Goal: Find contact information: Find contact information

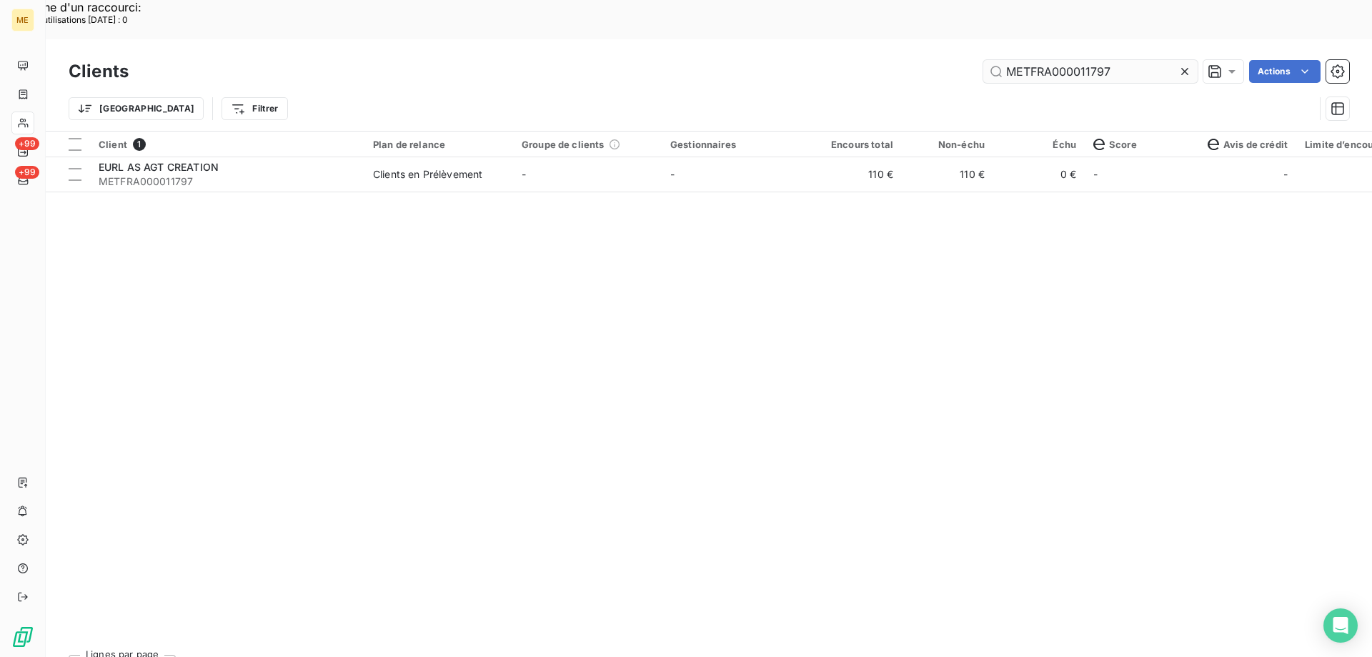
click at [1057, 60] on input "METFRA000011797" at bounding box center [1090, 71] width 214 height 23
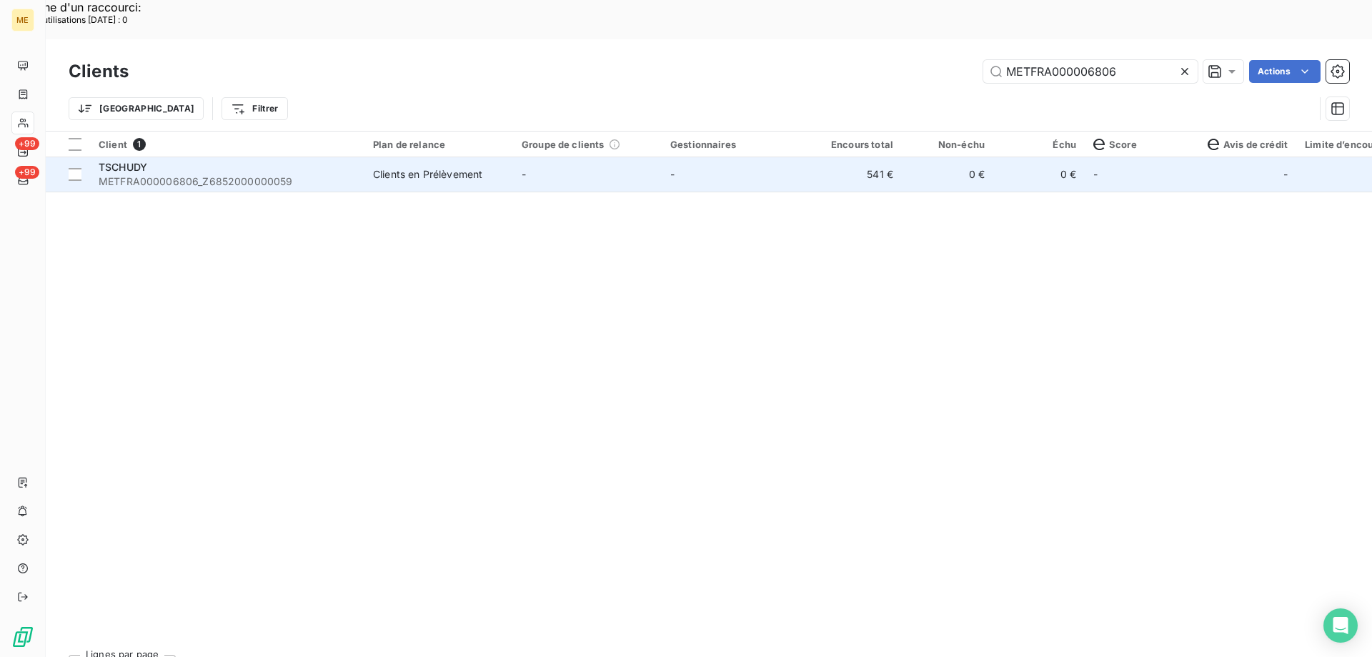
type input "METFRA000006806"
click at [224, 160] on div "TSCHUDY" at bounding box center [227, 167] width 257 height 14
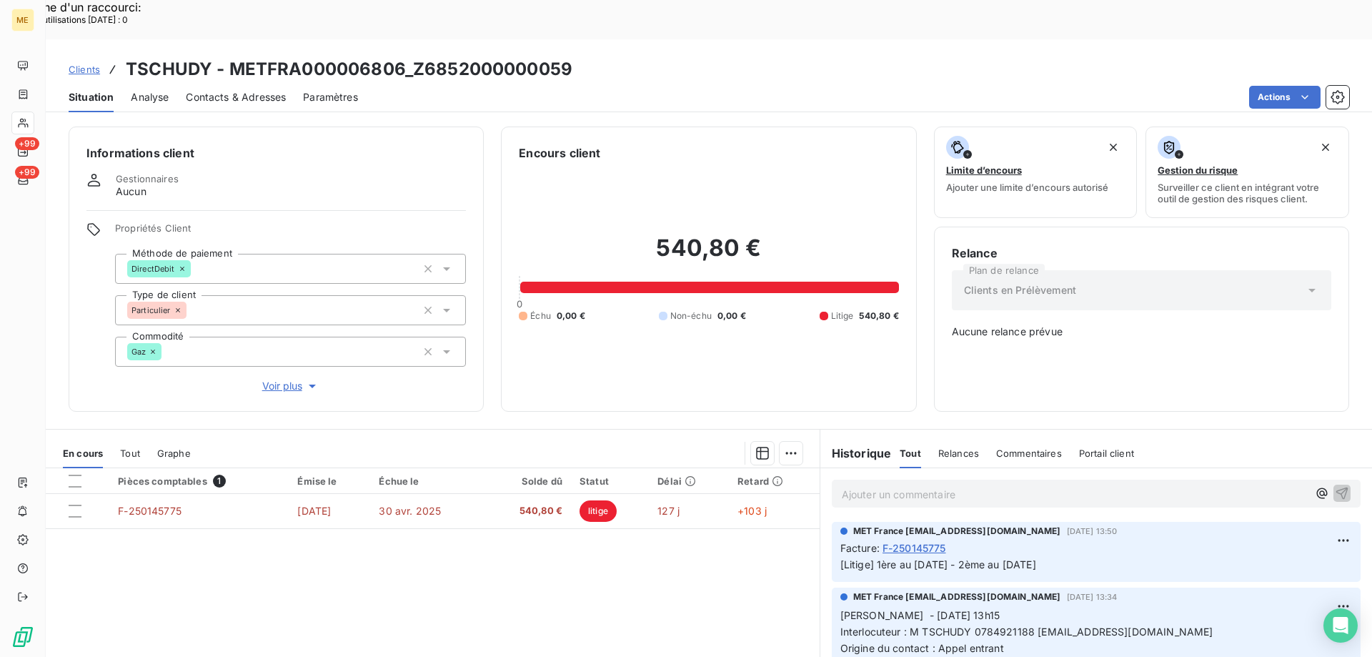
click at [888, 485] on p "Ajouter un commentaire ﻿" at bounding box center [1075, 494] width 466 height 18
click at [991, 485] on p "Kenza / interaction du" at bounding box center [1075, 493] width 466 height 16
click at [1287, 484] on div "Kenza / interaction du 11/08/2025 14:13 / Avis de virement d'un montant de 270.…" at bounding box center [1096, 493] width 509 height 18
click at [1280, 487] on span "Kenza / interaction du 11/08/2025 14:13 / Avis de virement d'un montant de 270.…" at bounding box center [1061, 493] width 438 height 12
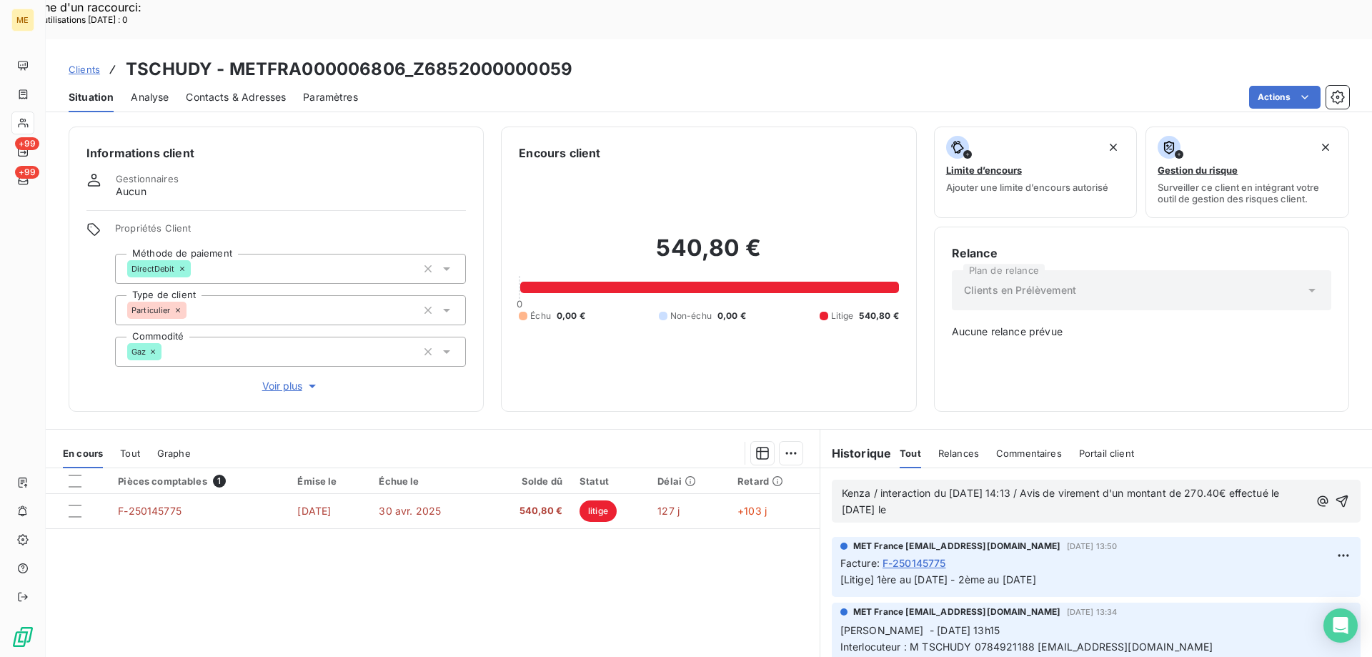
drag, startPoint x: 945, startPoint y: 467, endPoint x: 905, endPoint y: 466, distance: 40.0
click at [905, 485] on p "Kenza / interaction du 11/08/2025 14:13 / Avis de virement d'un montant de 270.…" at bounding box center [1075, 501] width 467 height 33
click at [941, 487] on span "Kenza / interaction du 11/08/2025 14:13 / Avis de virement d'un montant de 270.…" at bounding box center [1062, 501] width 441 height 29
click at [0, 0] on lt-em "1ʳᵉ" at bounding box center [0, 0] width 0 height 0
click at [1027, 485] on p "Kenza / interaction du 11/08/2025 14:13 / Avis de virement d'un montant de 270.…" at bounding box center [1078, 501] width 472 height 33
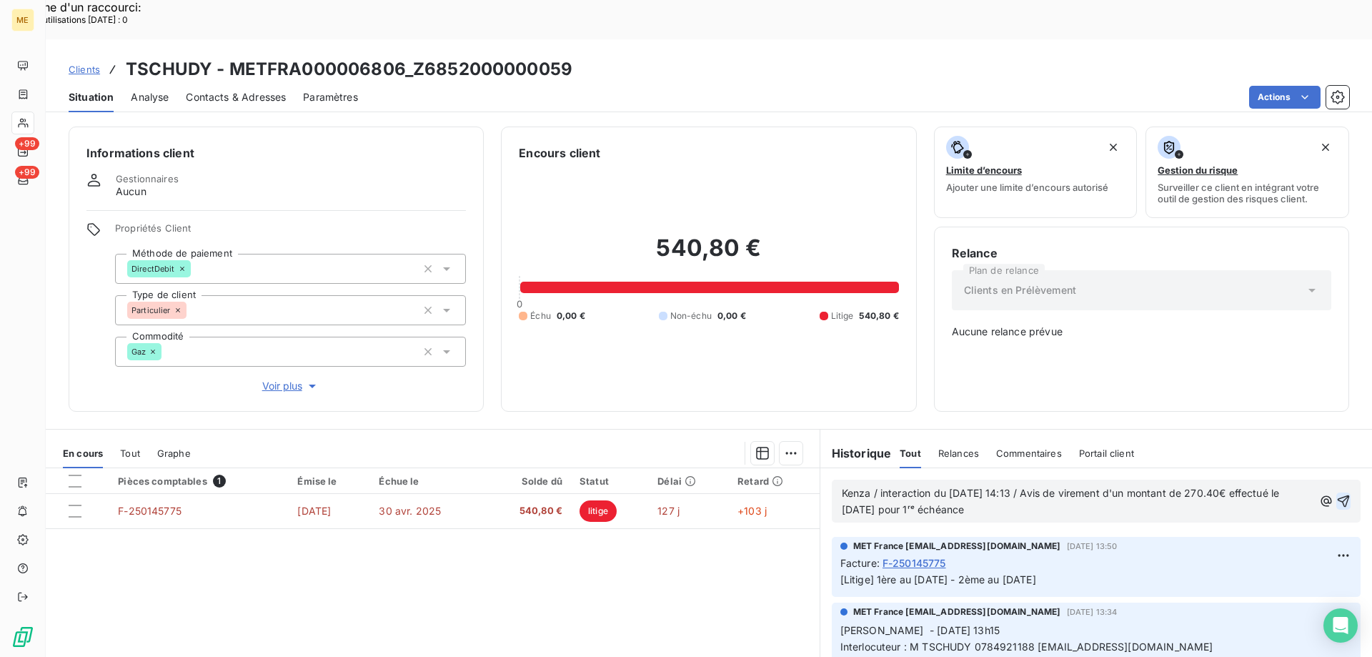
click at [1337, 495] on icon "button" at bounding box center [1343, 501] width 12 height 12
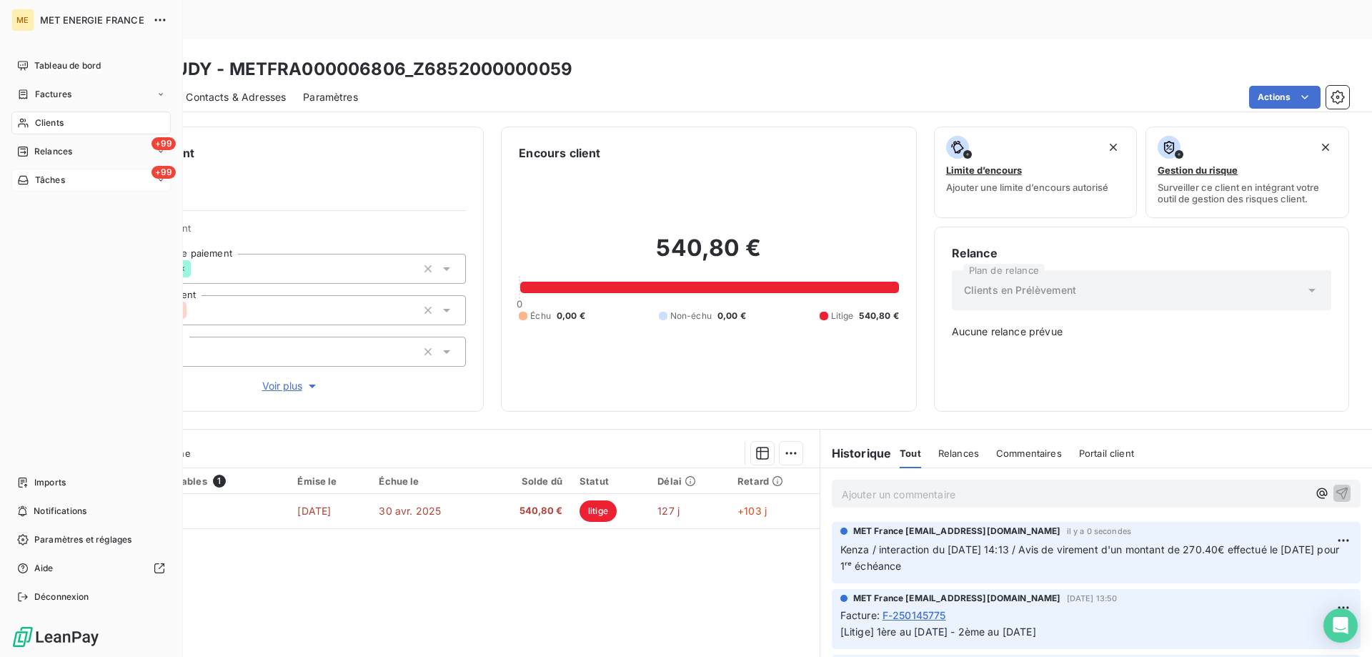
drag, startPoint x: 36, startPoint y: 123, endPoint x: 146, endPoint y: 173, distance: 120.9
click at [36, 123] on span "Clients" at bounding box center [49, 122] width 29 height 13
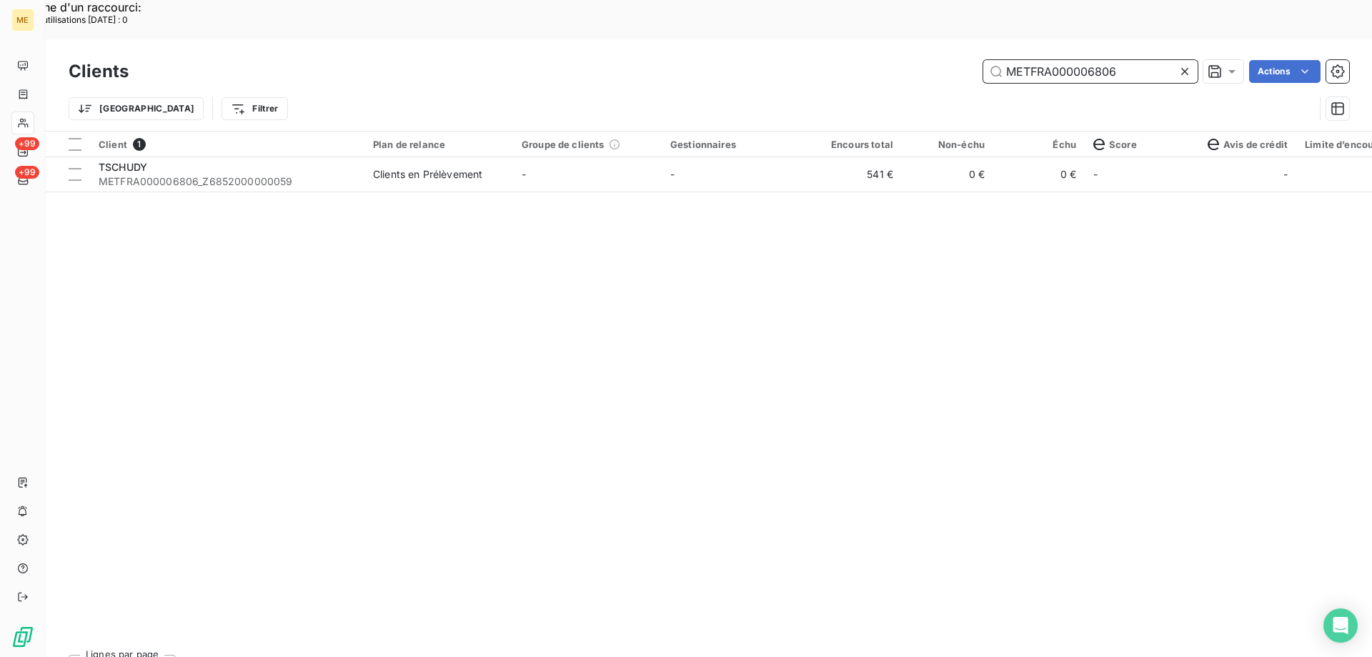
click at [1067, 60] on input "METFRA000006806" at bounding box center [1090, 71] width 214 height 23
paste input "15112"
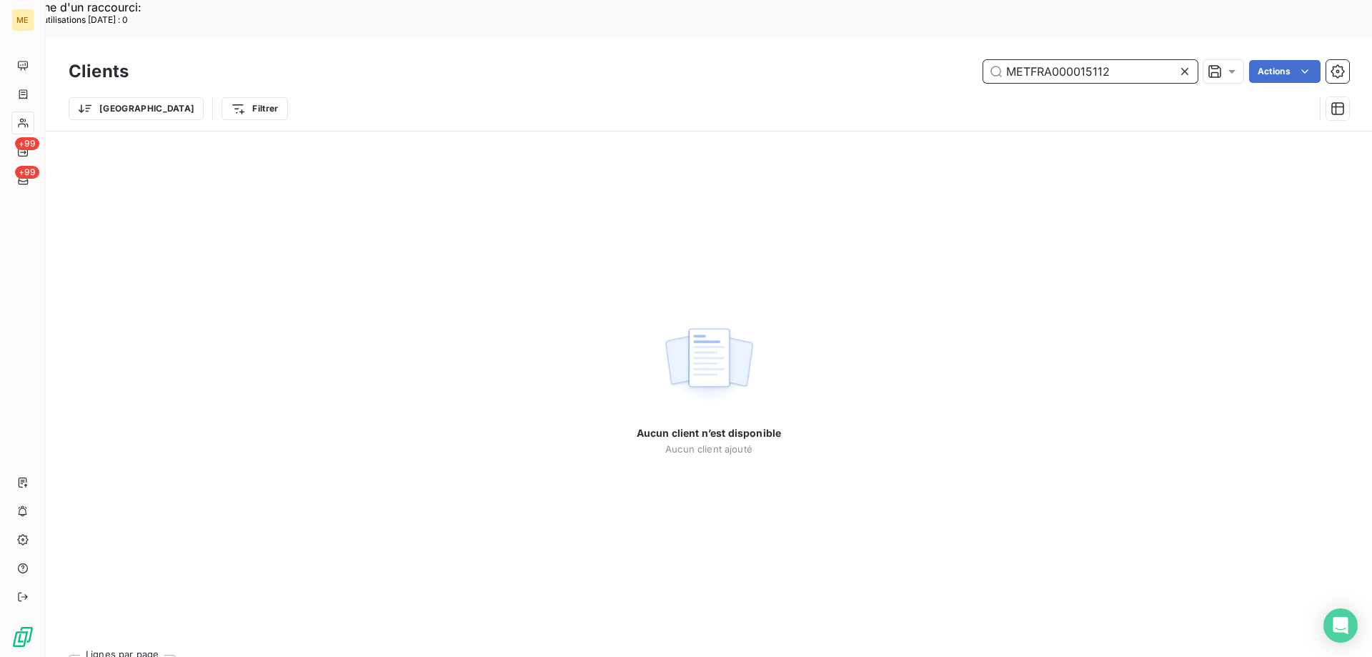
type input "METFRA000015112"
click at [1049, 60] on input "METFRA000015112" at bounding box center [1090, 71] width 214 height 23
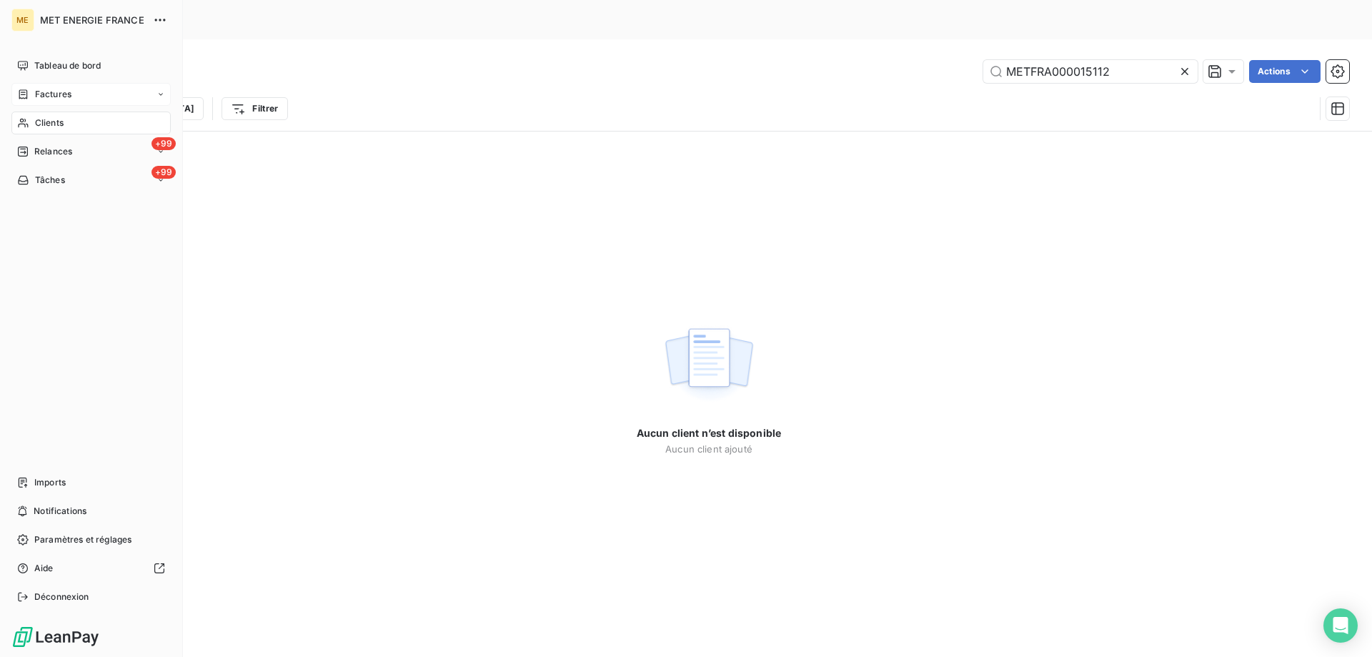
click at [47, 95] on span "Factures" at bounding box center [53, 94] width 36 height 13
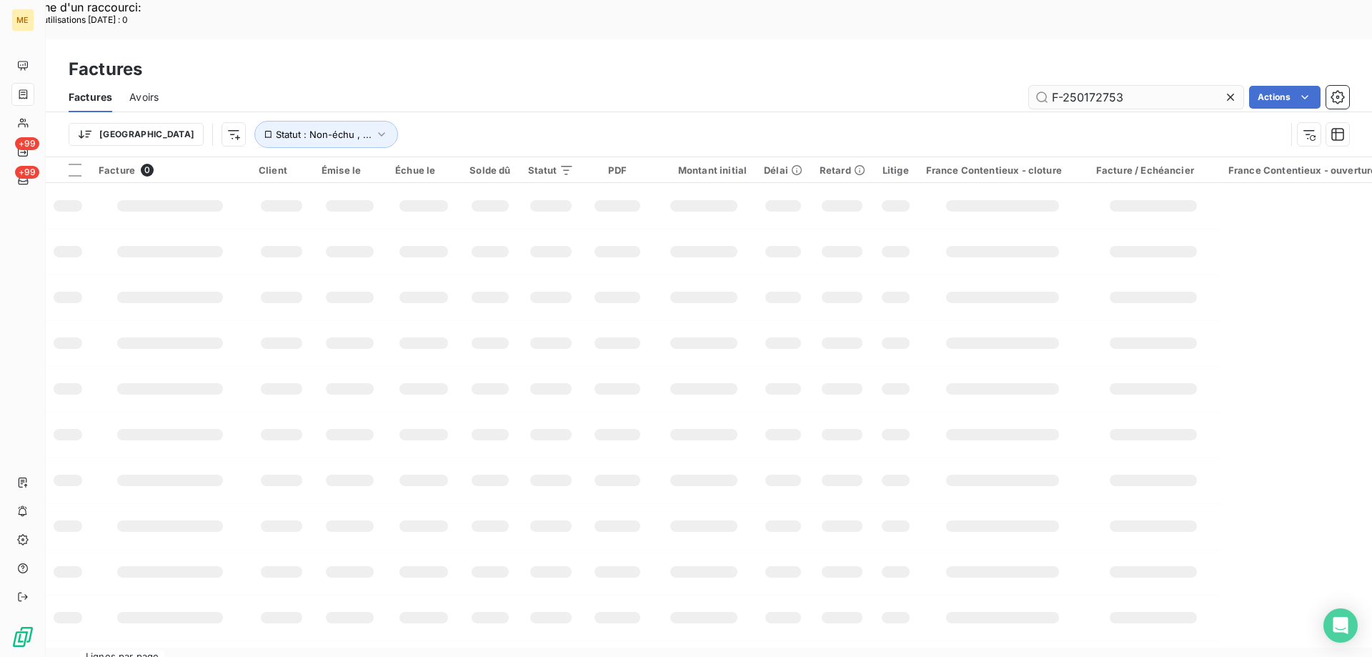
click at [1094, 86] on input "F-250172753" at bounding box center [1136, 97] width 214 height 23
click at [1125, 86] on input "F-250141392" at bounding box center [1136, 97] width 214 height 23
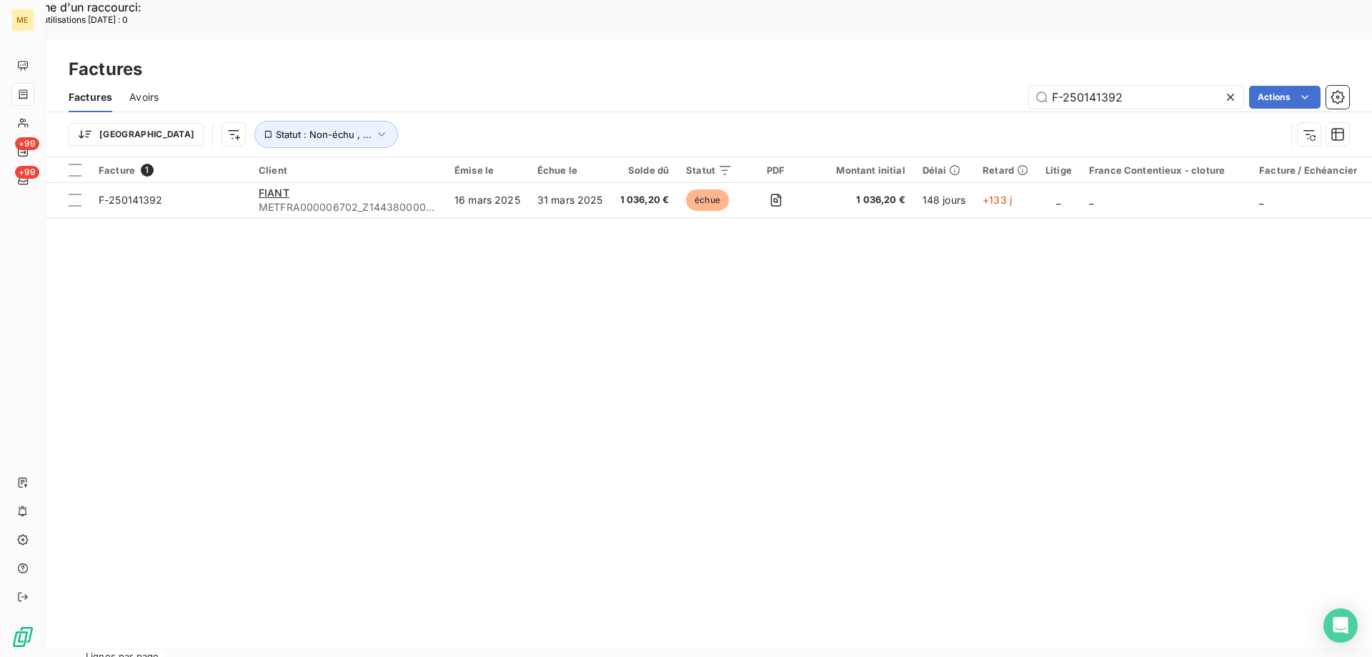
type input "F-250141392"
click at [1084, 86] on input "F-250141392" at bounding box center [1136, 97] width 214 height 23
click at [1085, 86] on input "F-250141392" at bounding box center [1136, 97] width 214 height 23
click at [1120, 86] on input "F-250141392" at bounding box center [1136, 97] width 214 height 23
click at [1121, 86] on input "F-250141392" at bounding box center [1136, 97] width 214 height 23
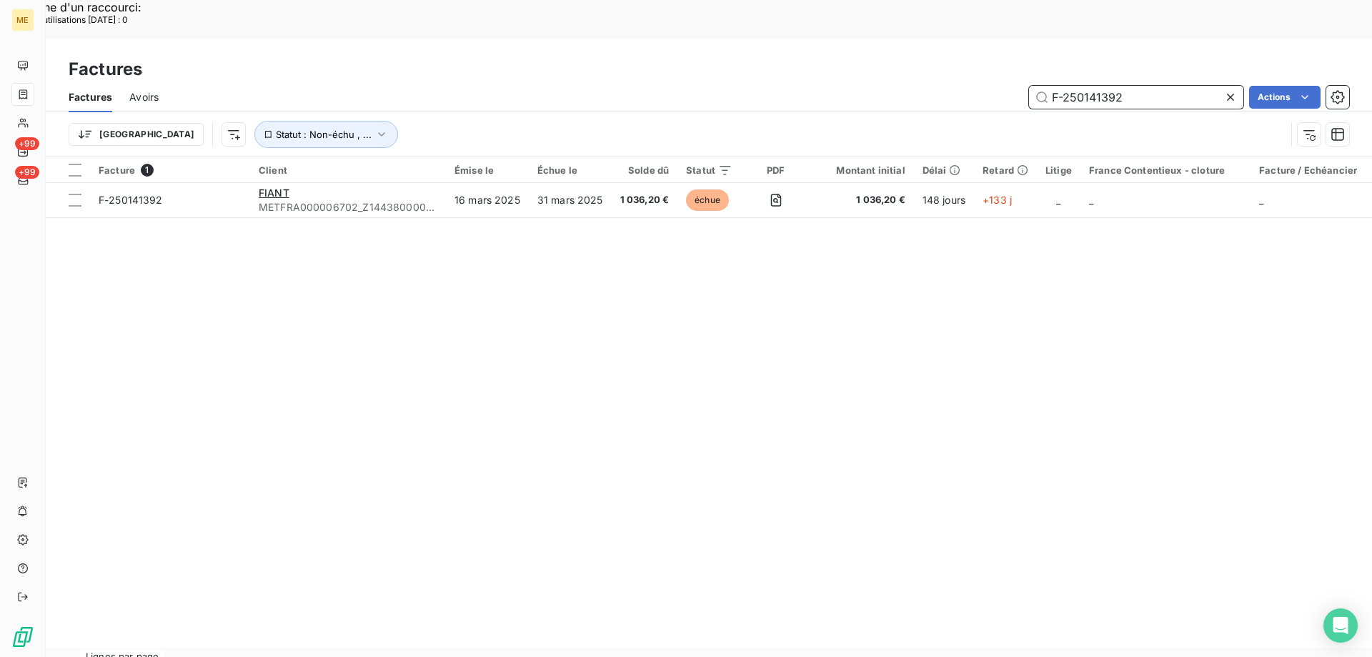
click at [1122, 86] on input "F-250141392" at bounding box center [1136, 97] width 214 height 23
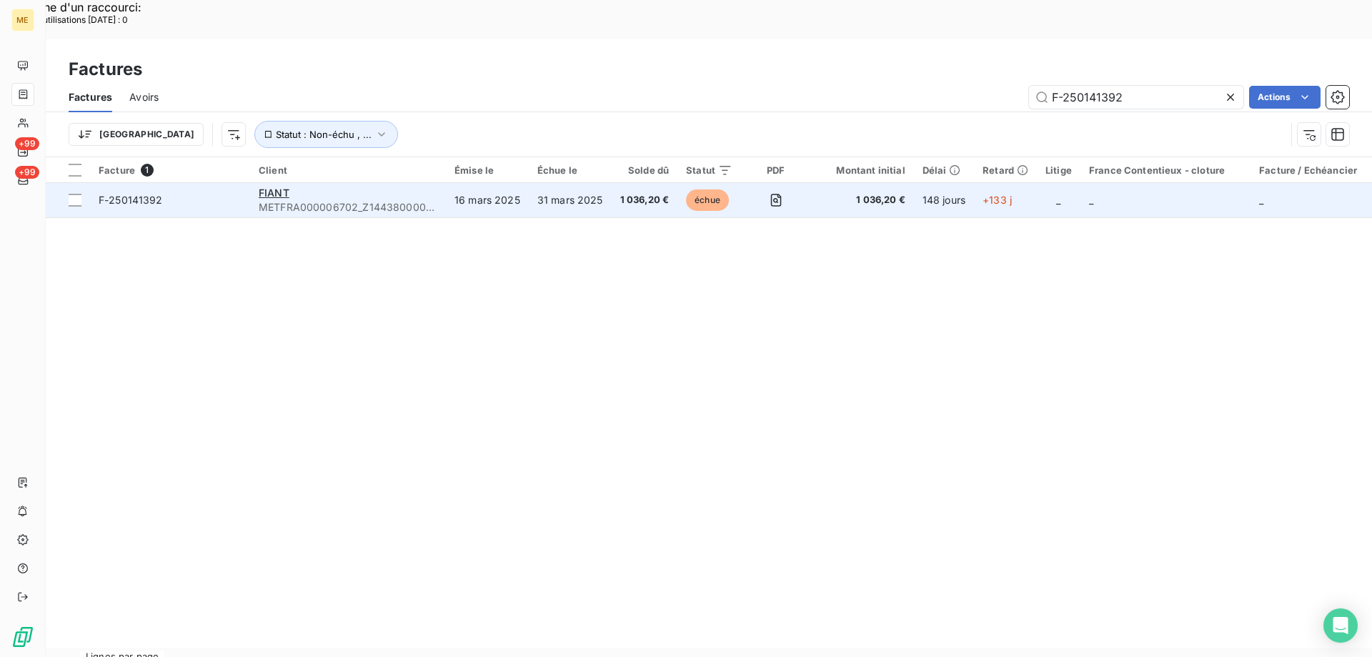
click at [301, 200] on span "METFRA000006702_Z1443800000021" at bounding box center [348, 207] width 179 height 14
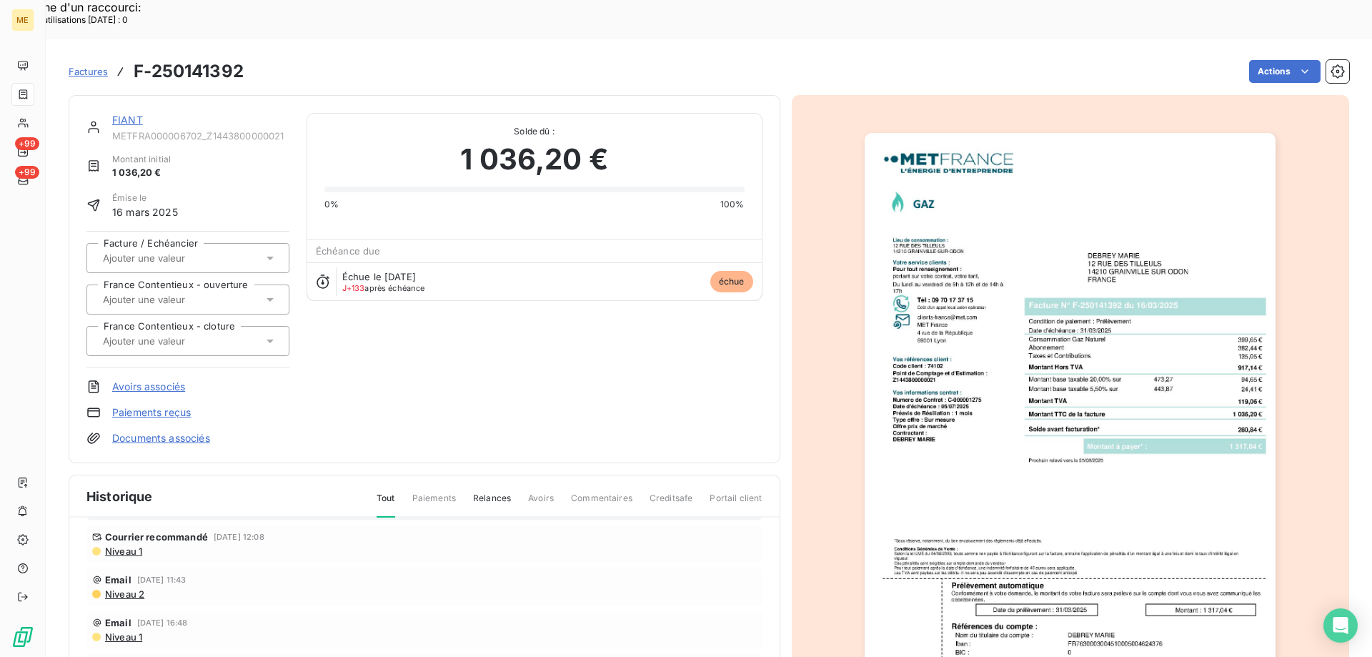
scroll to position [71, 0]
click at [123, 114] on link "FIANT" at bounding box center [127, 120] width 31 height 12
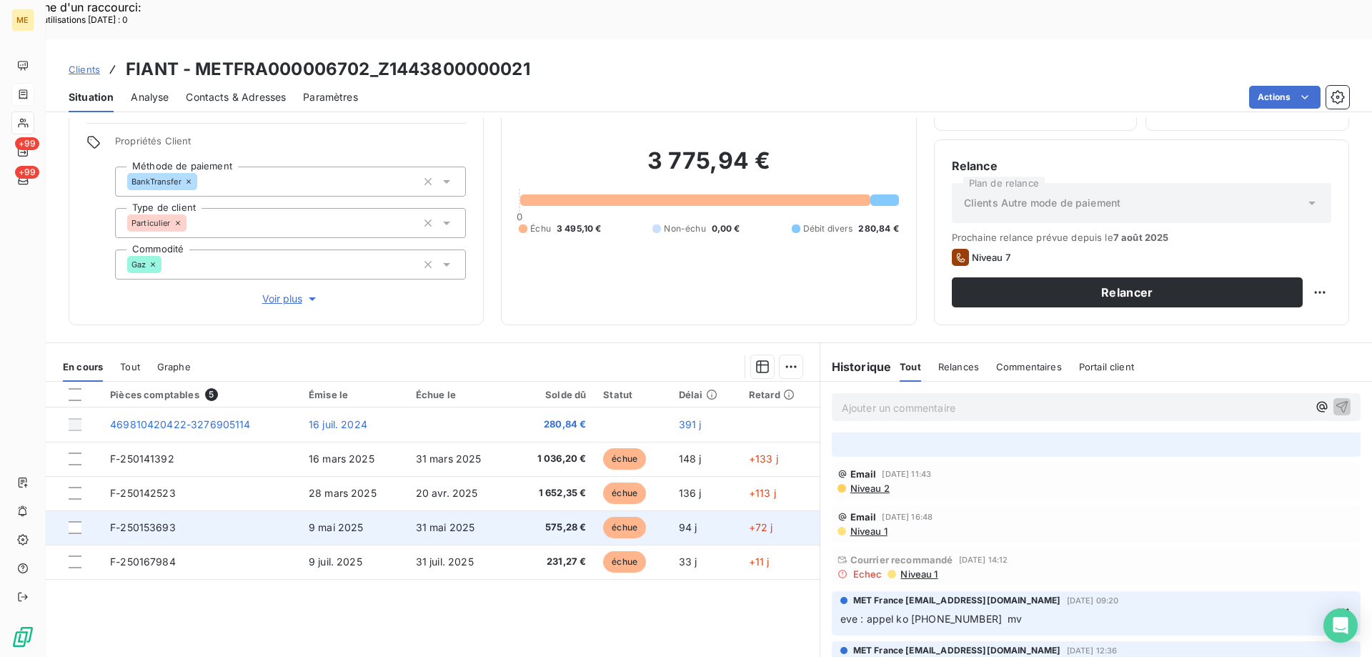
scroll to position [91, 0]
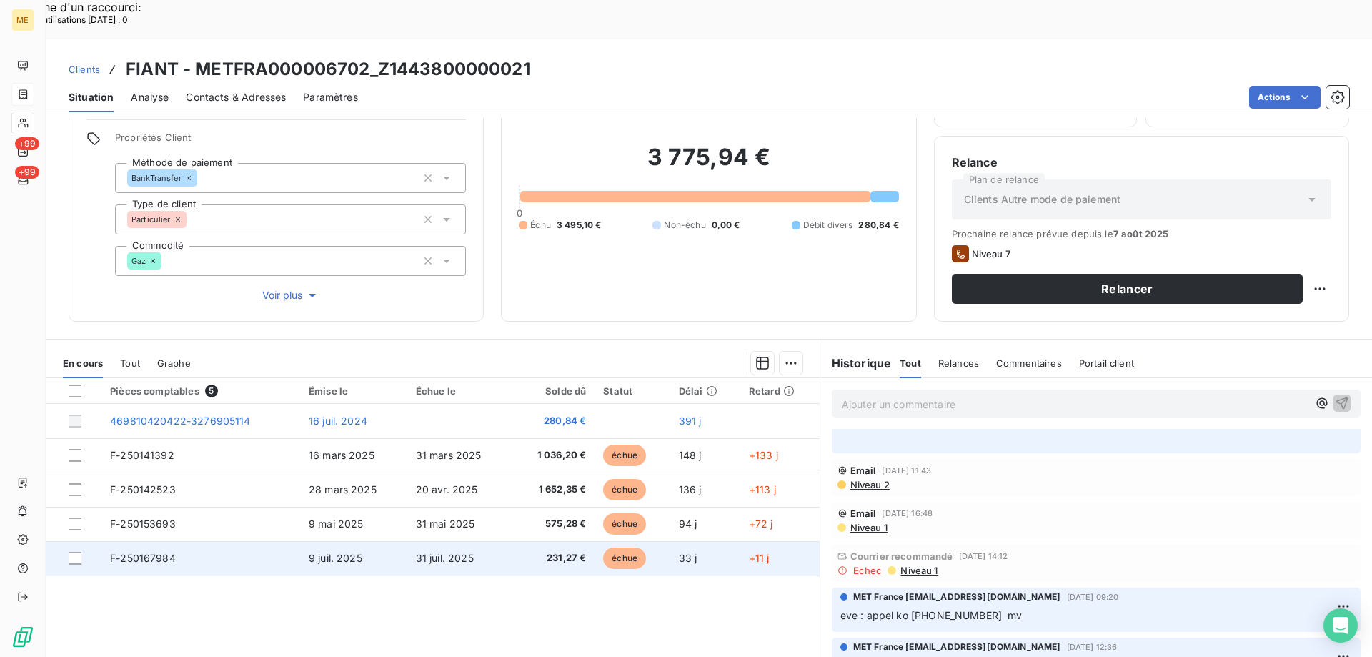
click at [169, 552] on span "F-250167984" at bounding box center [143, 558] width 66 height 12
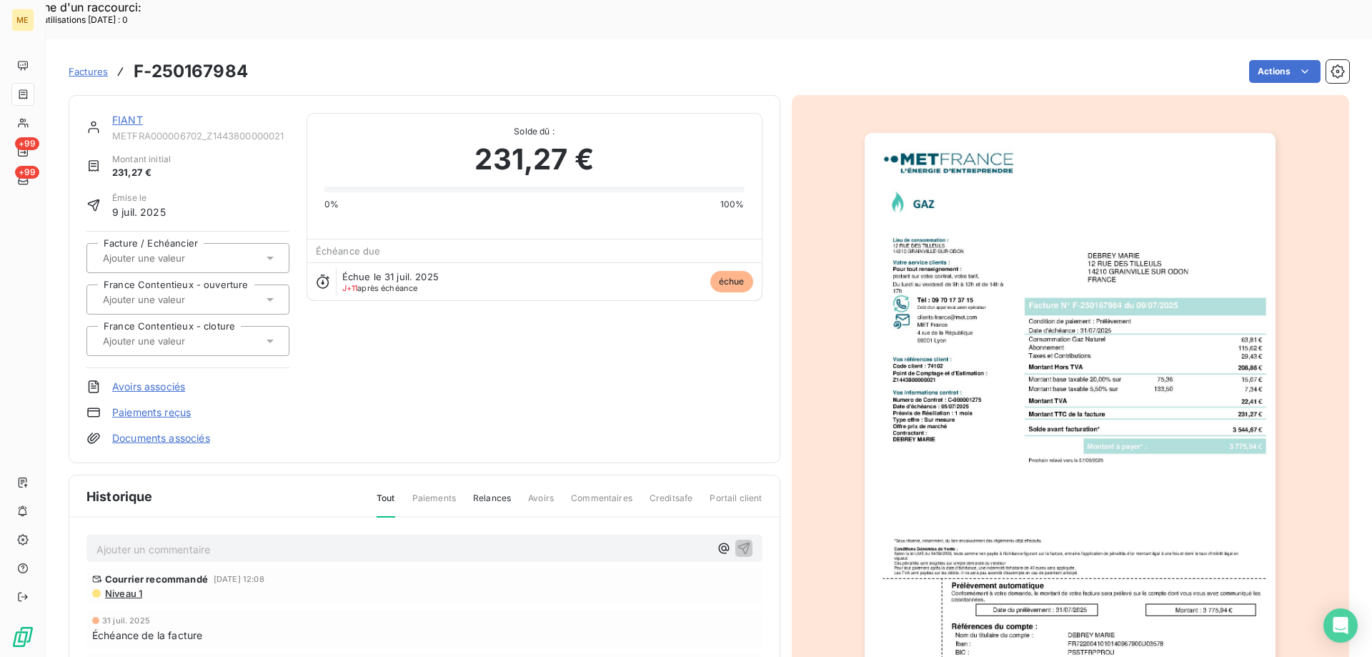
click at [119, 114] on link "FIANT" at bounding box center [127, 120] width 31 height 12
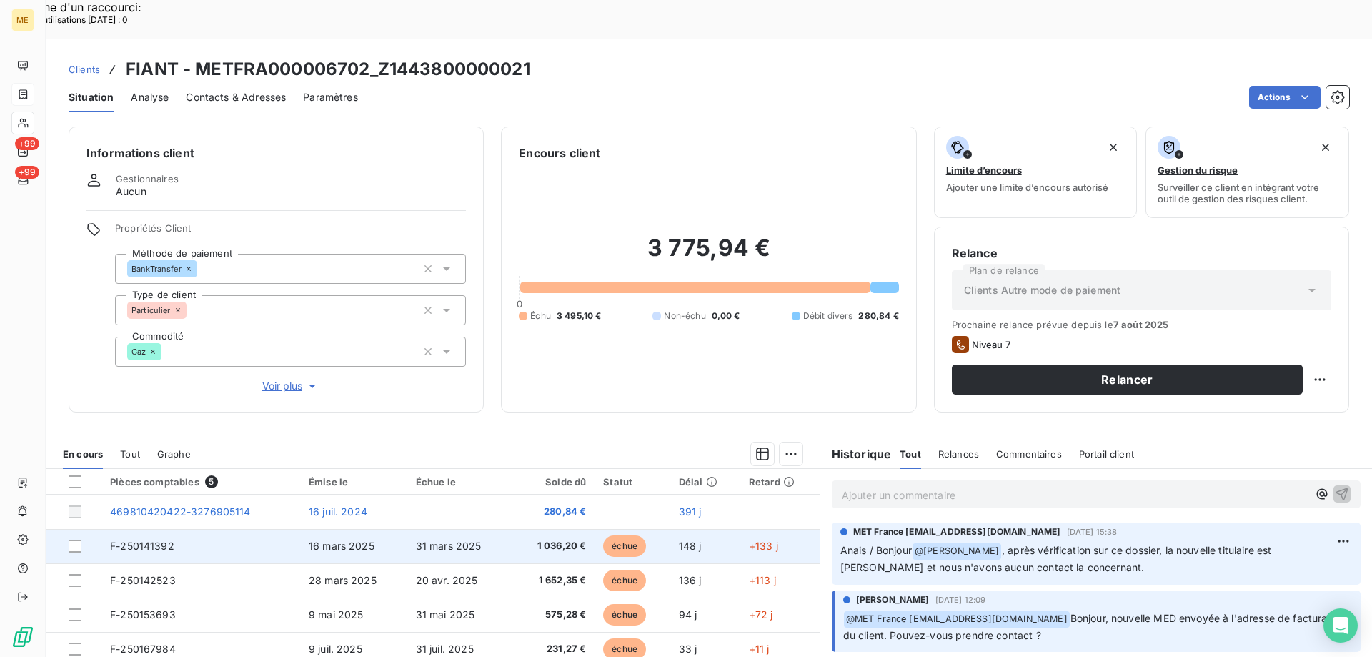
click at [225, 529] on td "F-250141392" at bounding box center [200, 546] width 199 height 34
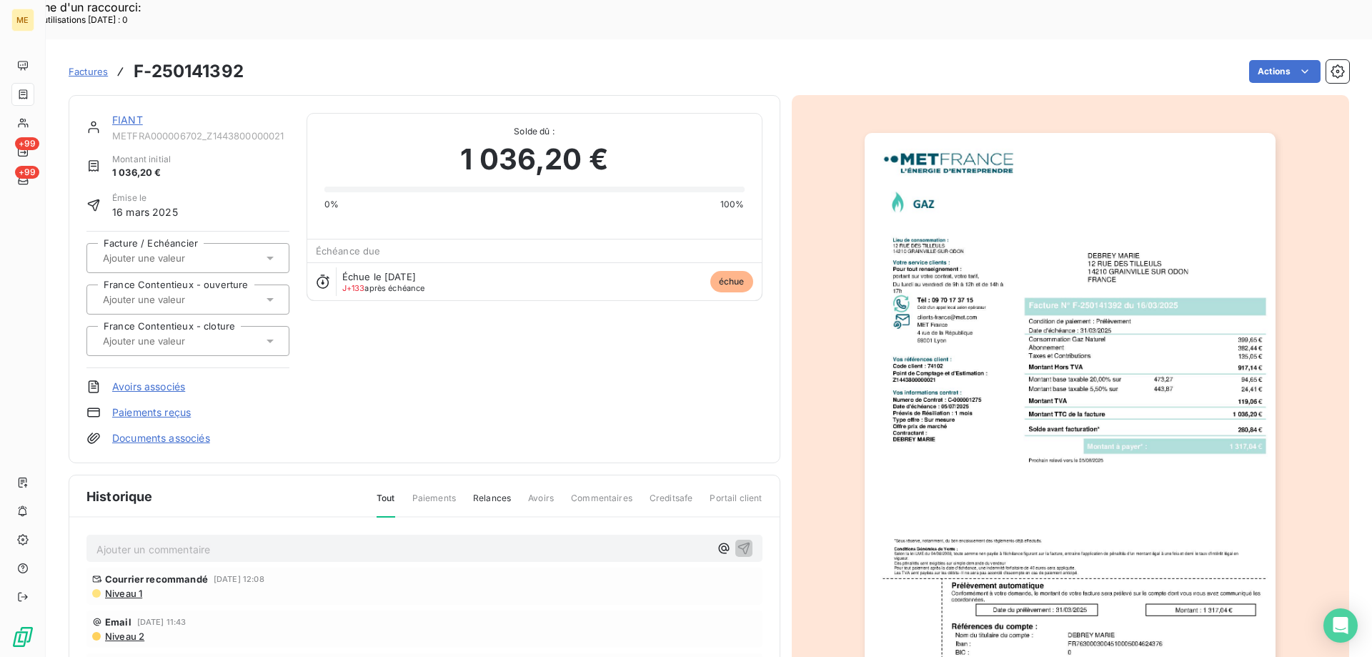
click at [121, 114] on link "FIANT" at bounding box center [127, 120] width 31 height 12
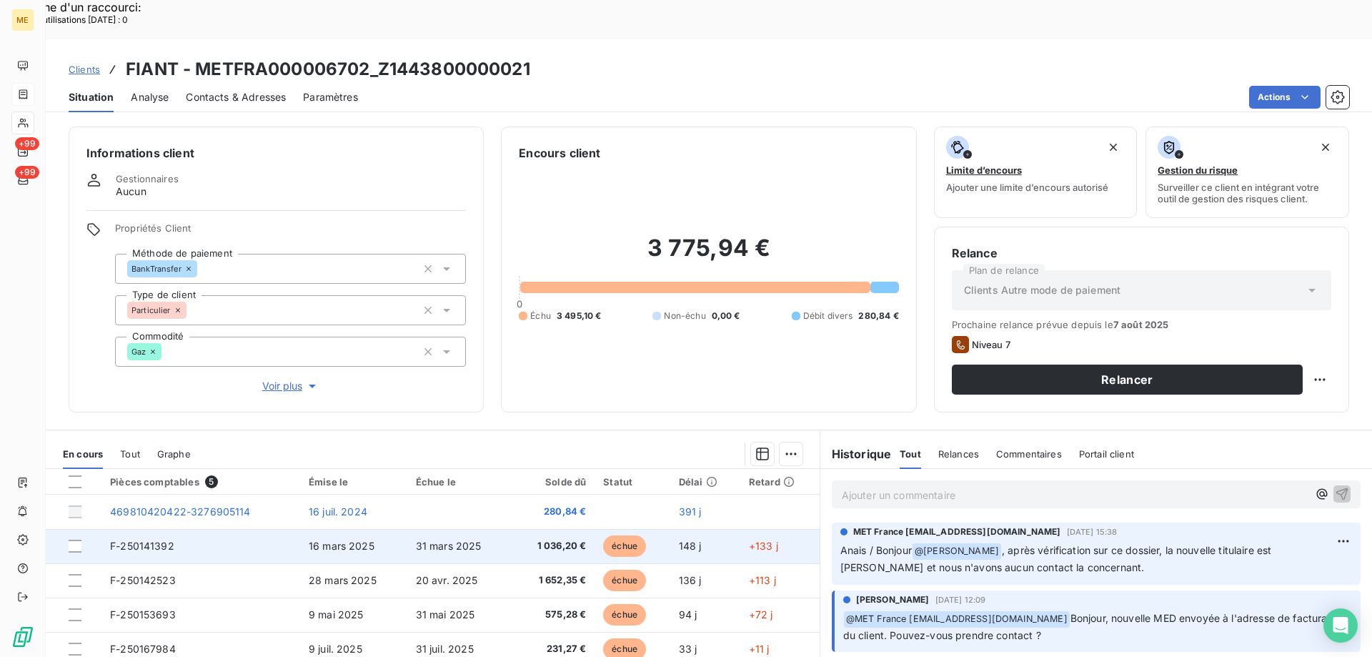
click at [285, 529] on td "F-250141392" at bounding box center [200, 546] width 199 height 34
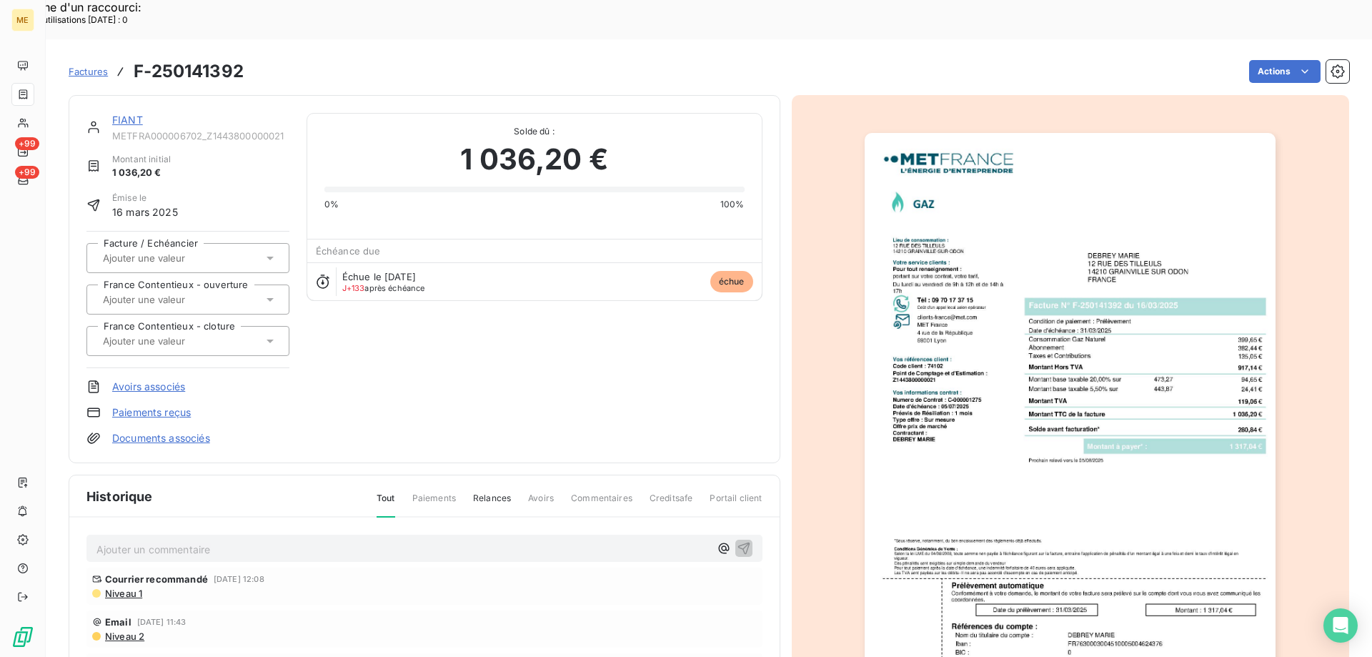
click at [1257, 391] on img "button" at bounding box center [1069, 424] width 411 height 582
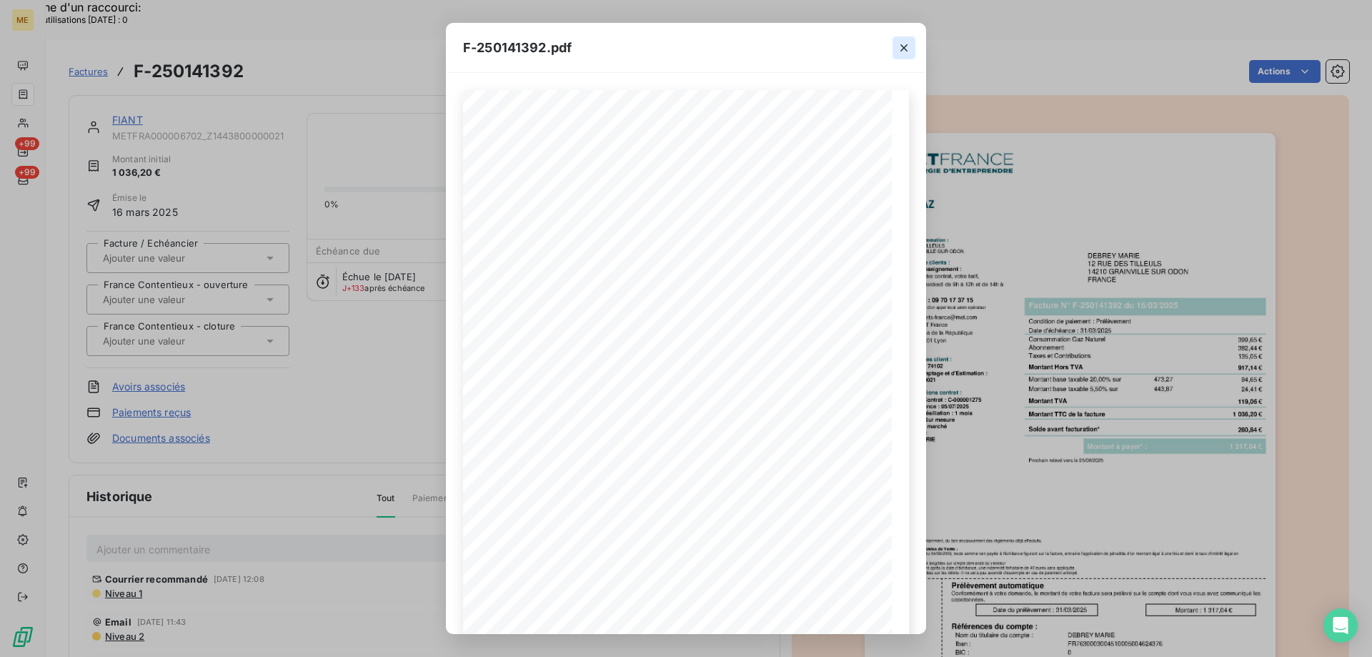
click at [907, 44] on icon "button" at bounding box center [904, 48] width 14 height 14
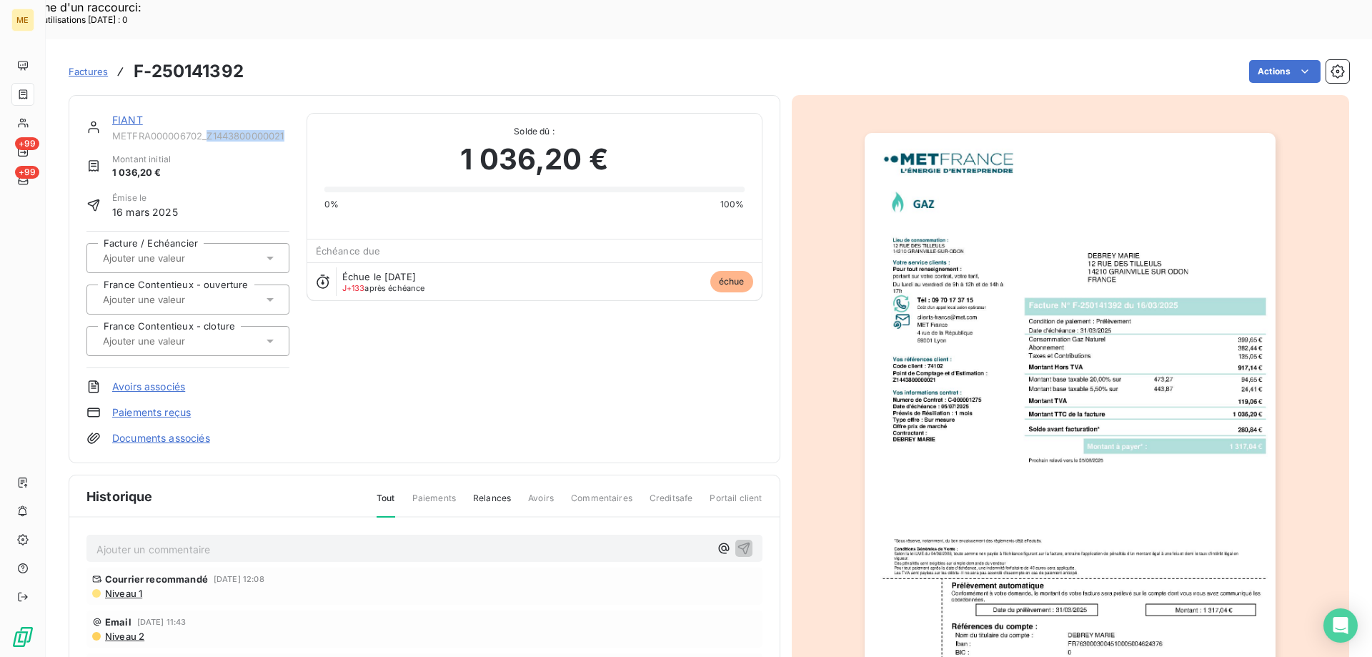
drag, startPoint x: 208, startPoint y: 96, endPoint x: 286, endPoint y: 91, distance: 78.7
click at [286, 130] on span "METFRA000006702_Z1443800000021" at bounding box center [200, 135] width 177 height 11
click at [129, 114] on link "FIANT" at bounding box center [127, 120] width 31 height 12
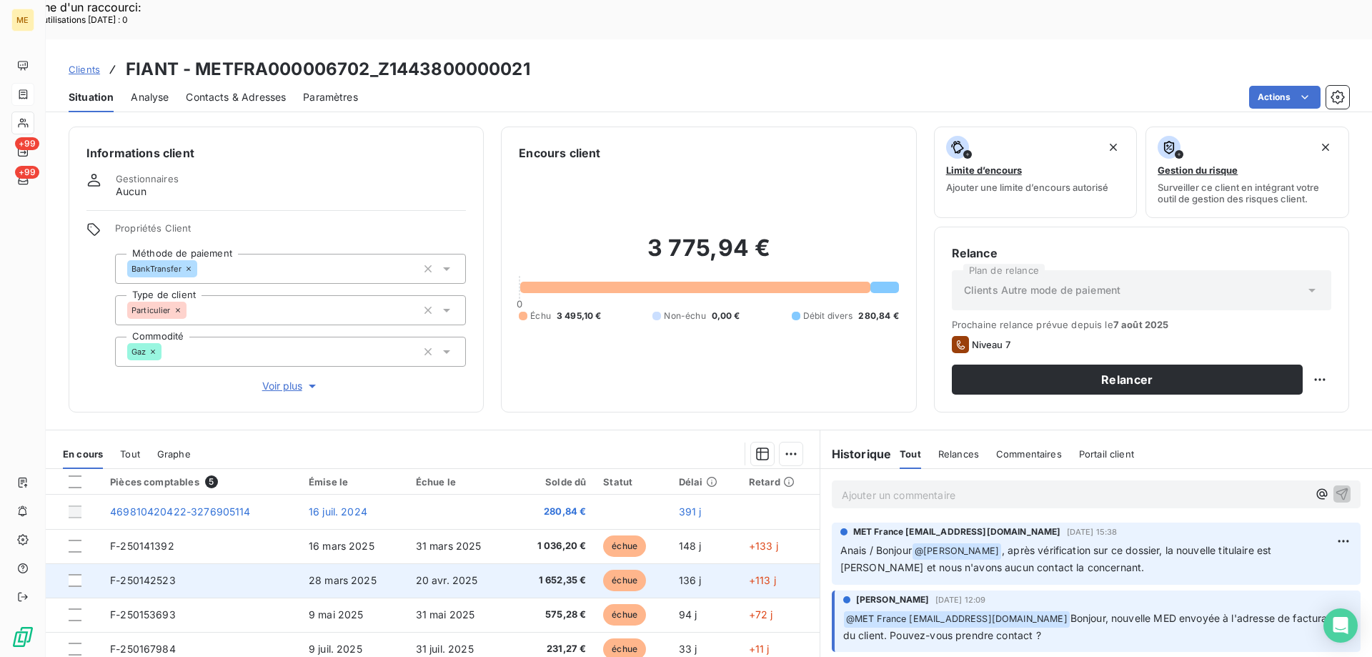
click at [168, 574] on span "F-250142523" at bounding box center [143, 580] width 66 height 12
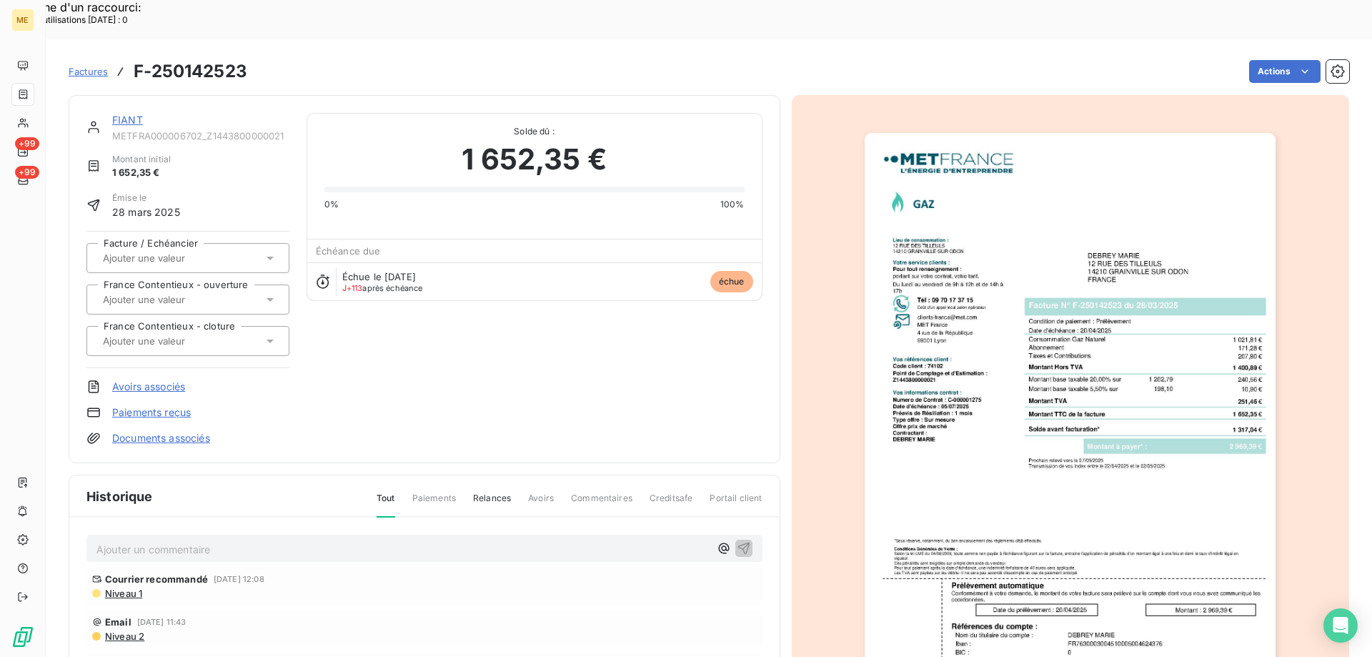
click at [121, 114] on link "FIANT" at bounding box center [127, 120] width 31 height 12
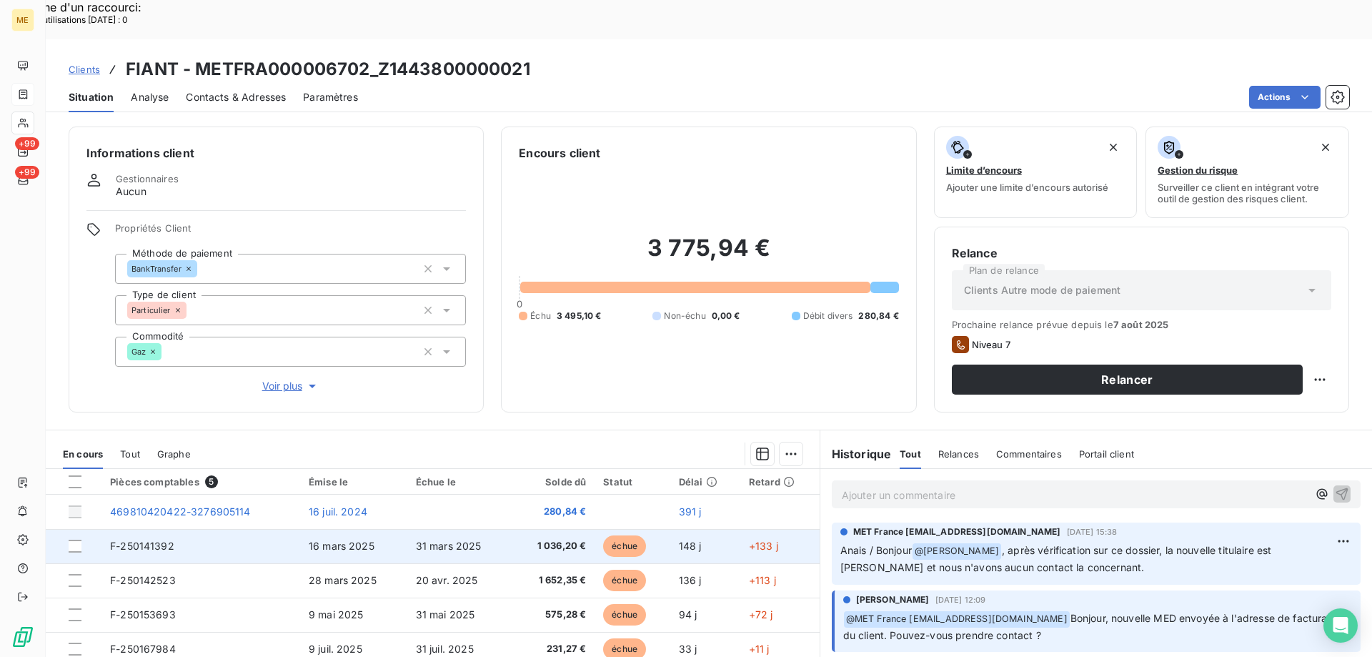
click at [351, 539] on span "16 mars 2025" at bounding box center [342, 545] width 66 height 12
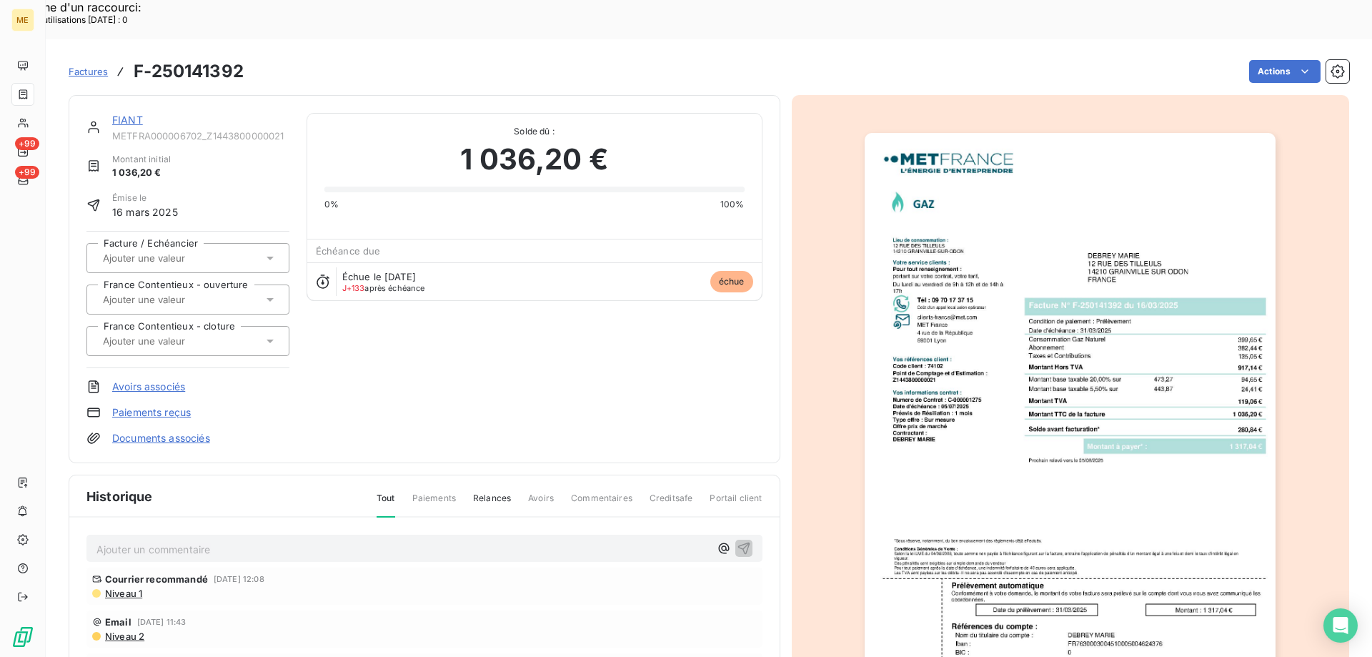
click at [1017, 437] on img "button" at bounding box center [1069, 424] width 411 height 582
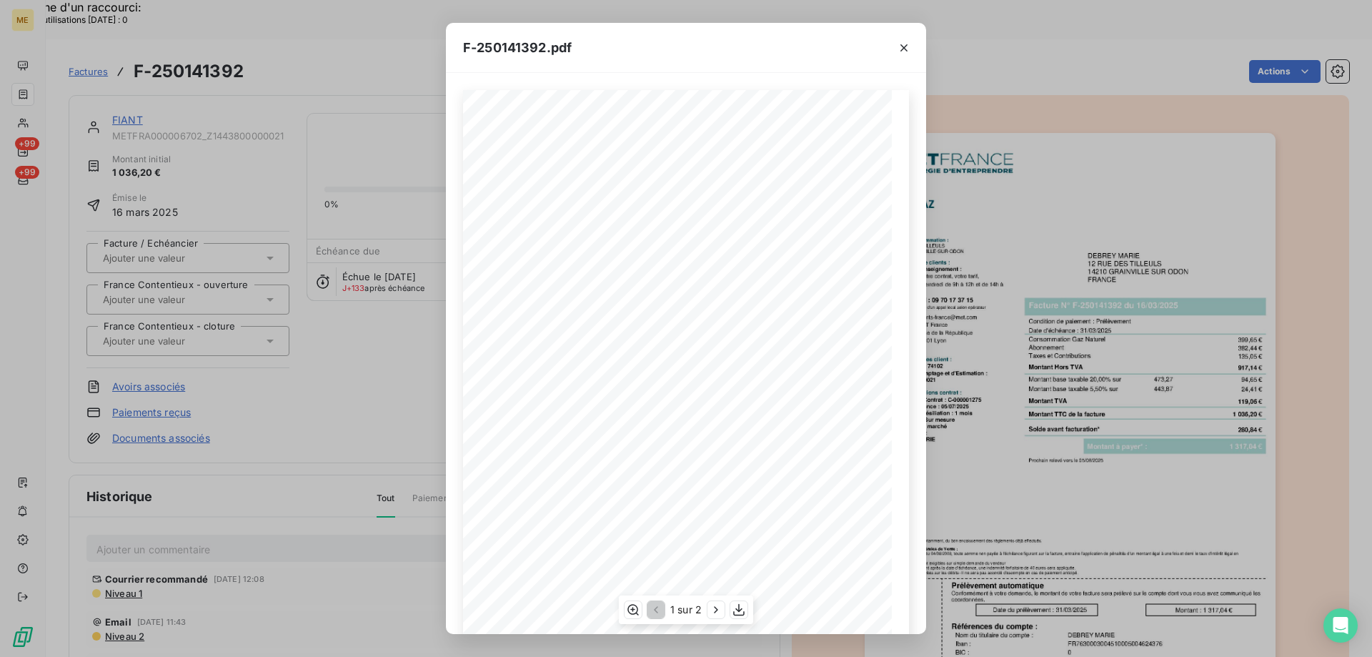
click at [723, 317] on span at bounding box center [785, 314] width 212 height 6
click at [737, 609] on icon "button" at bounding box center [738, 610] width 11 height 12
click at [904, 52] on icon "button" at bounding box center [904, 48] width 14 height 14
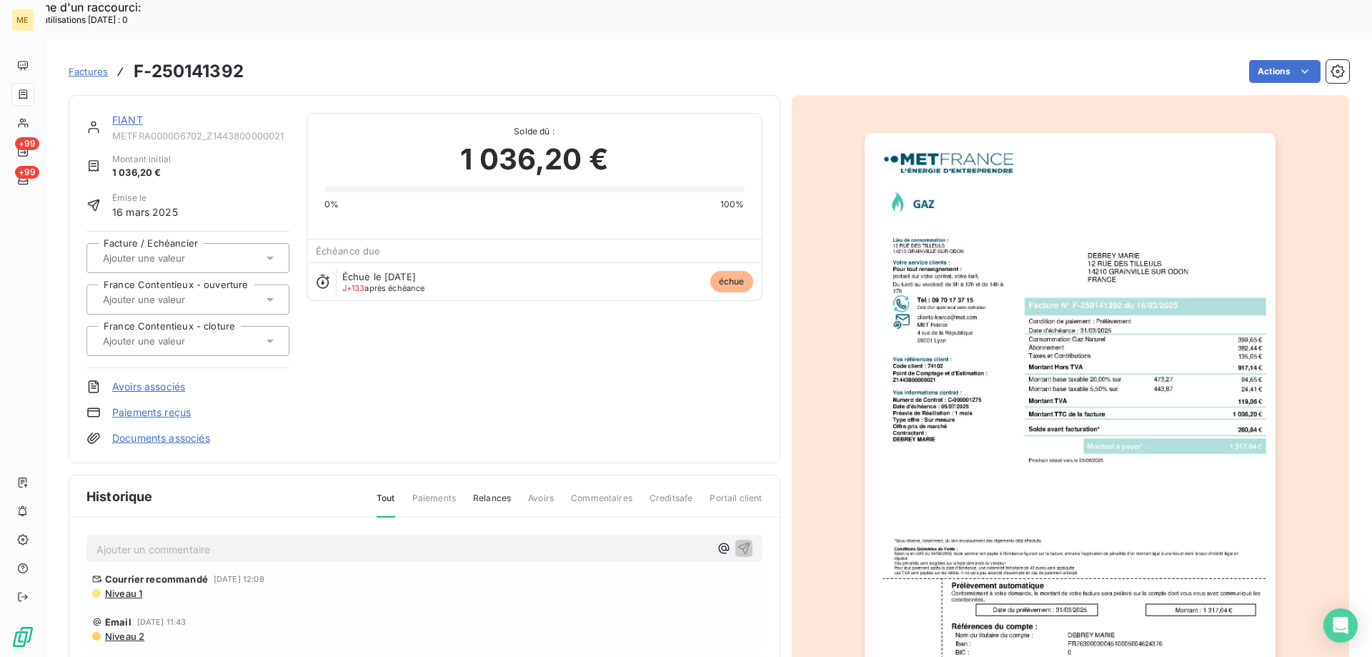
click at [142, 114] on link "FIANT" at bounding box center [127, 120] width 31 height 12
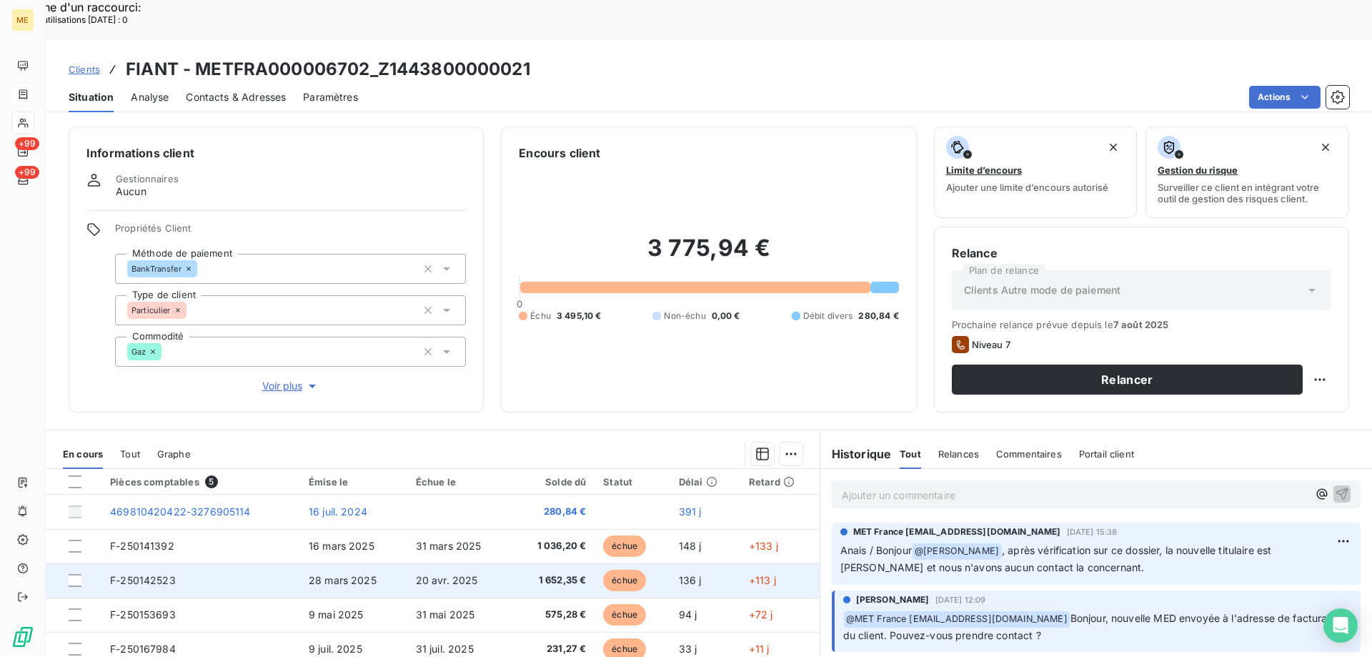
click at [326, 563] on td "28 mars 2025" at bounding box center [353, 580] width 107 height 34
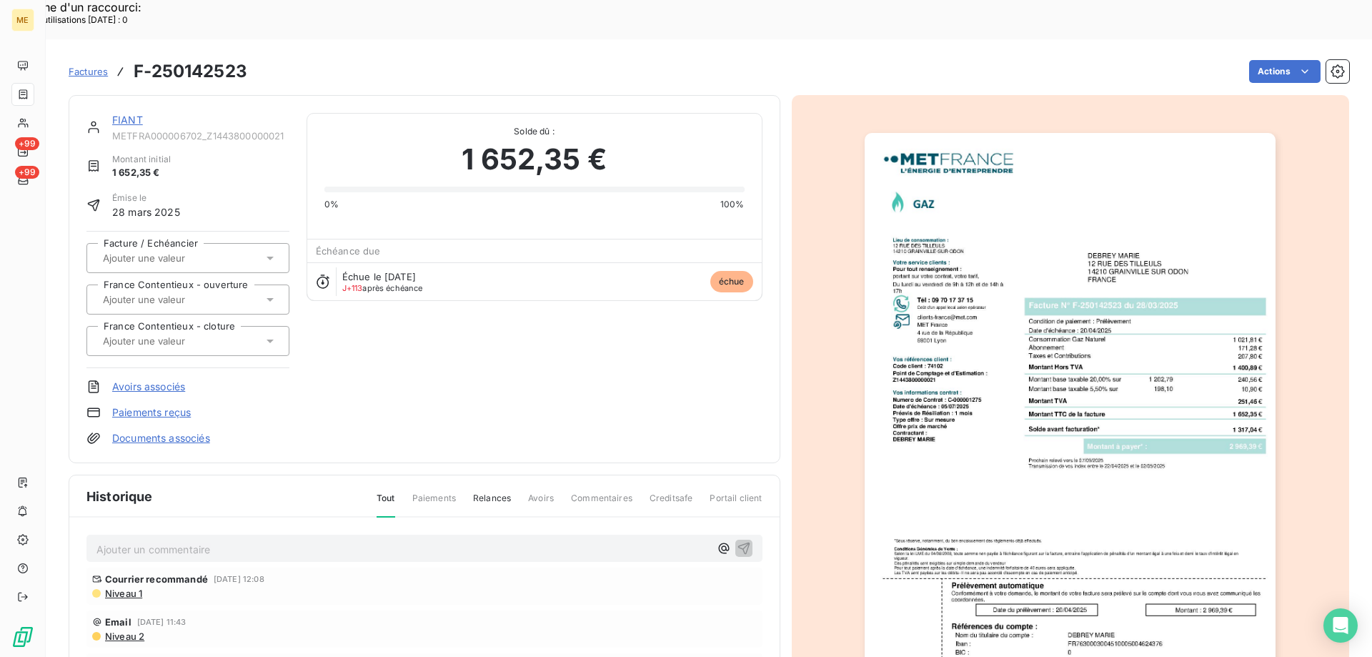
click at [1134, 494] on img "button" at bounding box center [1069, 424] width 411 height 582
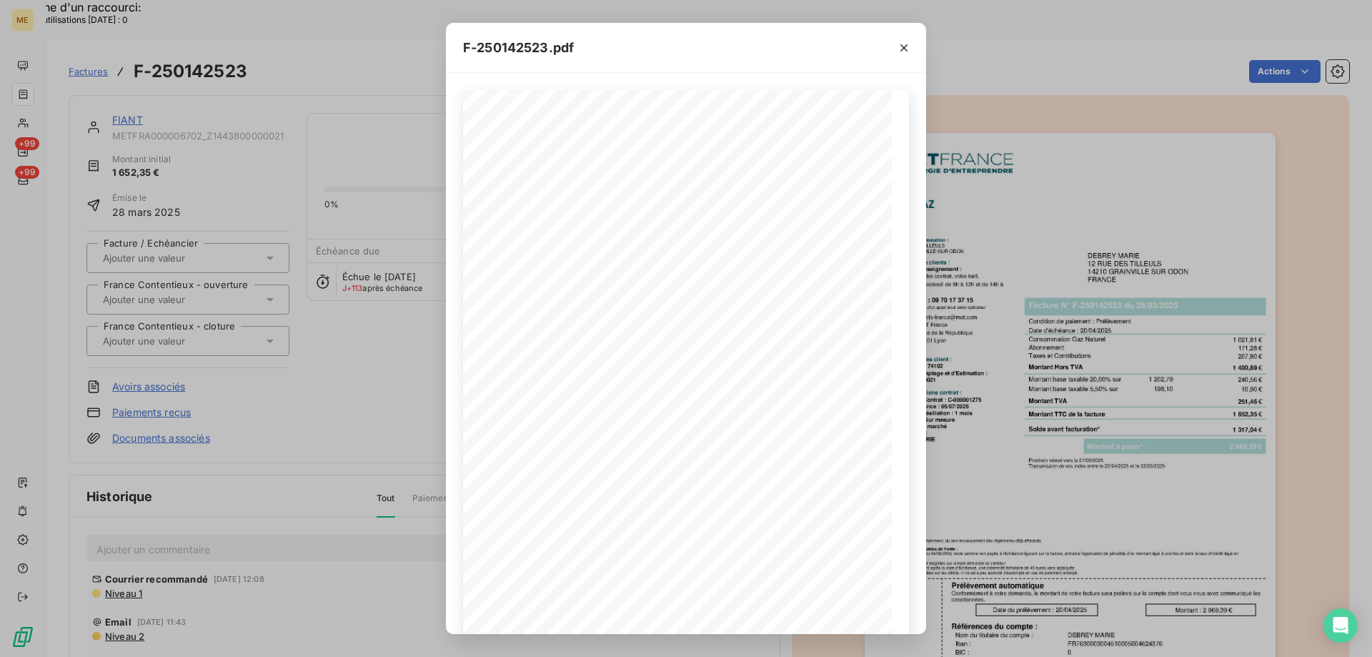
click at [392, 412] on div "F-250142523.pdf *Sous réserve, notamment, du bon encaissement des règlements dé…" at bounding box center [686, 328] width 1372 height 657
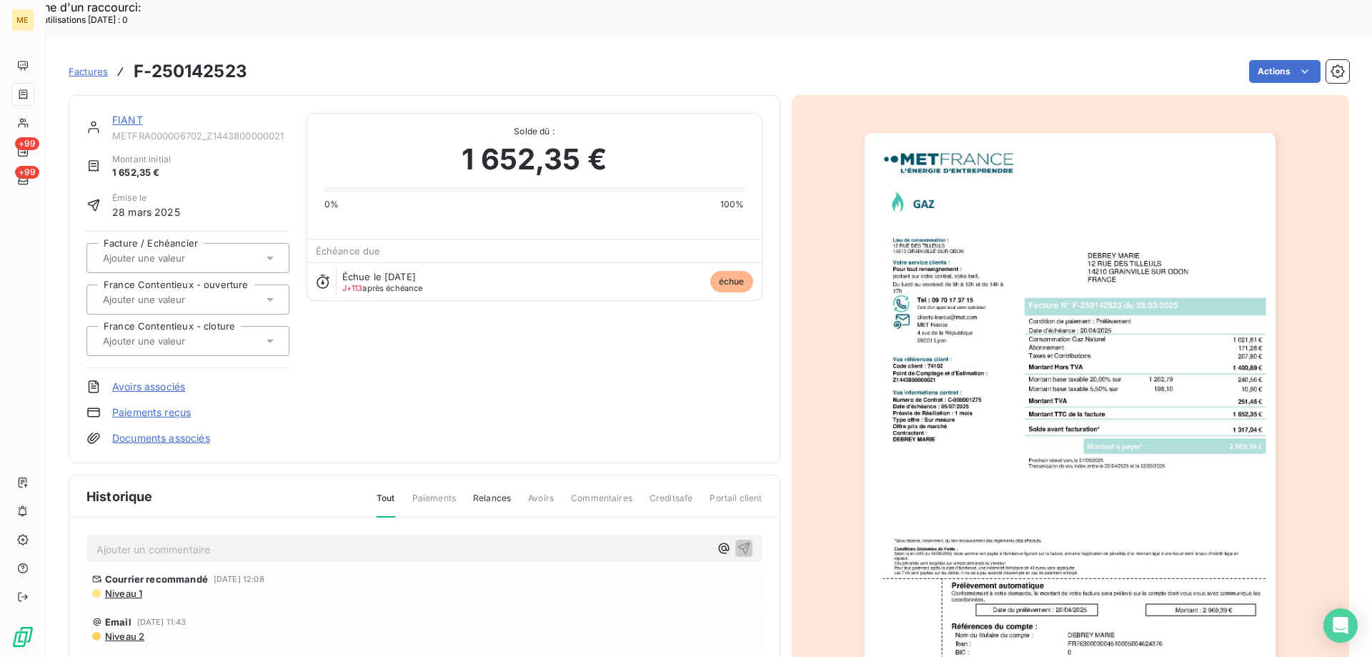
click at [131, 114] on link "FIANT" at bounding box center [127, 120] width 31 height 12
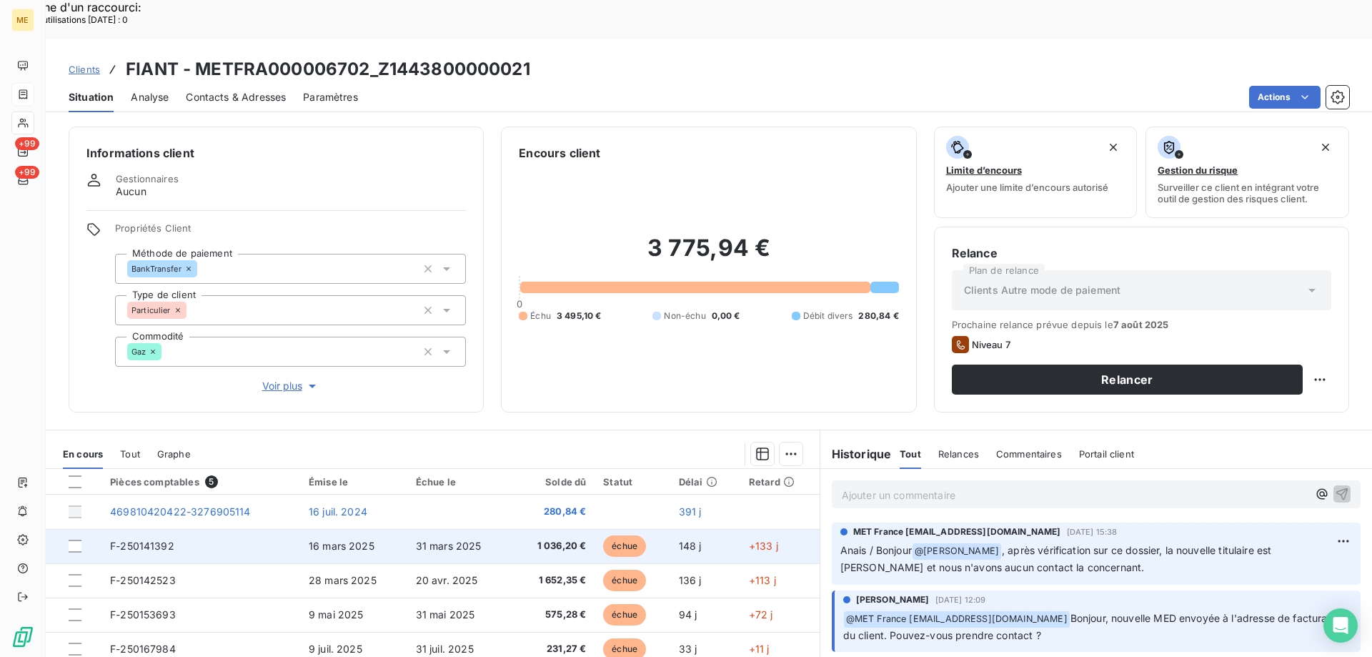
click at [256, 529] on td "F-250141392" at bounding box center [200, 546] width 199 height 34
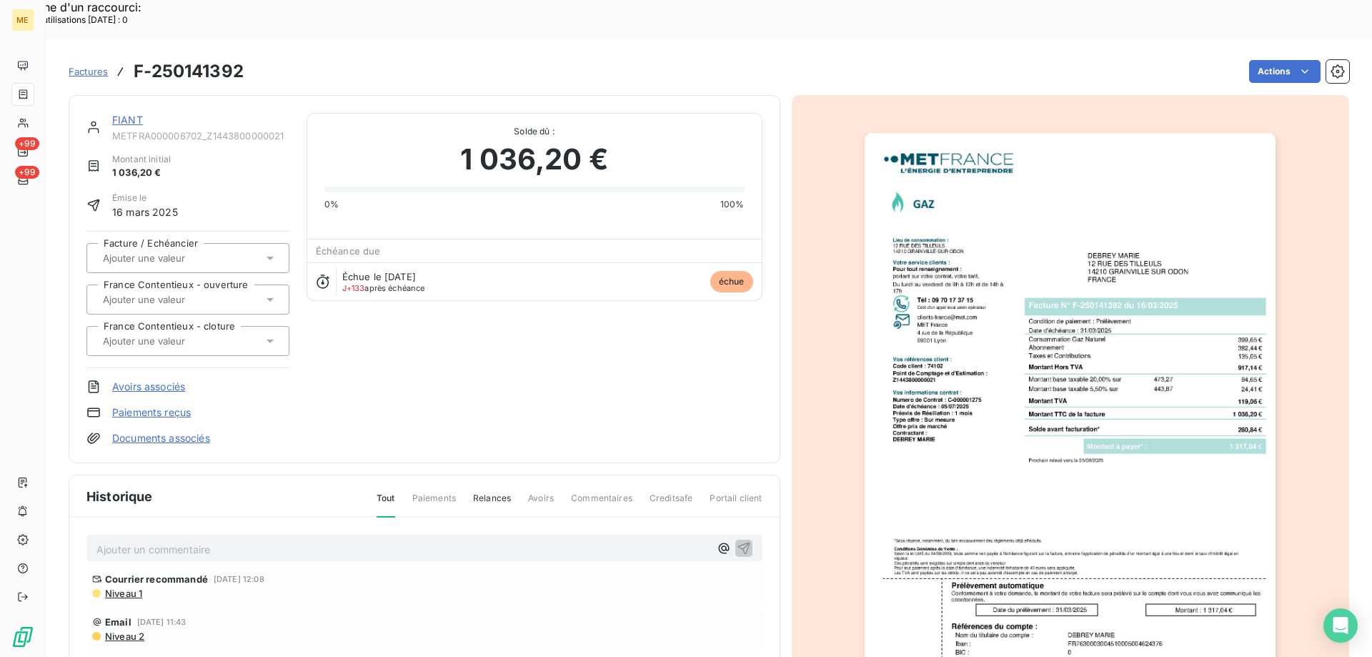
click at [1010, 497] on img "button" at bounding box center [1069, 424] width 411 height 582
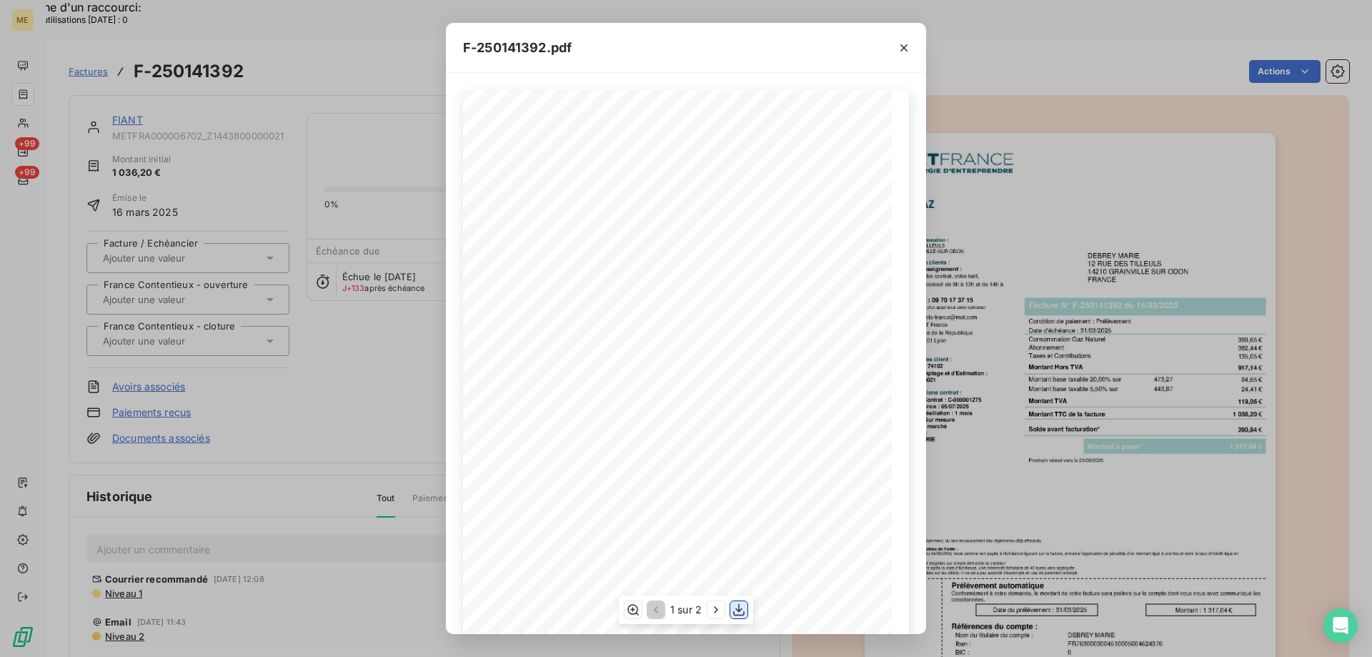
click at [740, 611] on icon "button" at bounding box center [739, 609] width 14 height 14
click at [901, 44] on icon "button" at bounding box center [904, 48] width 14 height 14
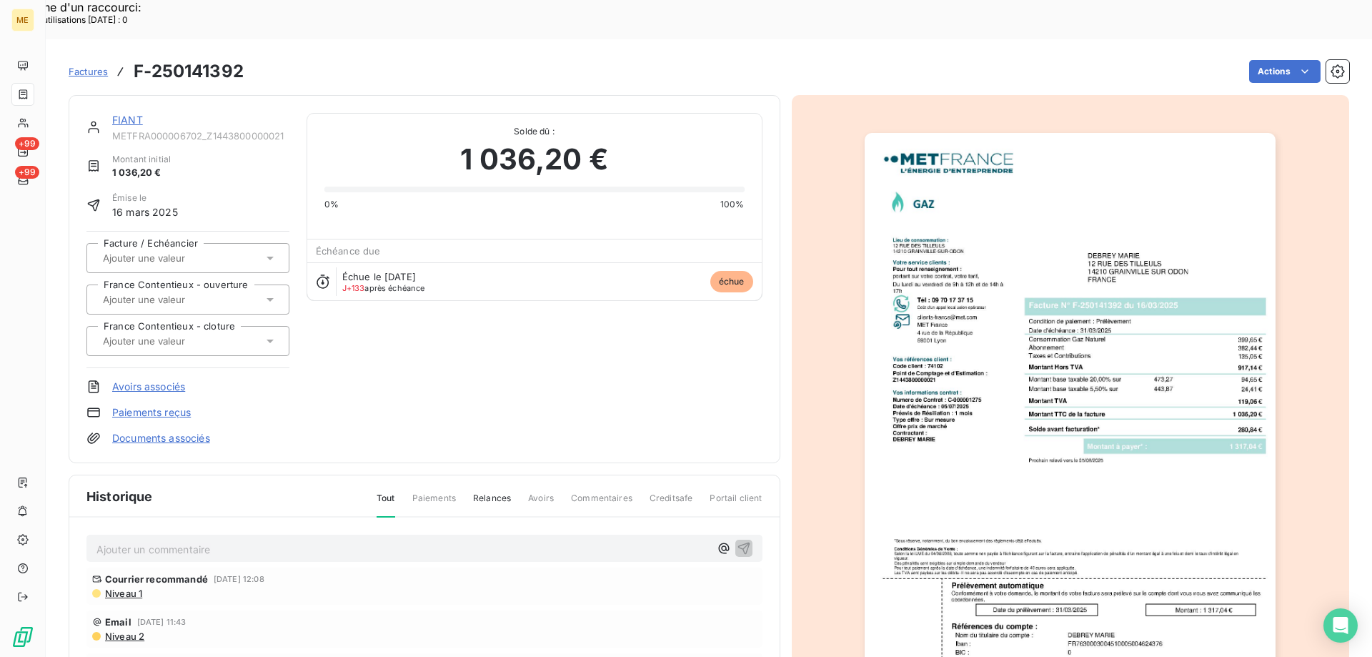
click at [136, 114] on link "FIANT" at bounding box center [127, 120] width 31 height 12
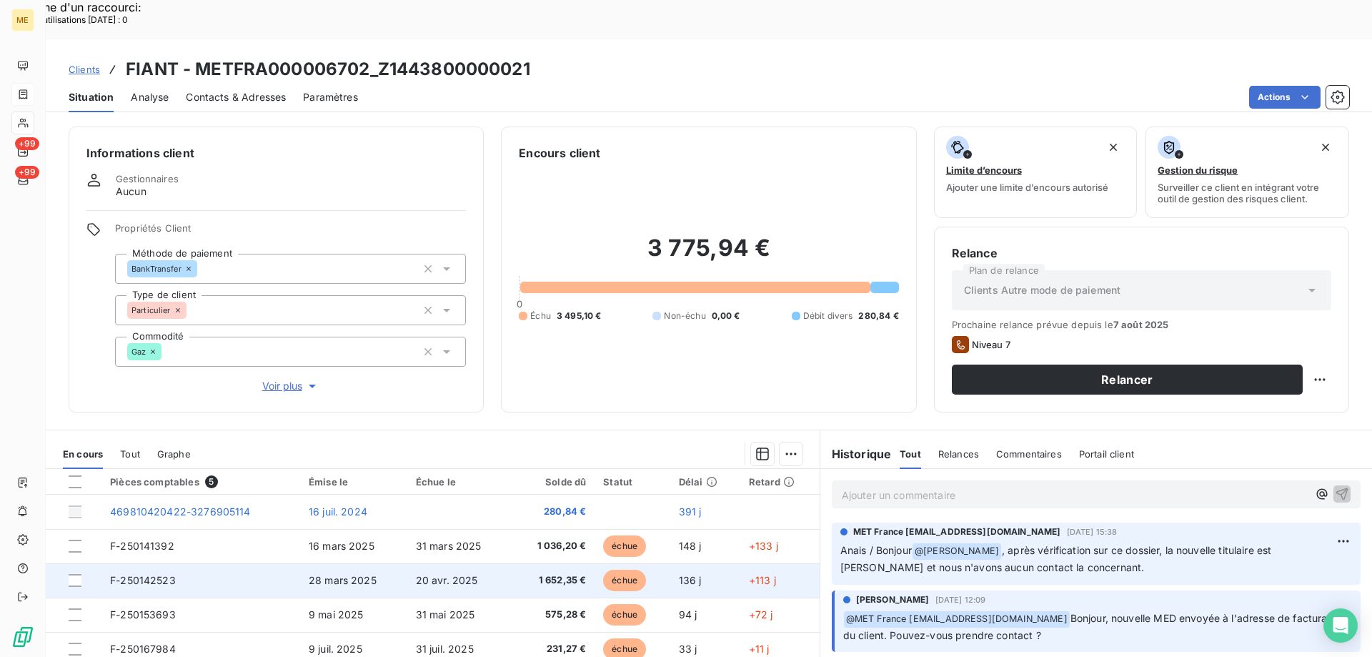
click at [182, 563] on td "F-250142523" at bounding box center [200, 580] width 199 height 34
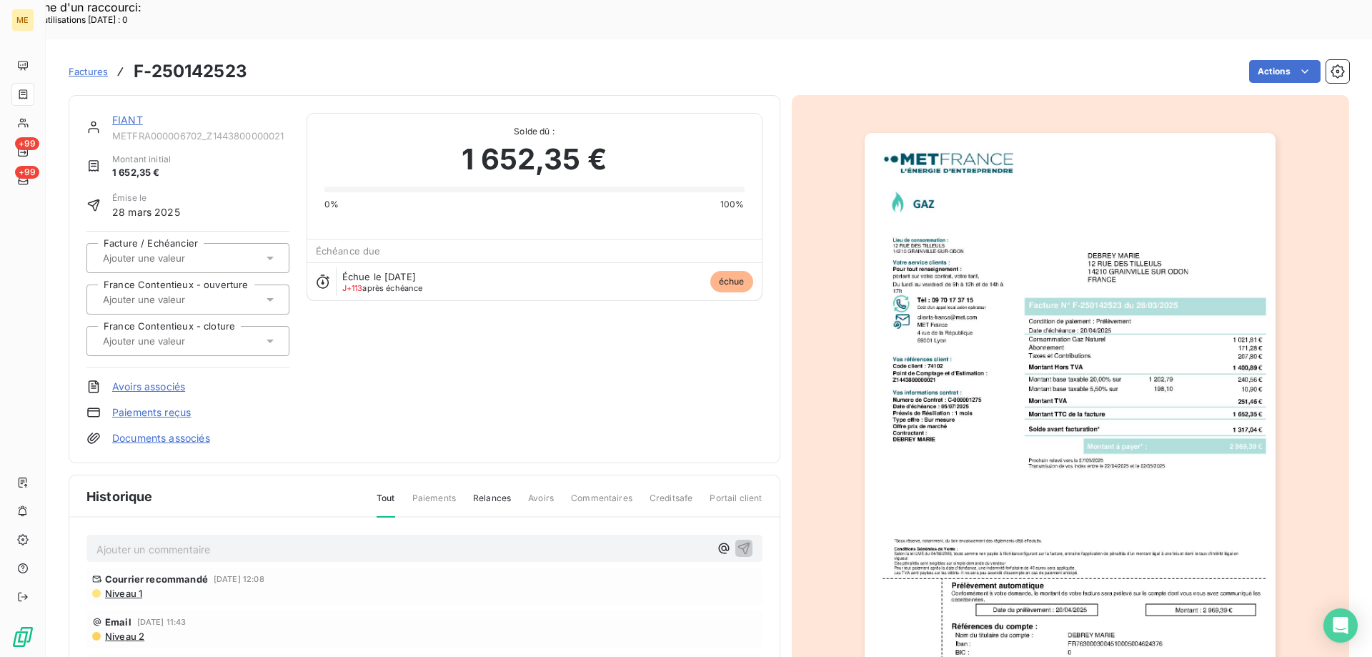
click at [984, 335] on img "button" at bounding box center [1069, 424] width 411 height 582
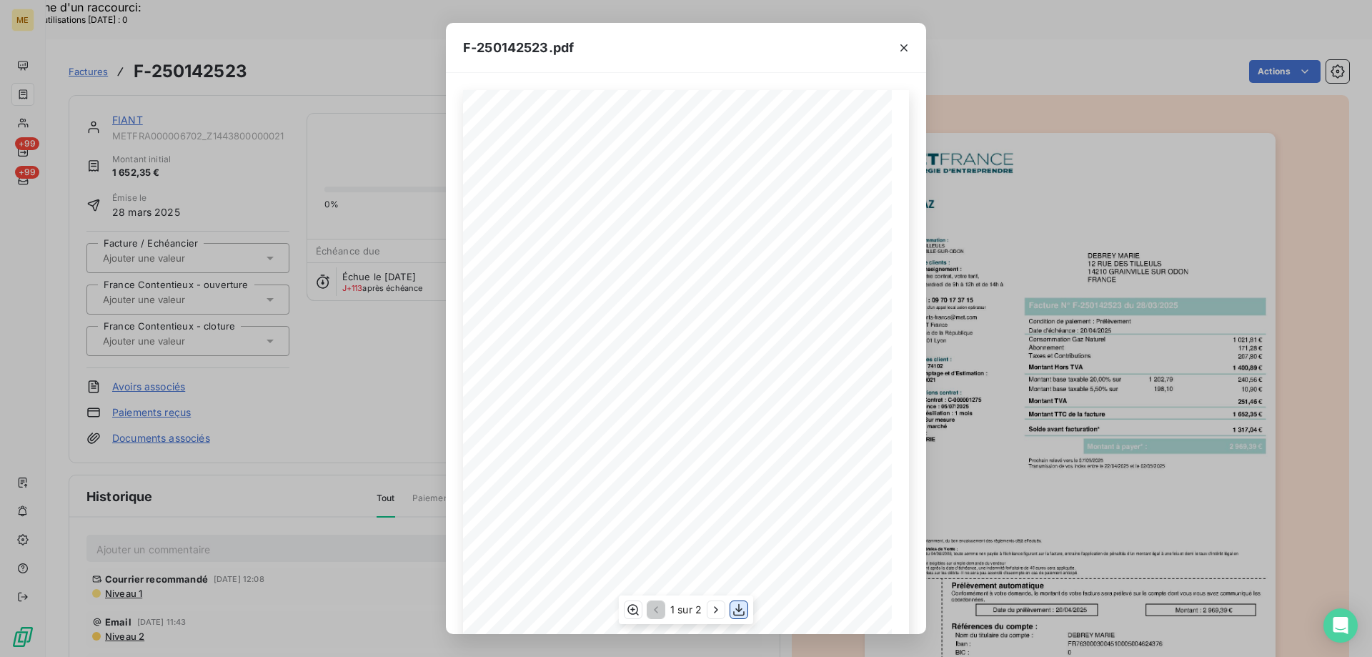
click at [738, 612] on icon "button" at bounding box center [739, 609] width 14 height 14
click at [902, 46] on icon "button" at bounding box center [903, 47] width 7 height 7
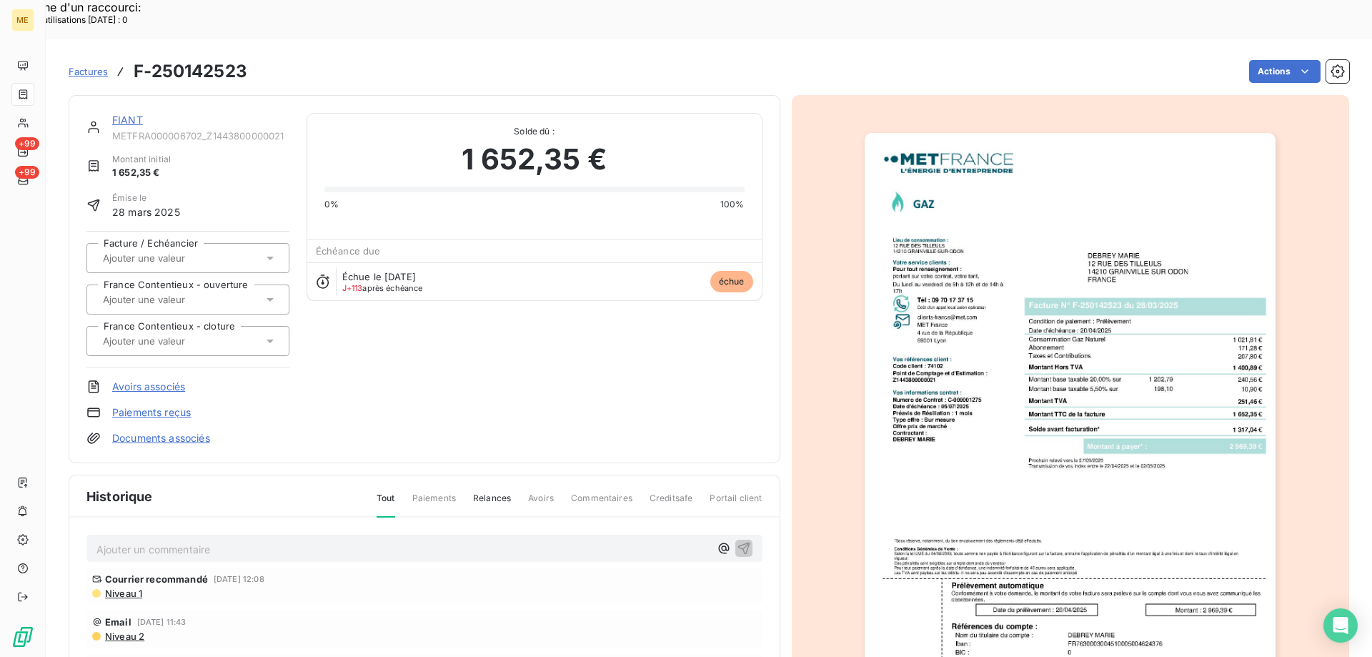
click at [134, 114] on link "FIANT" at bounding box center [127, 120] width 31 height 12
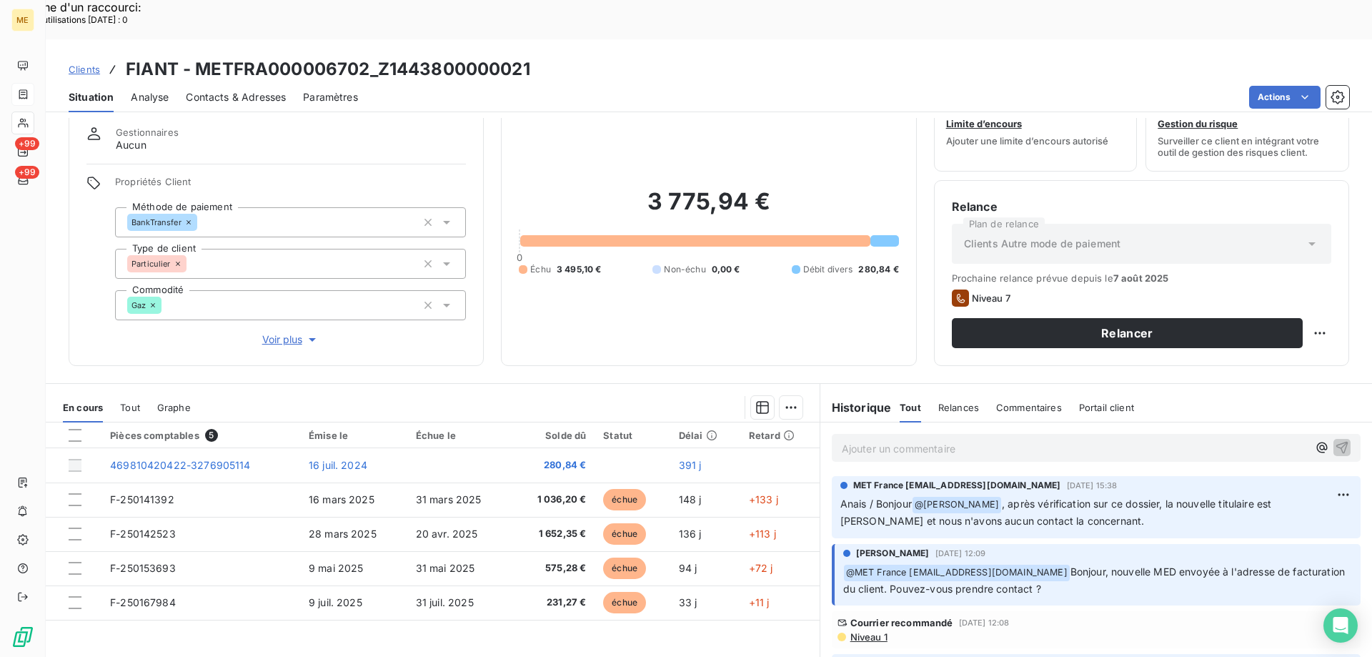
scroll to position [91, 0]
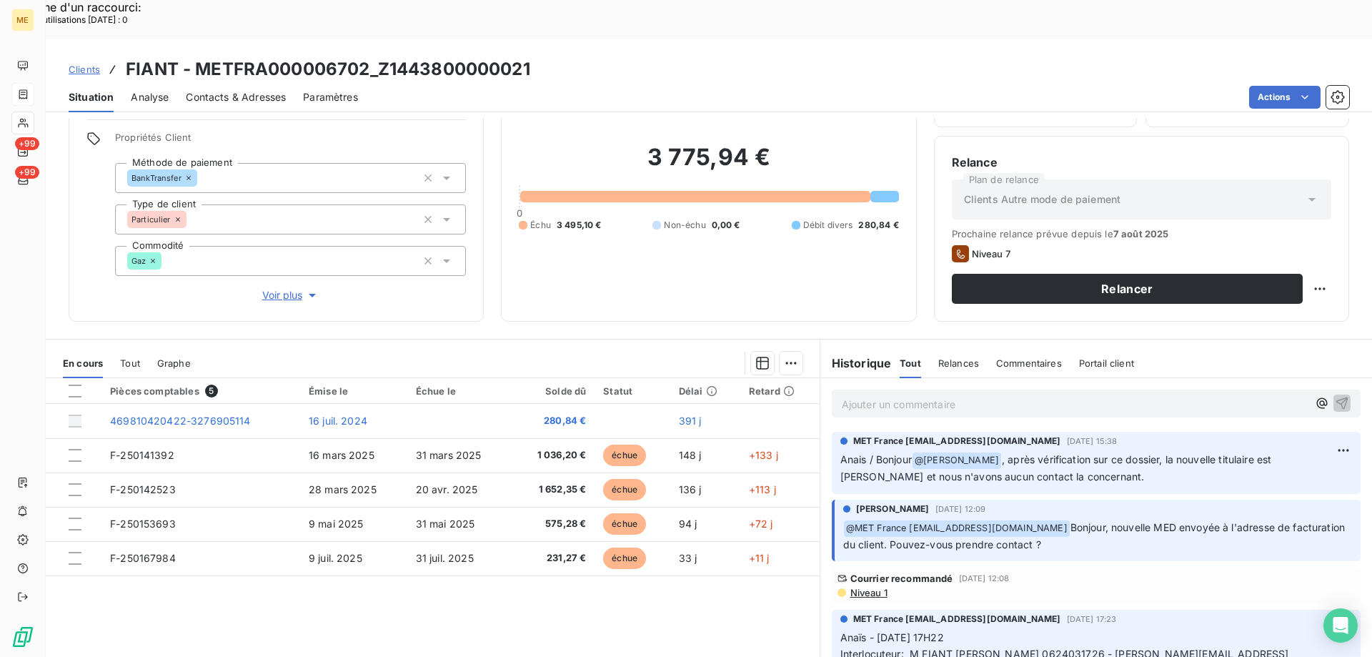
click at [403, 564] on div "Pièces comptables 5 Émise le Échue le Solde dû Statut Délai Retard 469810420422…" at bounding box center [433, 515] width 774 height 275
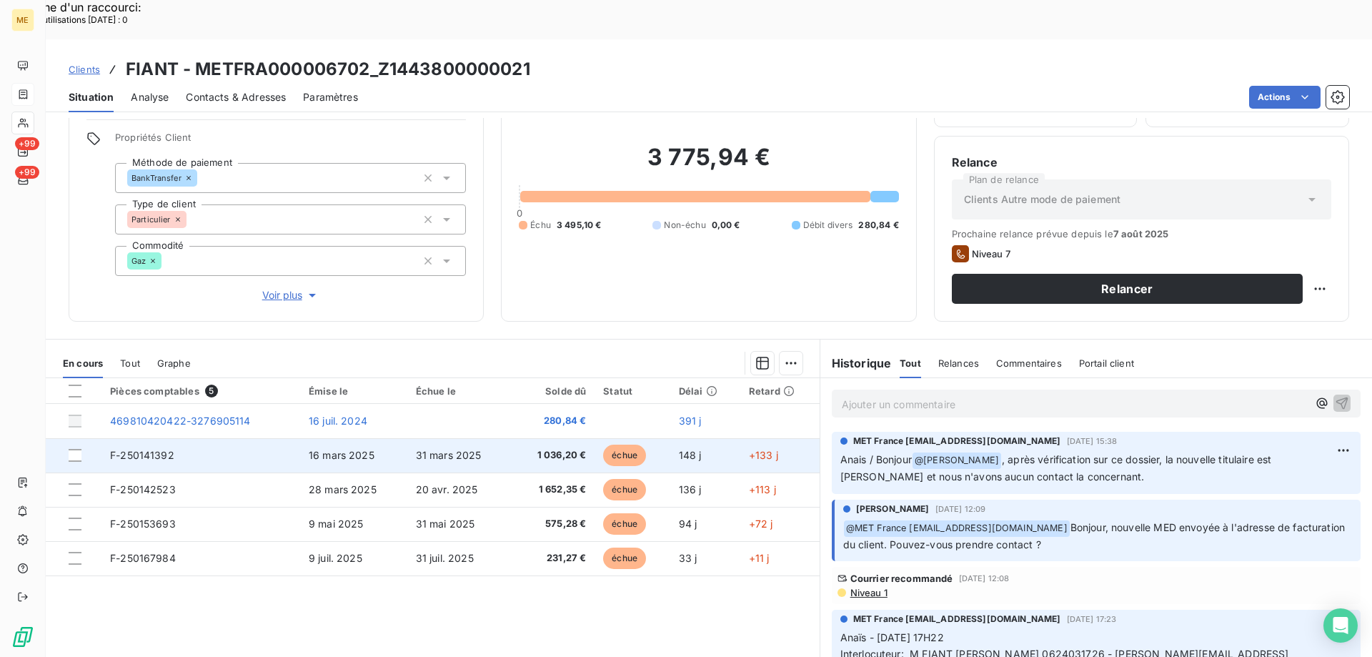
click at [300, 438] on td "16 mars 2025" at bounding box center [353, 455] width 107 height 34
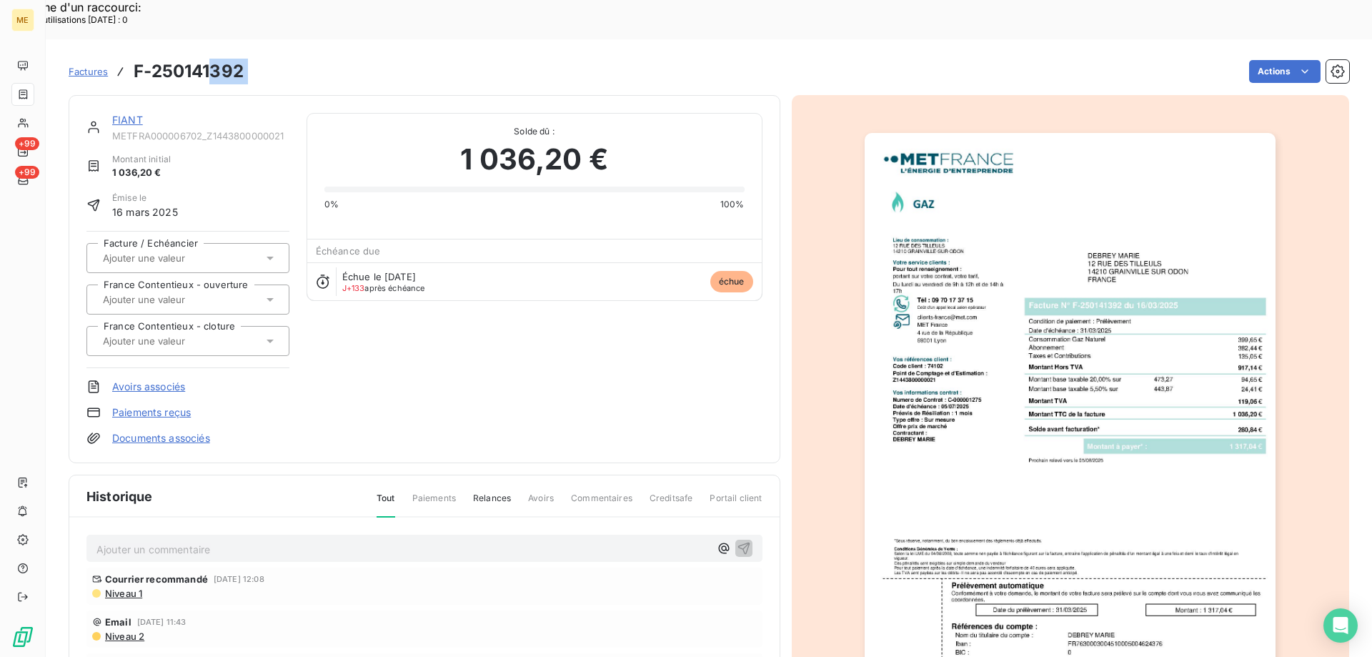
drag, startPoint x: 215, startPoint y: 36, endPoint x: 254, endPoint y: 29, distance: 39.4
click at [254, 56] on div "Factures F-250141392 Actions" at bounding box center [709, 71] width 1280 height 30
click at [134, 114] on link "FIANT" at bounding box center [127, 120] width 31 height 12
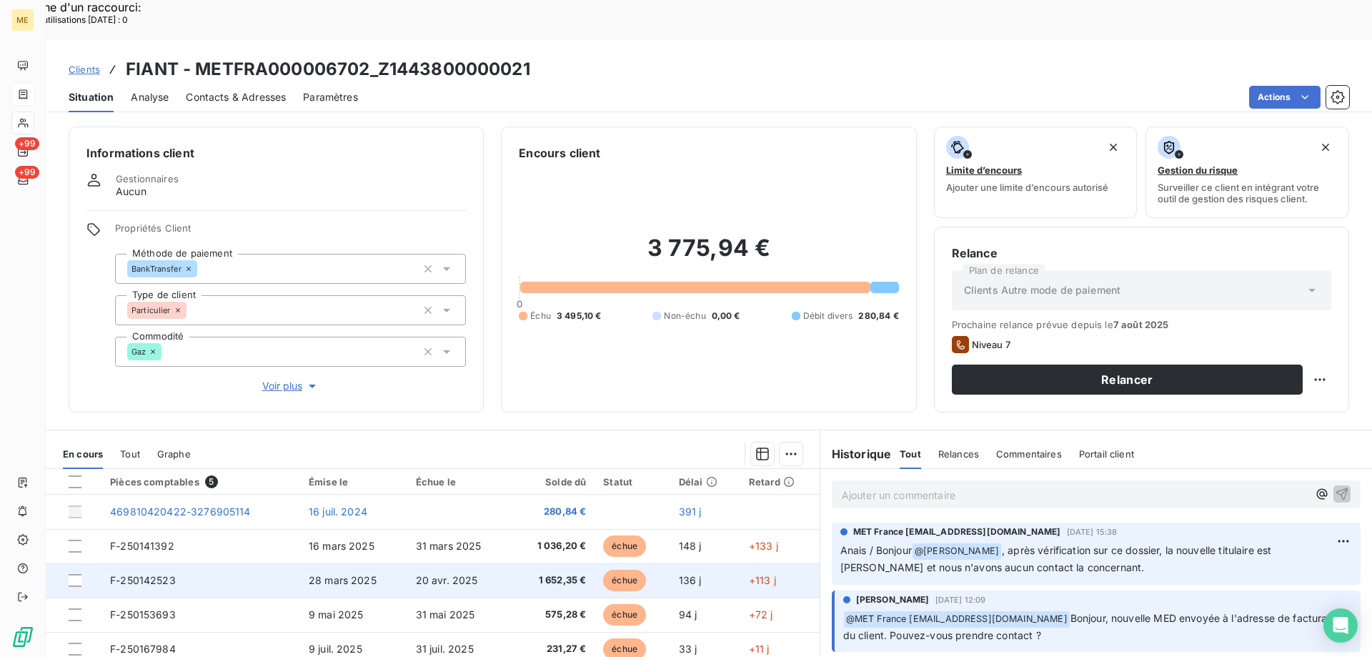
click at [354, 574] on span "28 mars 2025" at bounding box center [343, 580] width 68 height 12
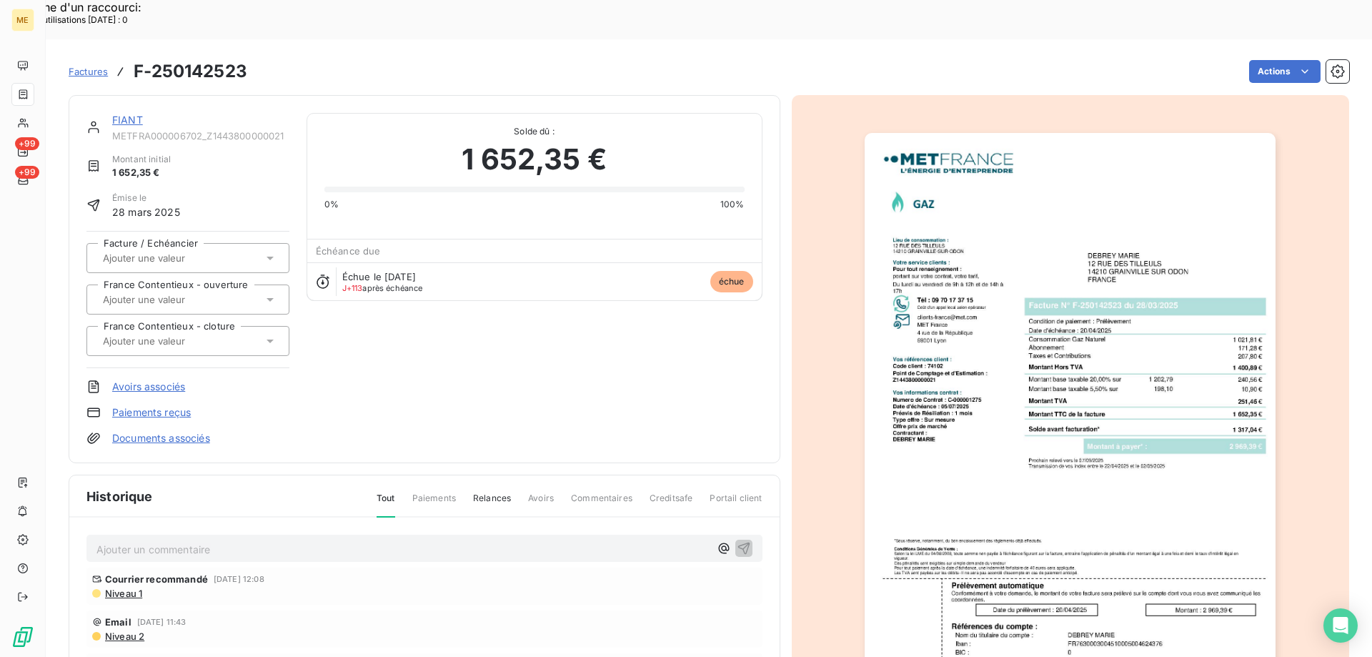
click at [1027, 380] on img "button" at bounding box center [1069, 424] width 411 height 582
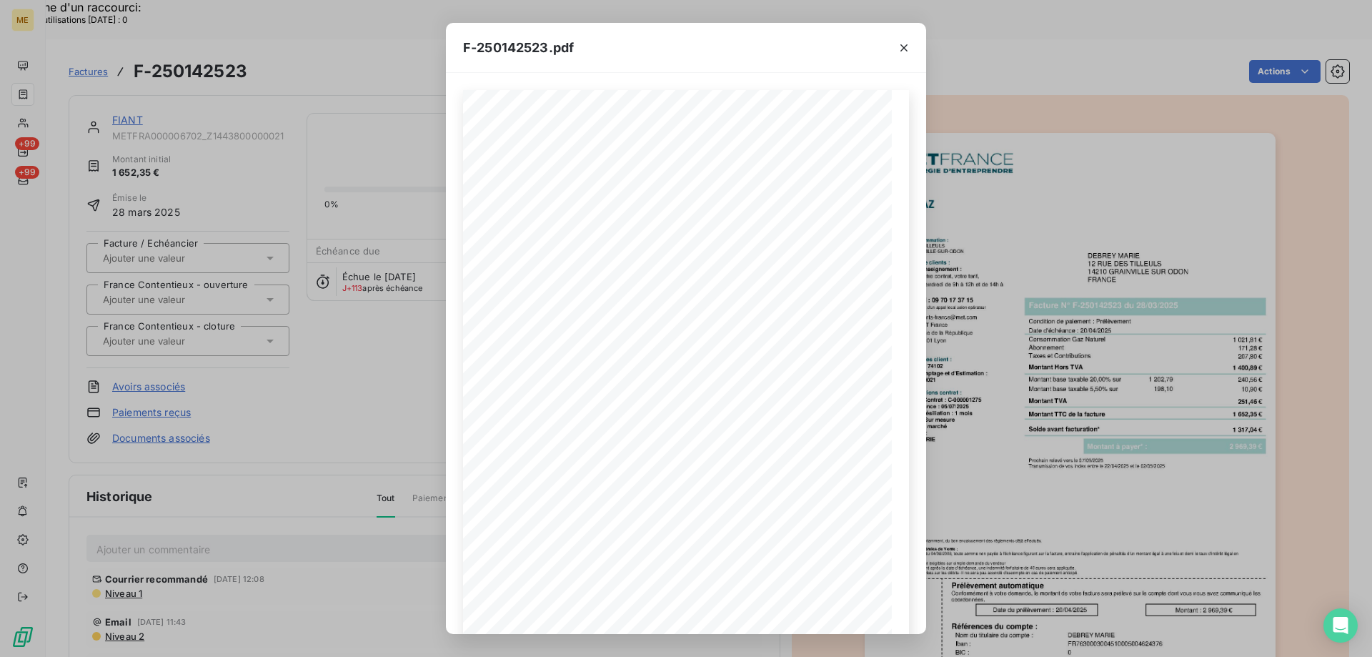
click at [339, 382] on div "F-250142523.pdf *Sous réserve, notamment, du bon encaissement des règlements dé…" at bounding box center [686, 328] width 1372 height 657
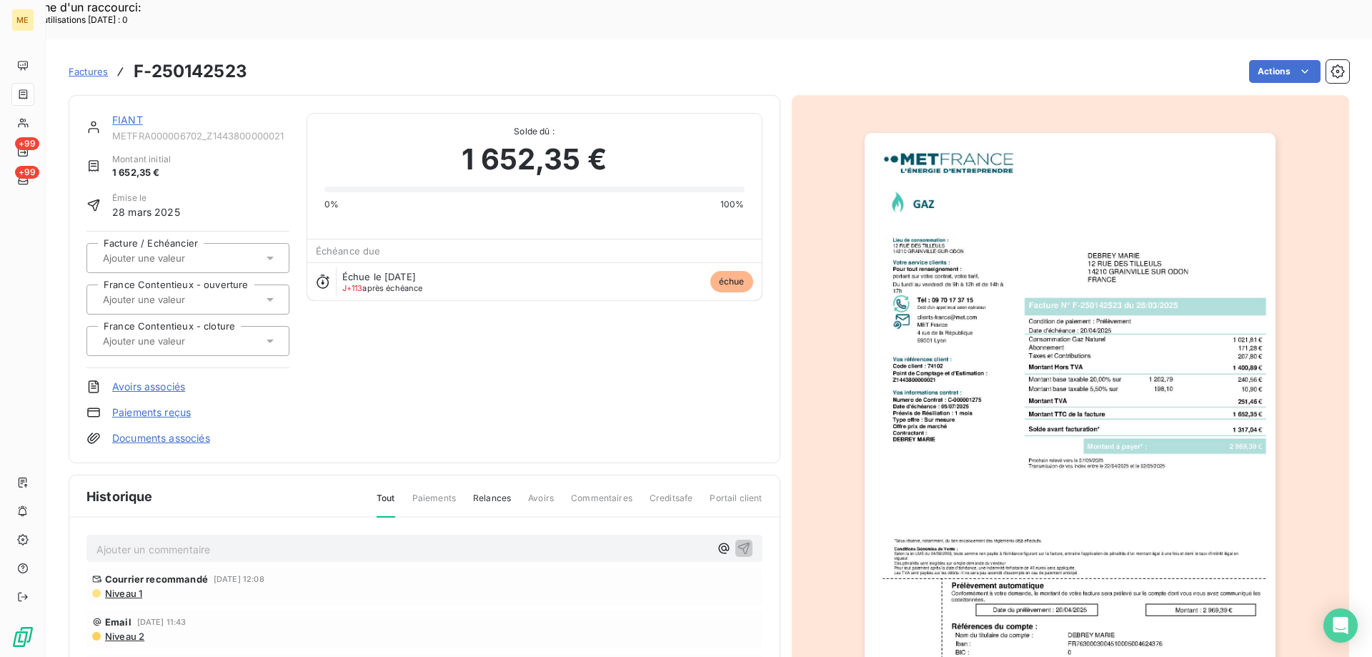
click at [131, 114] on link "FIANT" at bounding box center [127, 120] width 31 height 12
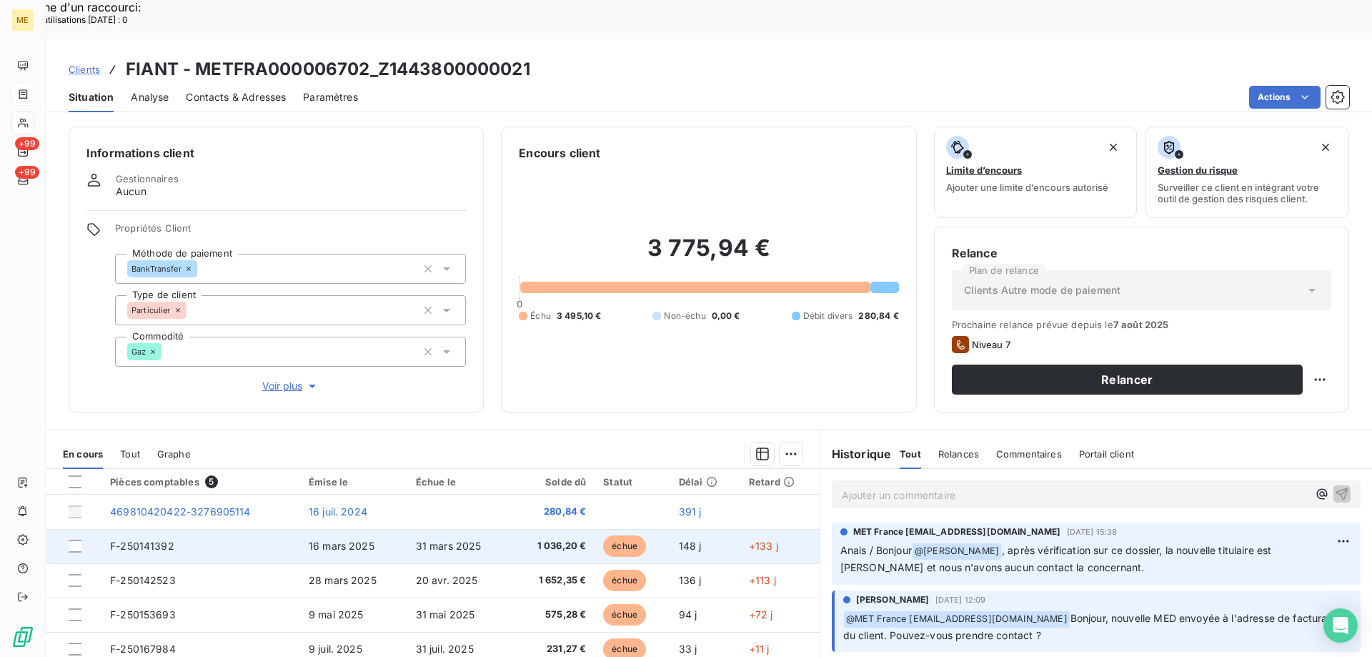
click at [255, 529] on td "F-250141392" at bounding box center [200, 546] width 199 height 34
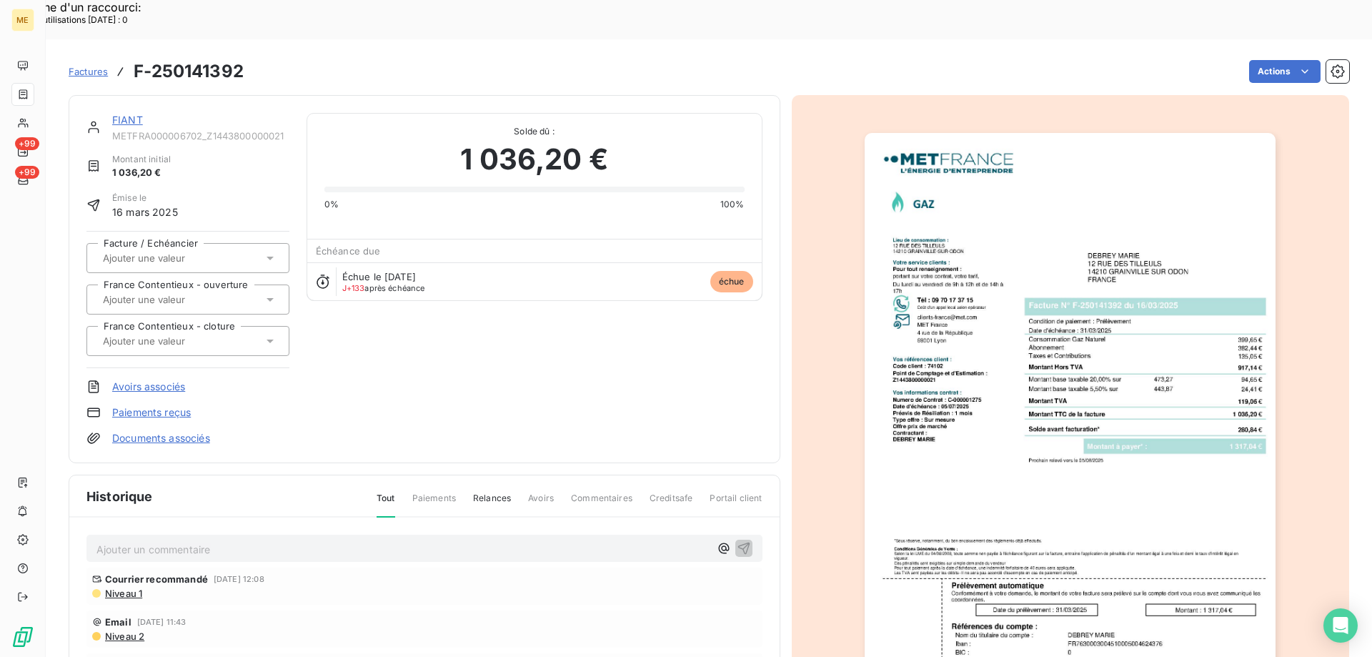
click at [117, 114] on link "FIANT" at bounding box center [127, 120] width 31 height 12
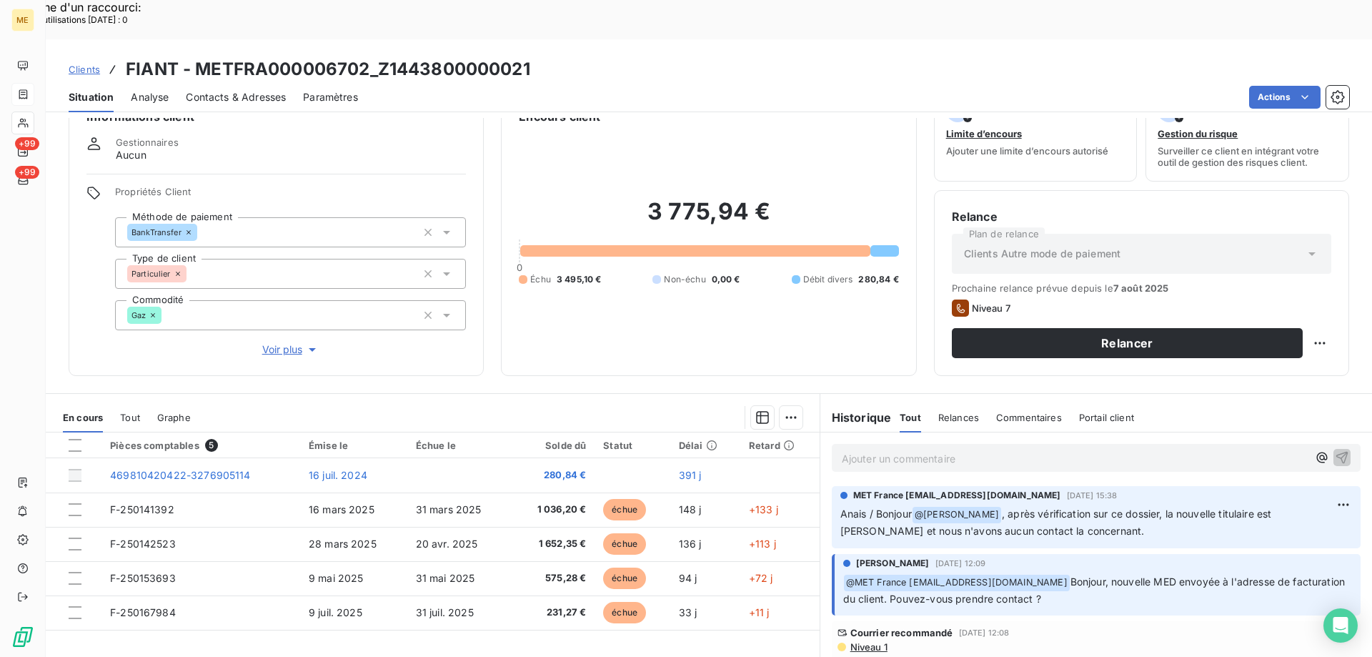
scroll to position [71, 0]
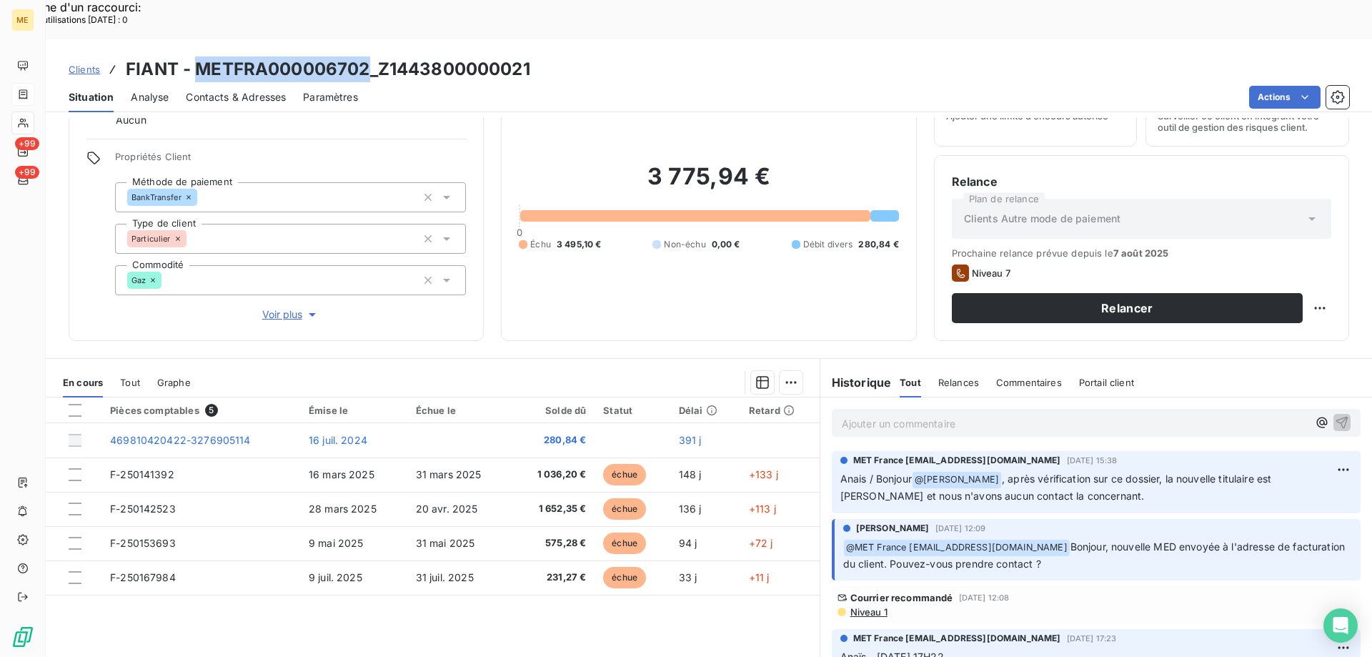
copy h3 "METFRA000006702"
drag, startPoint x: 367, startPoint y: 30, endPoint x: 199, endPoint y: 30, distance: 168.6
click at [199, 56] on h3 "FIANT - METFRA000006702_Z1443800000021" at bounding box center [328, 69] width 404 height 26
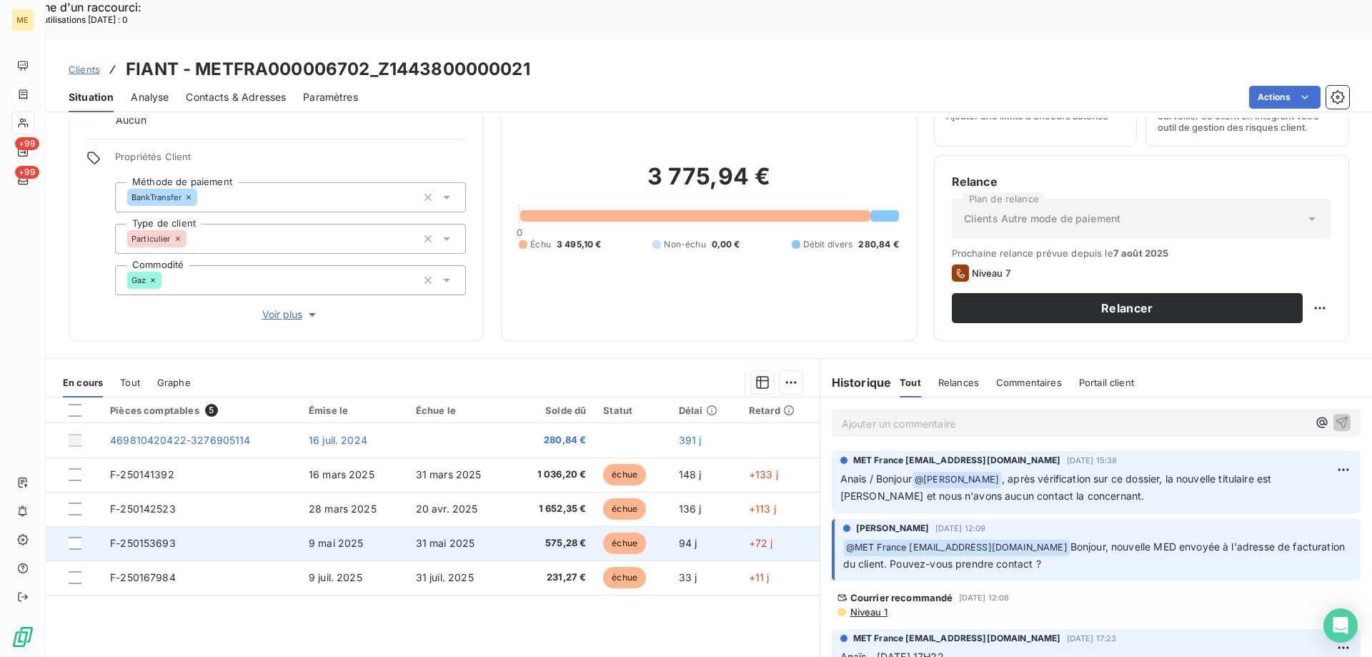
click at [285, 526] on td "F-250153693" at bounding box center [200, 543] width 199 height 34
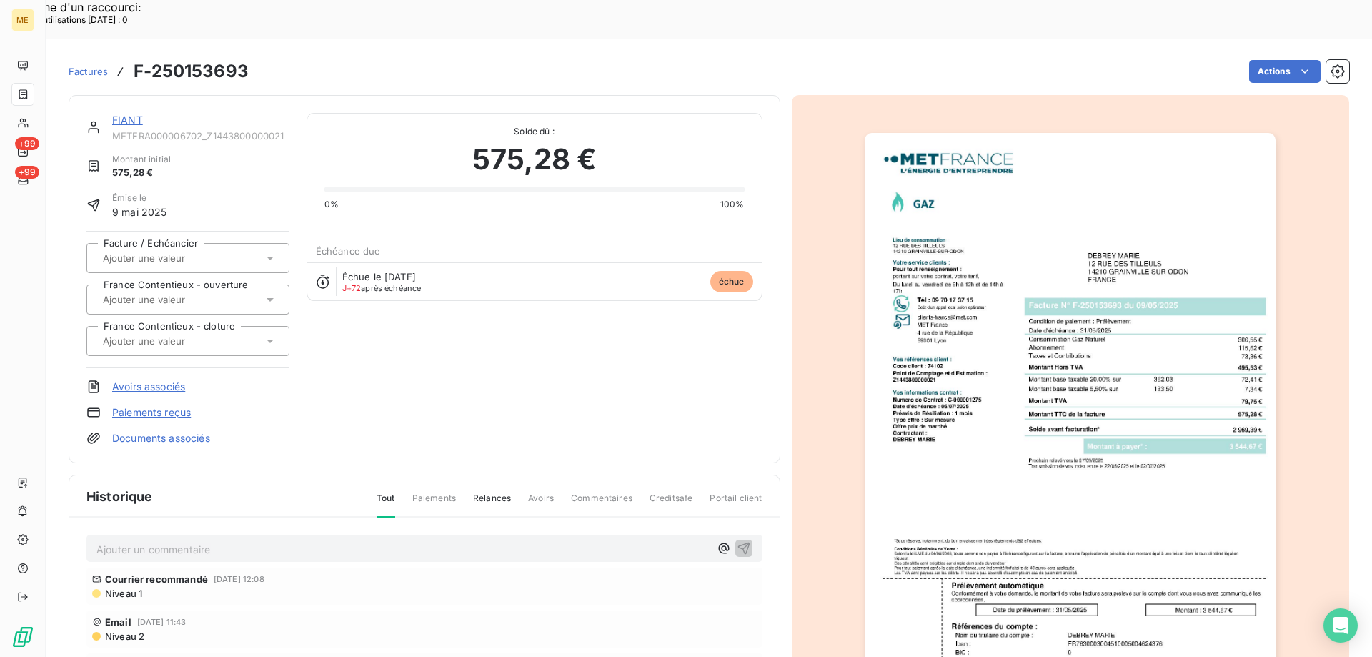
click at [982, 386] on img "button" at bounding box center [1069, 424] width 411 height 582
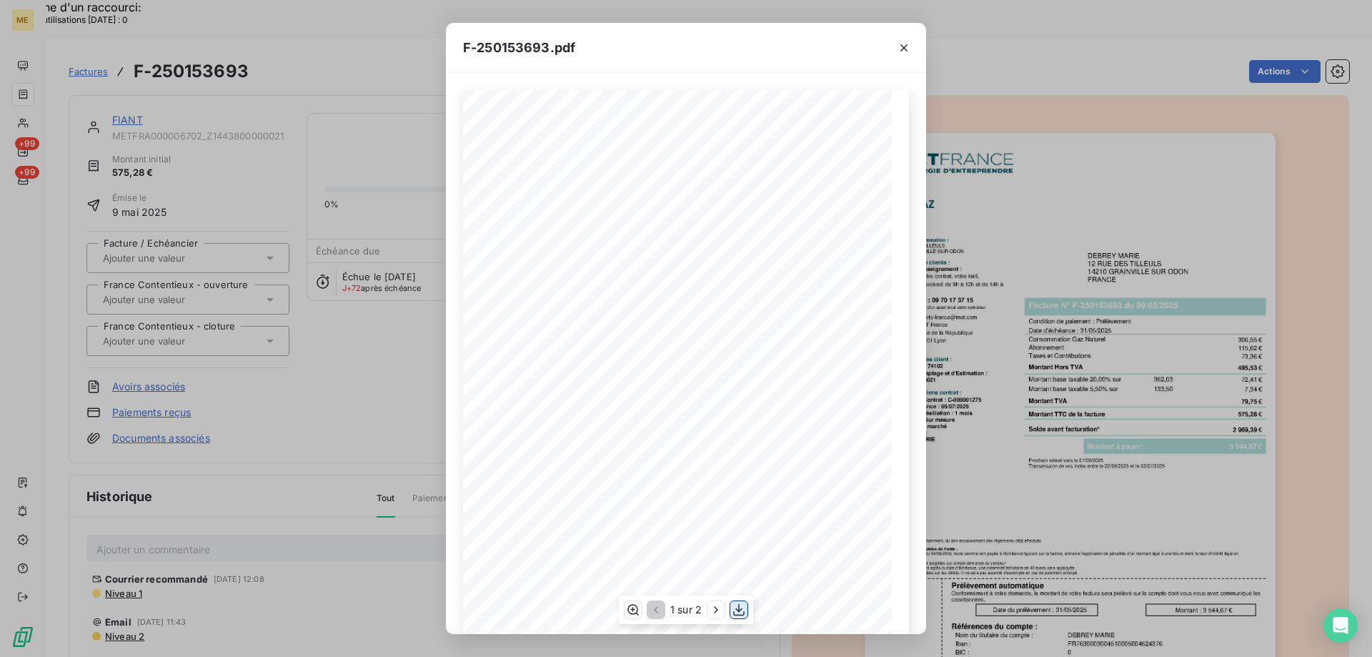
click at [742, 607] on icon "button" at bounding box center [739, 609] width 14 height 14
click at [907, 47] on icon "button" at bounding box center [904, 48] width 14 height 14
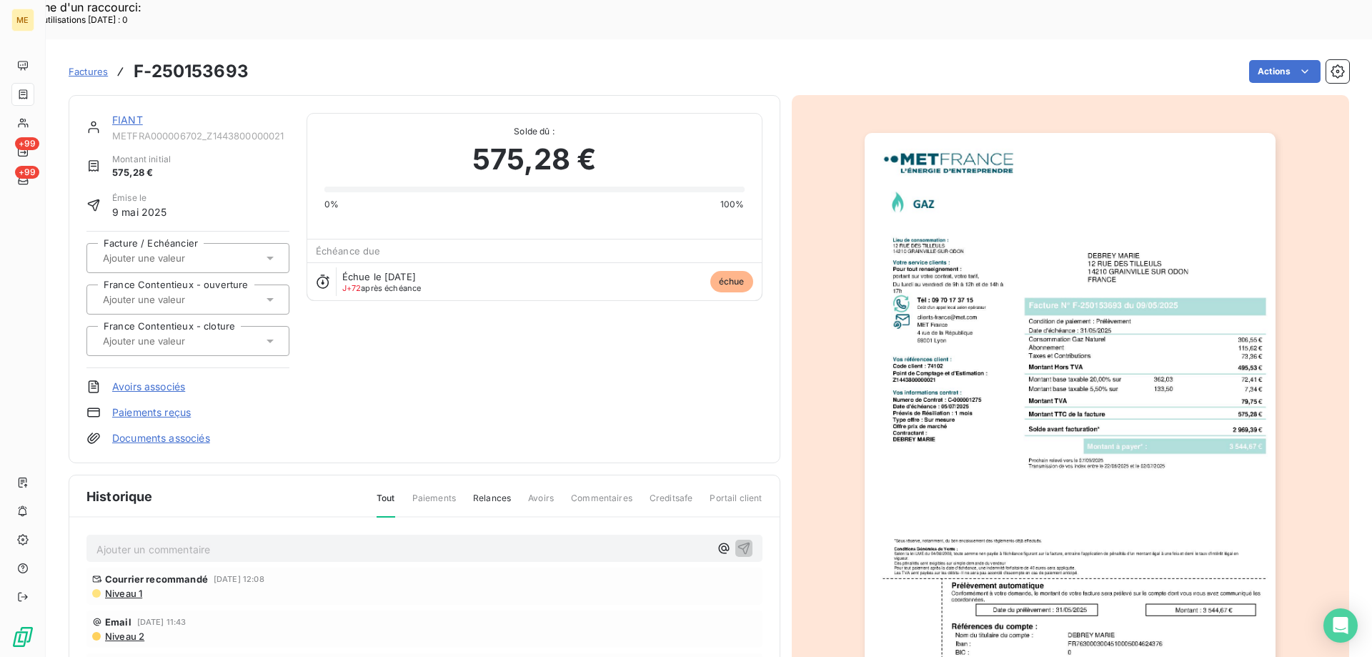
click at [134, 114] on link "FIANT" at bounding box center [127, 120] width 31 height 12
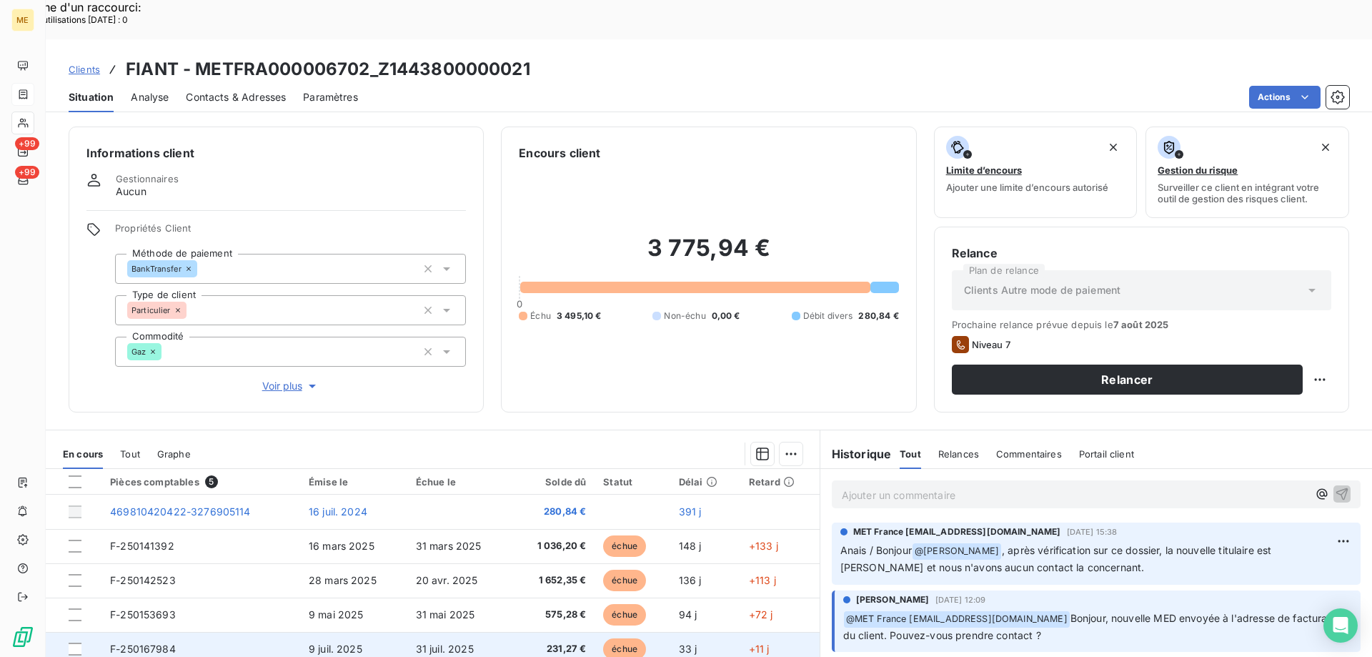
click at [232, 632] on td "F-250167984" at bounding box center [200, 649] width 199 height 34
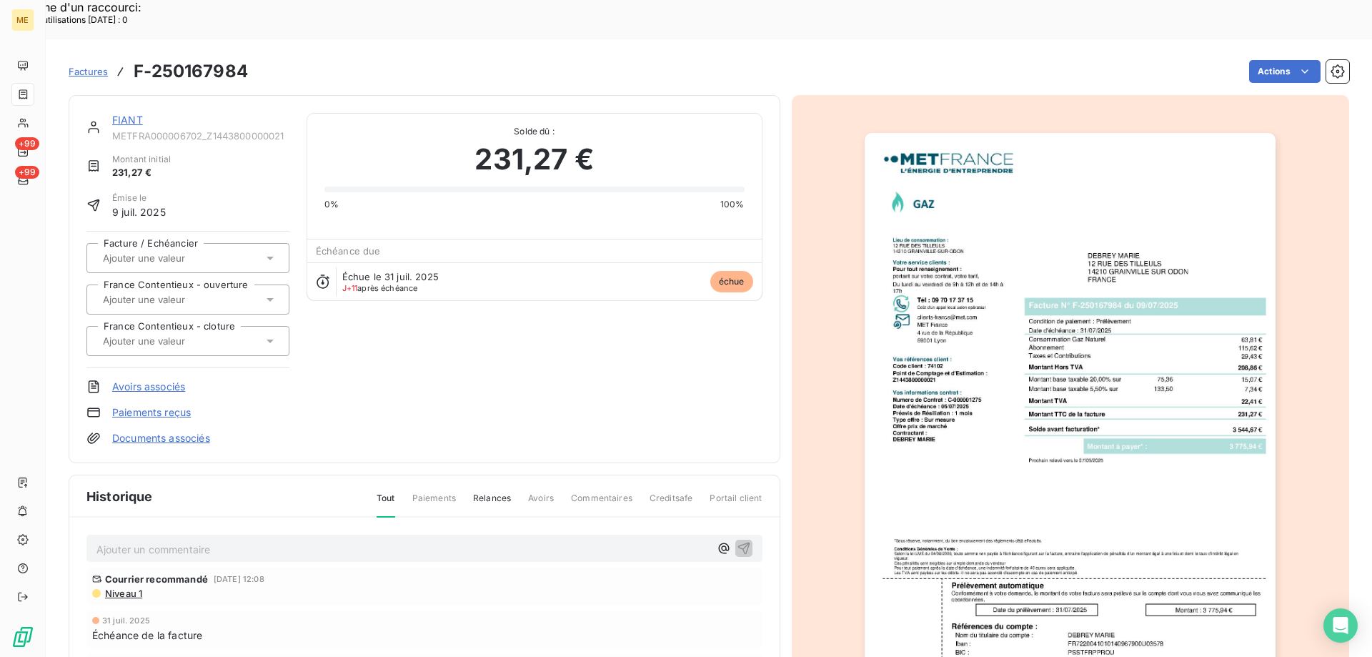
click at [1094, 427] on img "button" at bounding box center [1069, 424] width 411 height 582
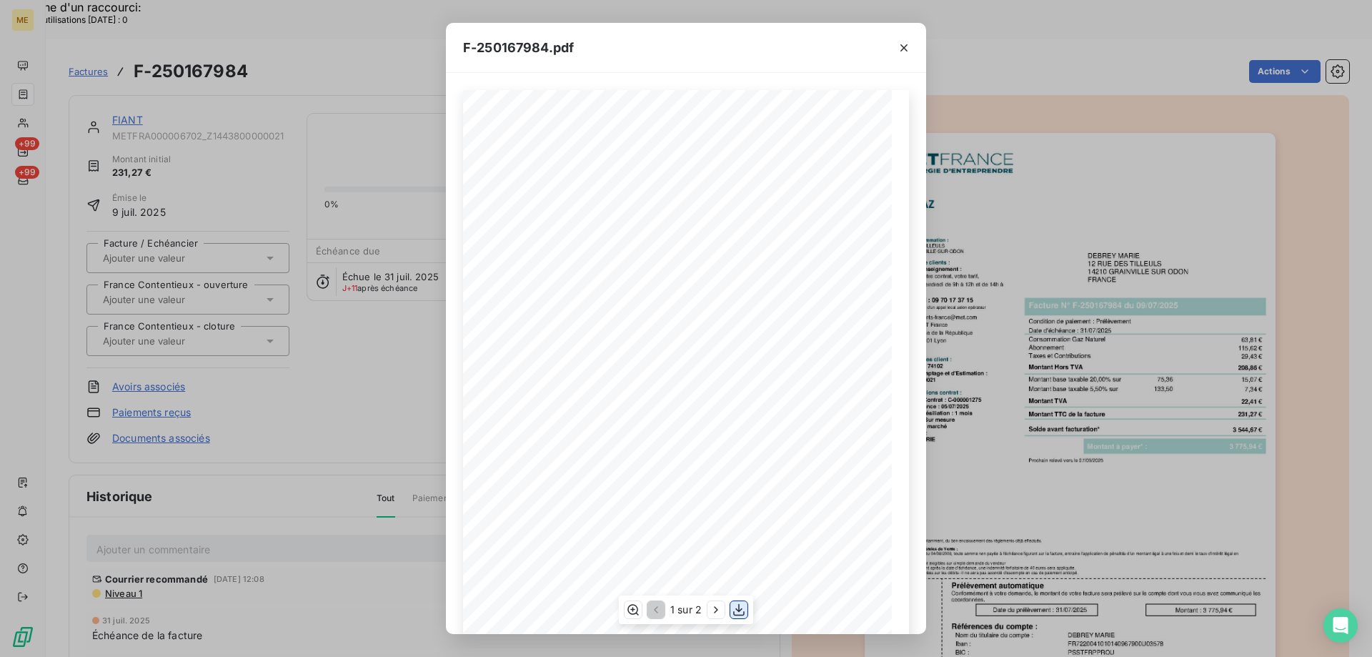
click at [735, 614] on icon "button" at bounding box center [739, 609] width 14 height 14
click at [907, 44] on icon "button" at bounding box center [904, 48] width 14 height 14
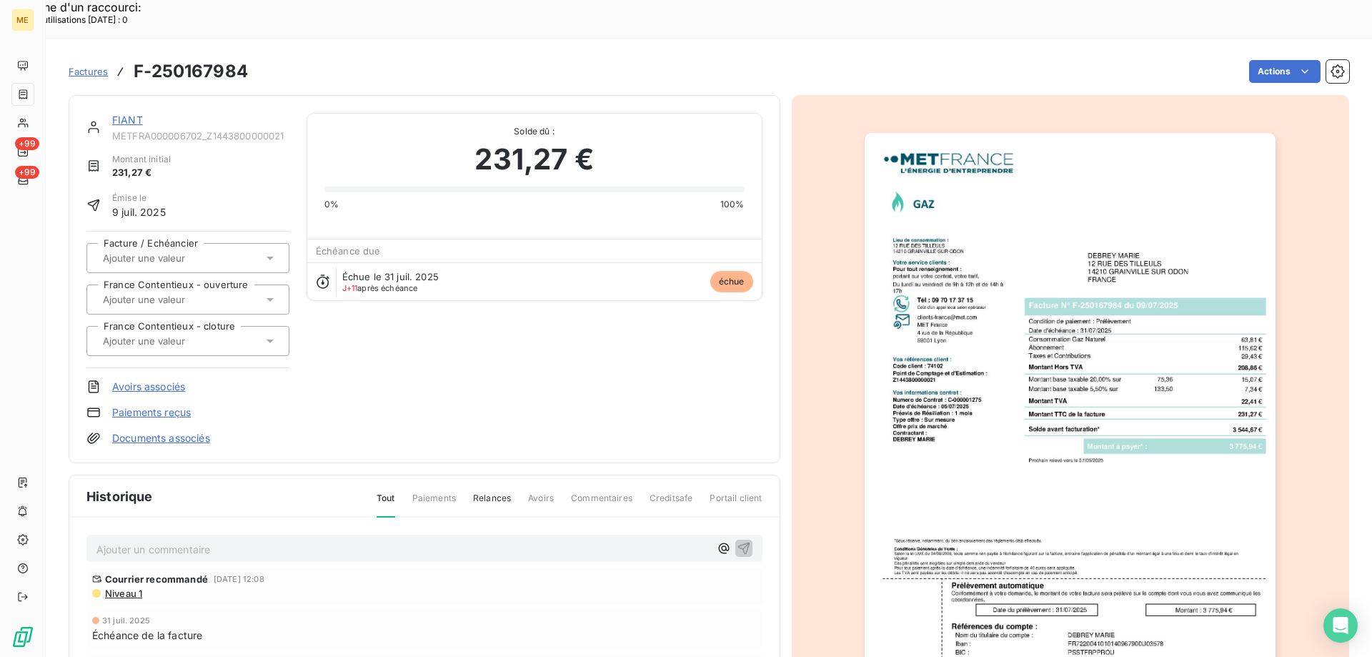
click at [140, 114] on link "FIANT" at bounding box center [127, 120] width 31 height 12
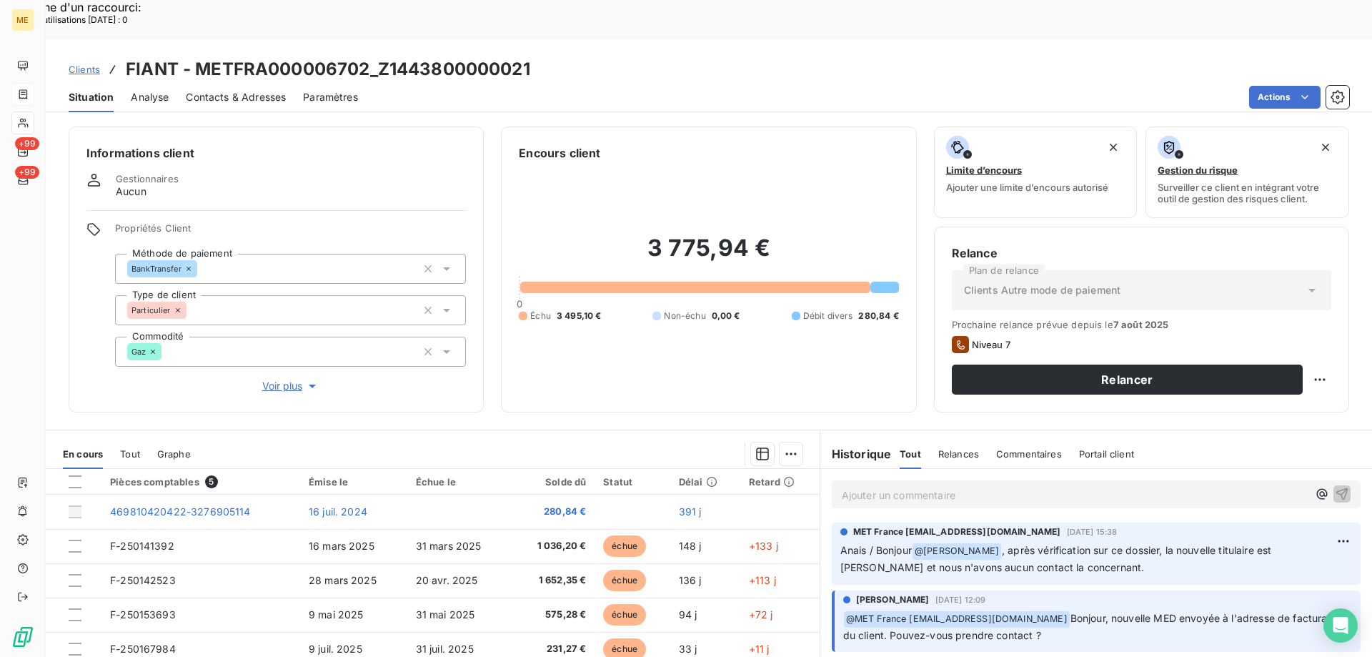
click at [487, 368] on div "Informations client Gestionnaires Aucun Propriétés Client Méthode de paiement B…" at bounding box center [709, 269] width 1326 height 286
click at [494, 138] on div "Informations client Gestionnaires Aucun Propriétés Client Méthode de paiement B…" at bounding box center [709, 269] width 1326 height 286
click at [879, 486] on p "Ajouter un commentaire ﻿" at bounding box center [1075, 495] width 466 height 18
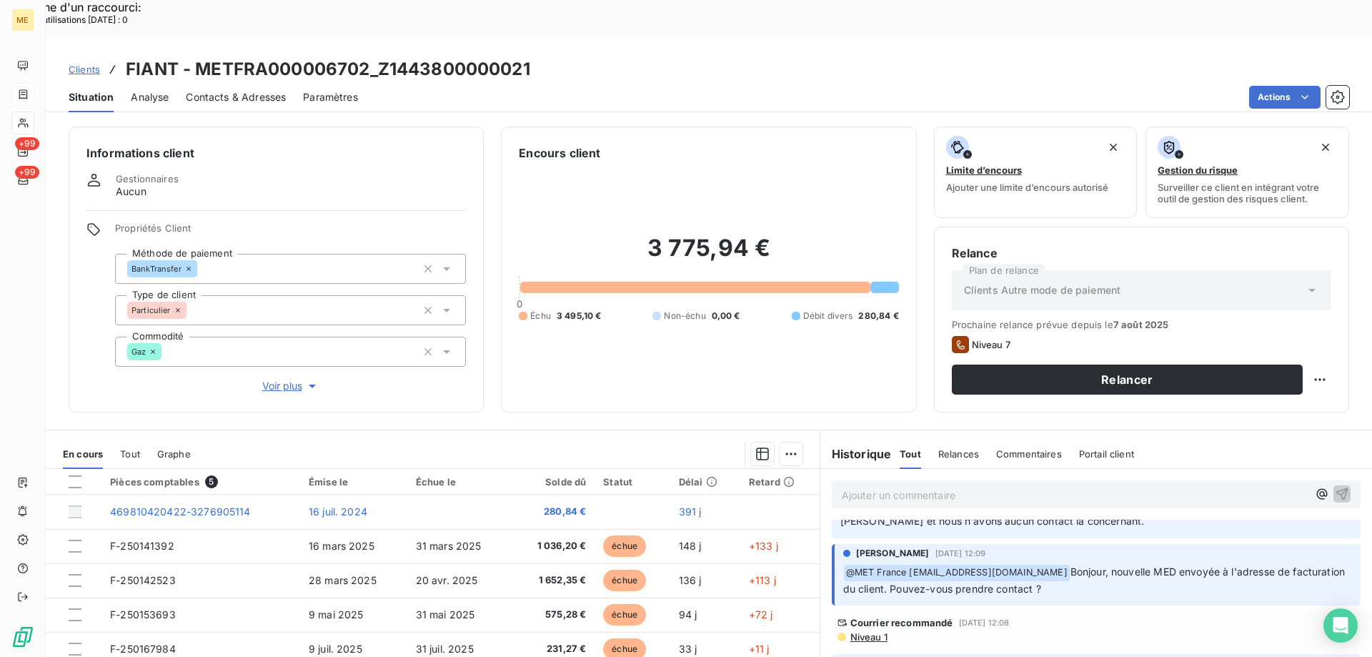
scroll to position [71, 0]
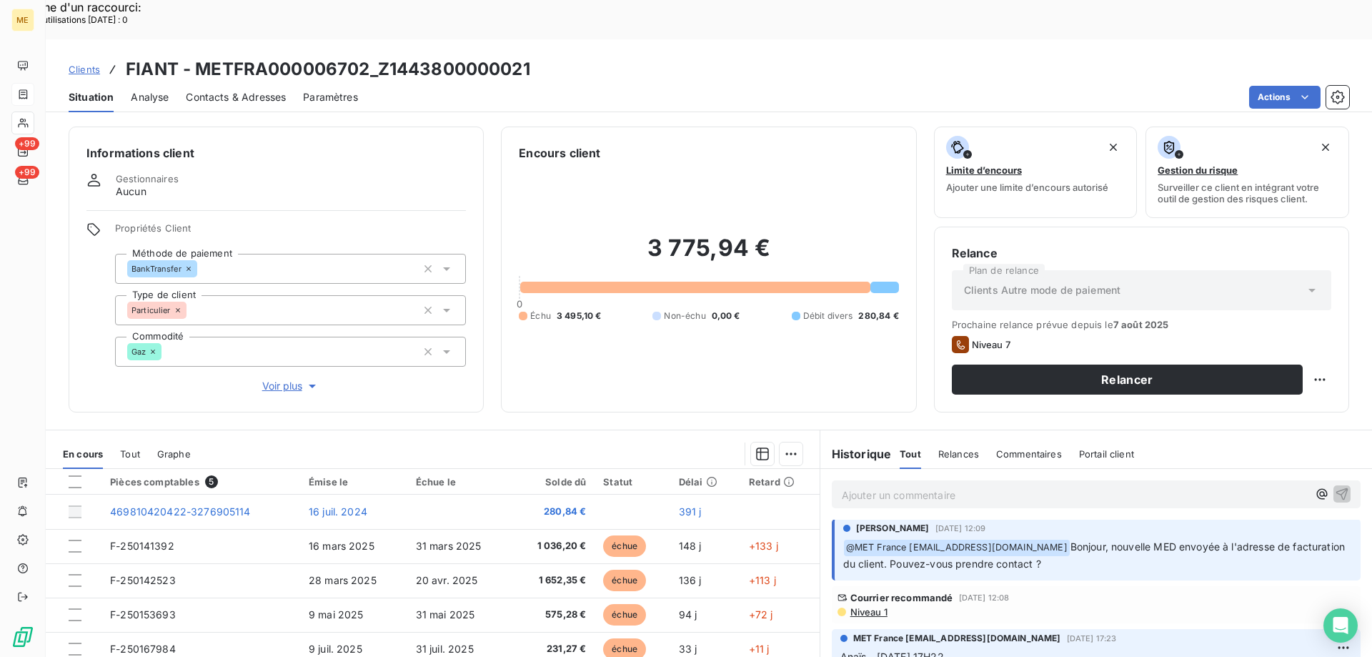
click at [820, 516] on div "Amélie Matray 7 août 2025, 12:09 ﻿ @ MET France met-france@recouvrement.met.com…" at bounding box center [1096, 550] width 552 height 68
click at [536, 442] on div at bounding box center [505, 453] width 594 height 23
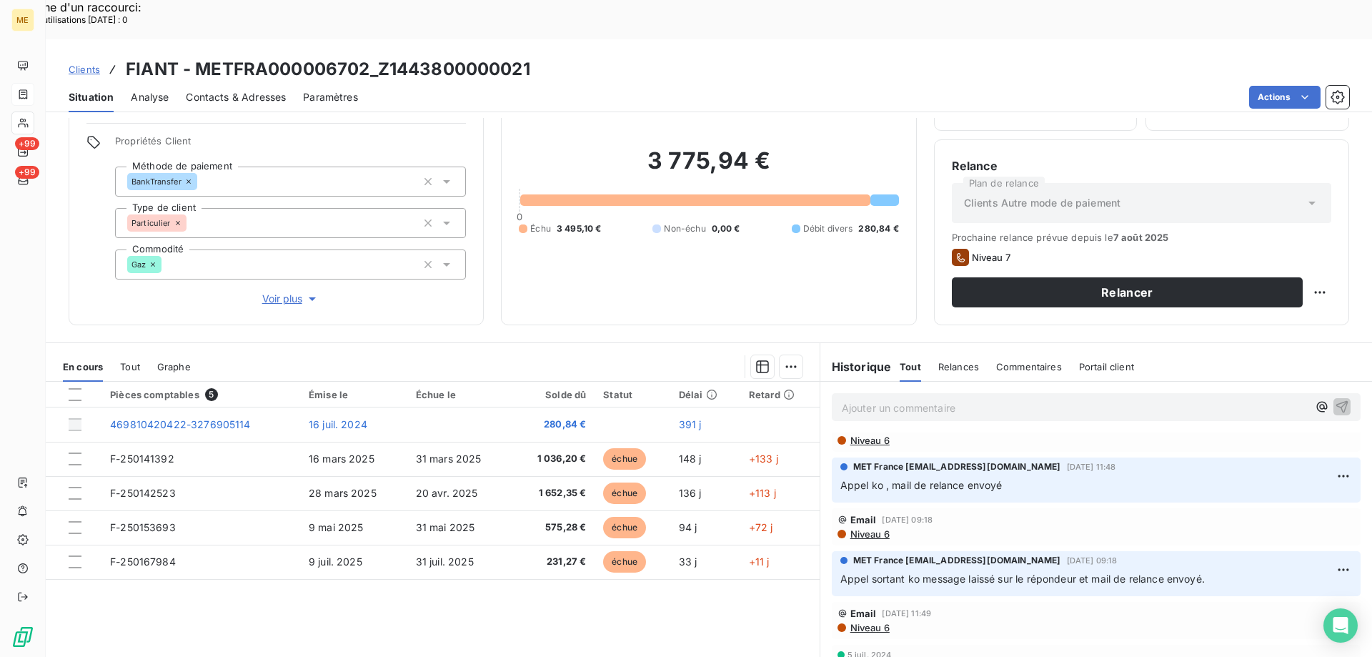
scroll to position [91, 0]
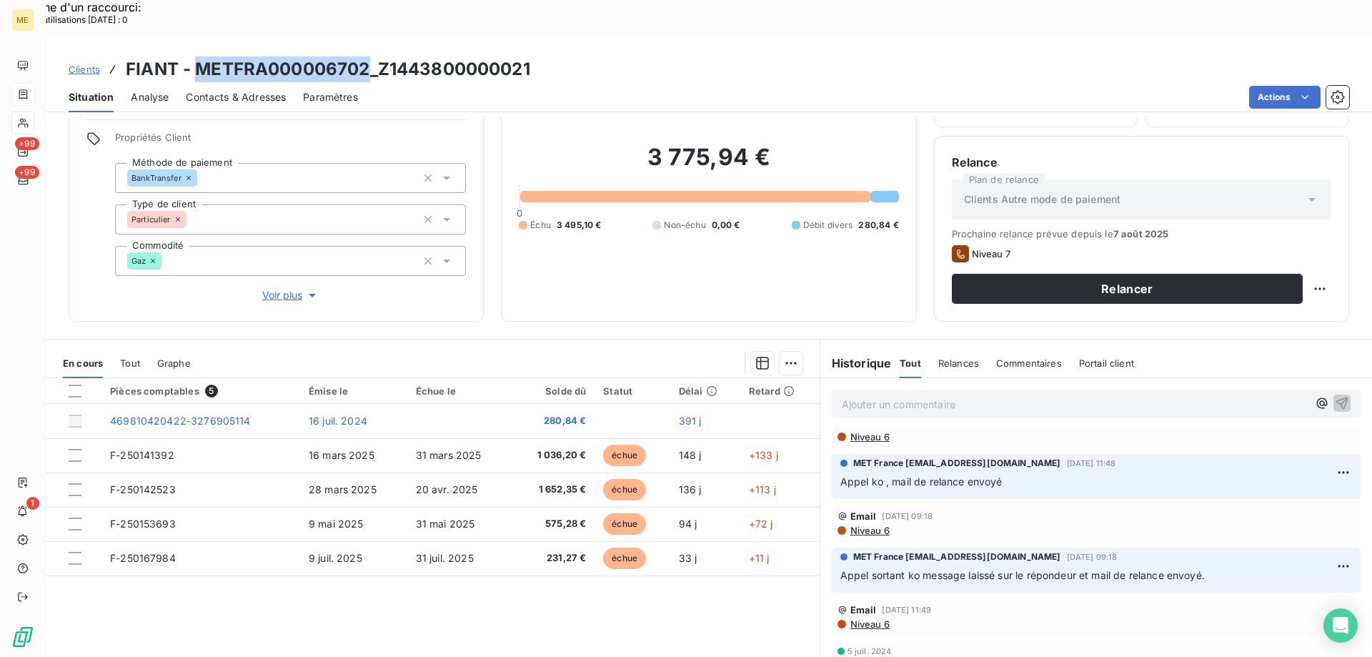
drag, startPoint x: 364, startPoint y: 30, endPoint x: 200, endPoint y: 36, distance: 163.7
click at [200, 56] on h3 "FIANT - METFRA000006702_Z1443800000021" at bounding box center [328, 69] width 404 height 26
click at [529, 56] on h3 "FIANT - METFRA000006702_Z1443800000021" at bounding box center [328, 69] width 404 height 26
copy h3 "FIANT - METFRA000006702_Z1443800000021"
drag, startPoint x: 478, startPoint y: 29, endPoint x: 126, endPoint y: 32, distance: 351.5
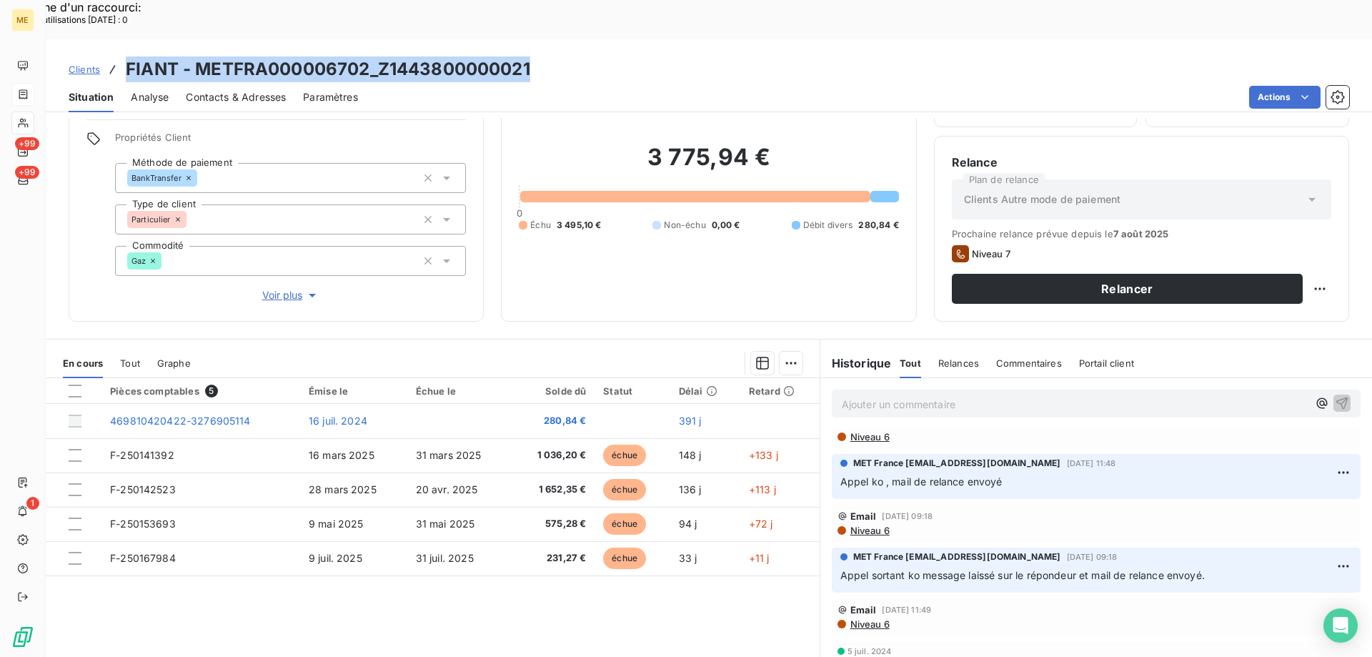
click at [126, 56] on div "Clients FIANT - METFRA000006702_Z1443800000021" at bounding box center [709, 69] width 1326 height 26
click at [498, 56] on h3 "FIANT - METFRA000006702_Z1443800000021" at bounding box center [328, 69] width 404 height 26
click at [529, 56] on div "Clients FIANT - METFRA000006702_Z1443800000021" at bounding box center [709, 69] width 1326 height 26
click at [532, 56] on div "Clients FIANT - METFRA000006702_Z1443800000021" at bounding box center [709, 69] width 1326 height 26
click at [414, 56] on h3 "FIANT - METFRA000006702_Z1443800000021" at bounding box center [328, 69] width 404 height 26
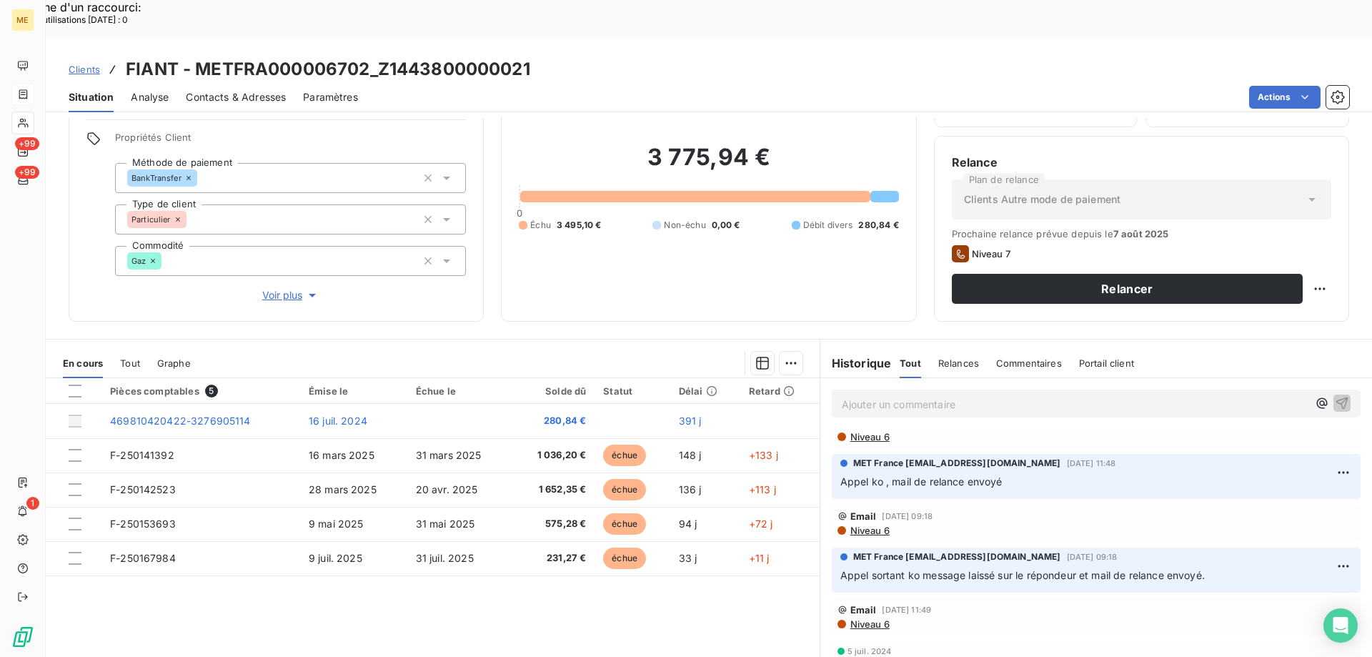
click at [394, 82] on div "Situation Analyse Contacts & Adresses Paramètres Actions" at bounding box center [709, 97] width 1326 height 30
click at [408, 56] on h3 "FIANT - METFRA000006702_Z1443800000021" at bounding box center [328, 69] width 404 height 26
copy h3 "Z1443800000021"
drag, startPoint x: 376, startPoint y: 25, endPoint x: 542, endPoint y: 31, distance: 165.8
click at [542, 56] on div "Clients FIANT - METFRA000006702_Z1443800000021" at bounding box center [709, 69] width 1326 height 26
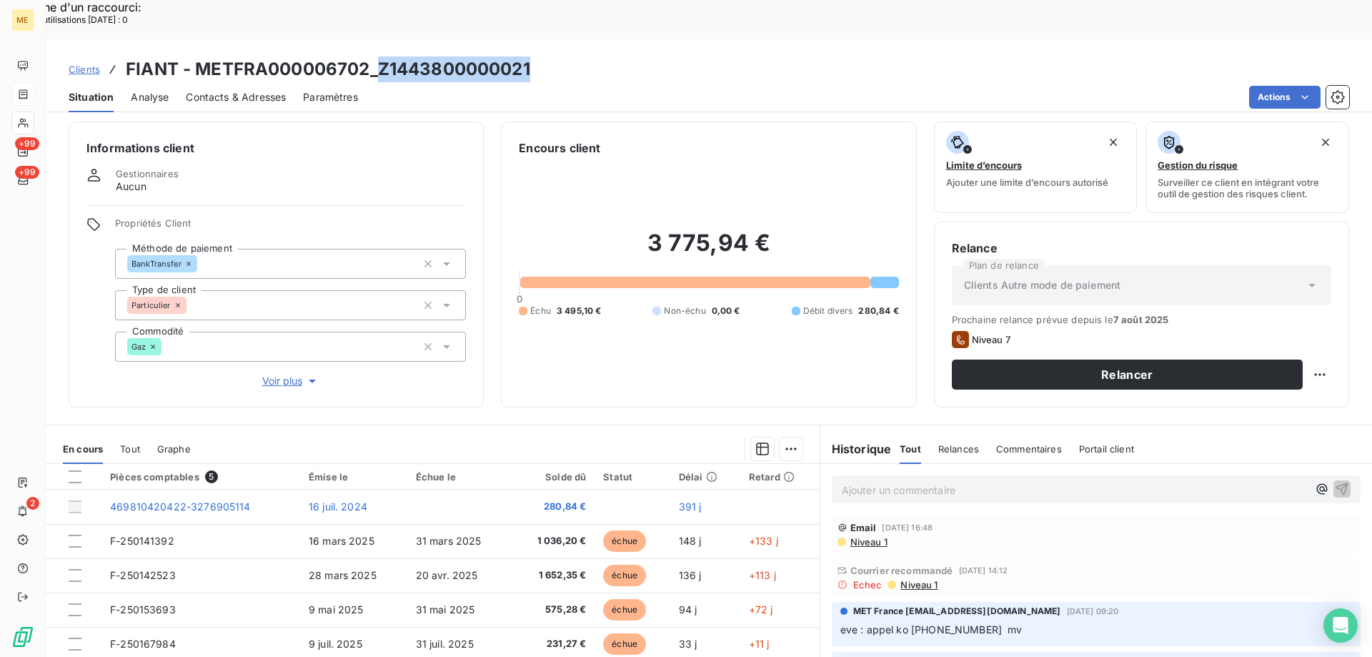
scroll to position [0, 0]
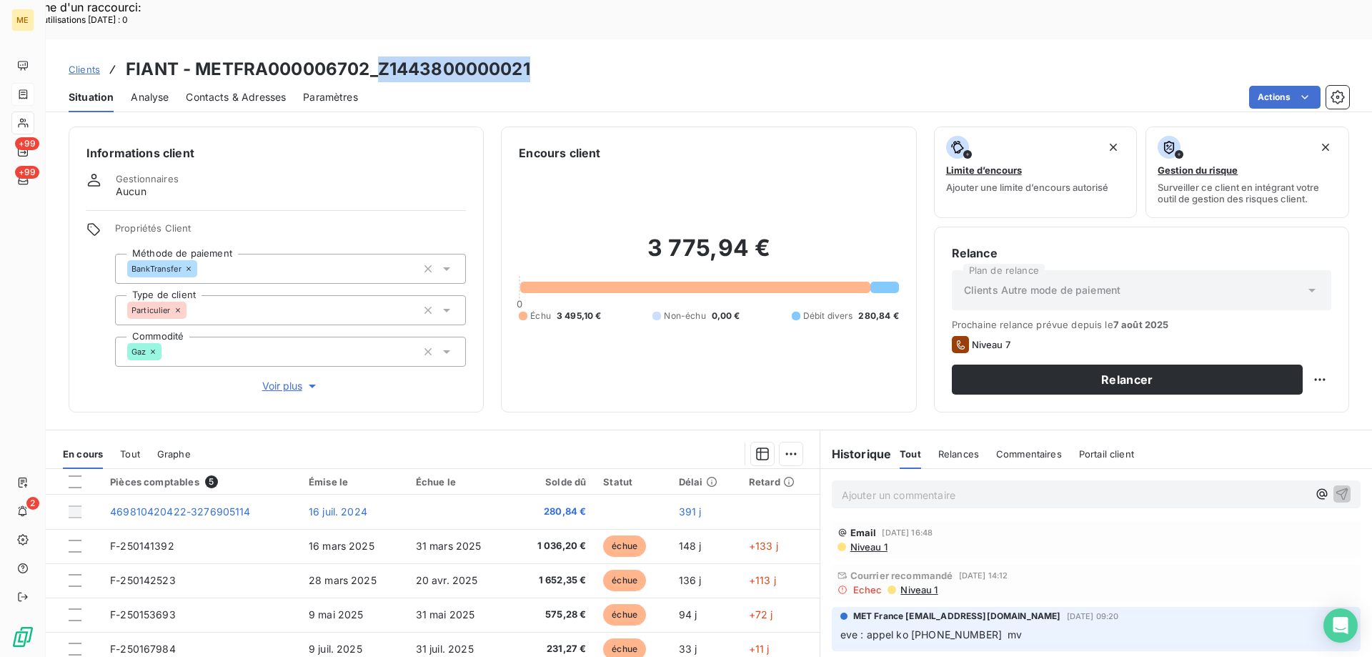
click at [224, 90] on span "Contacts & Adresses" at bounding box center [236, 97] width 100 height 14
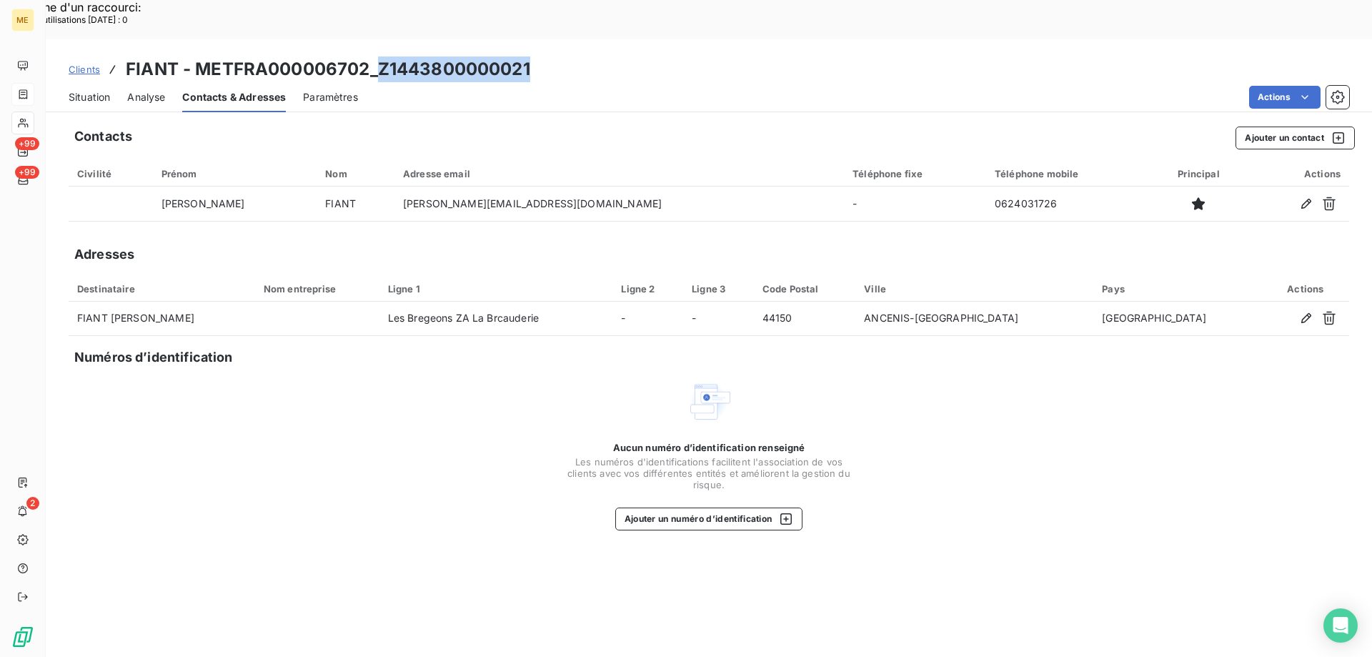
click at [78, 82] on div "Situation" at bounding box center [89, 97] width 41 height 30
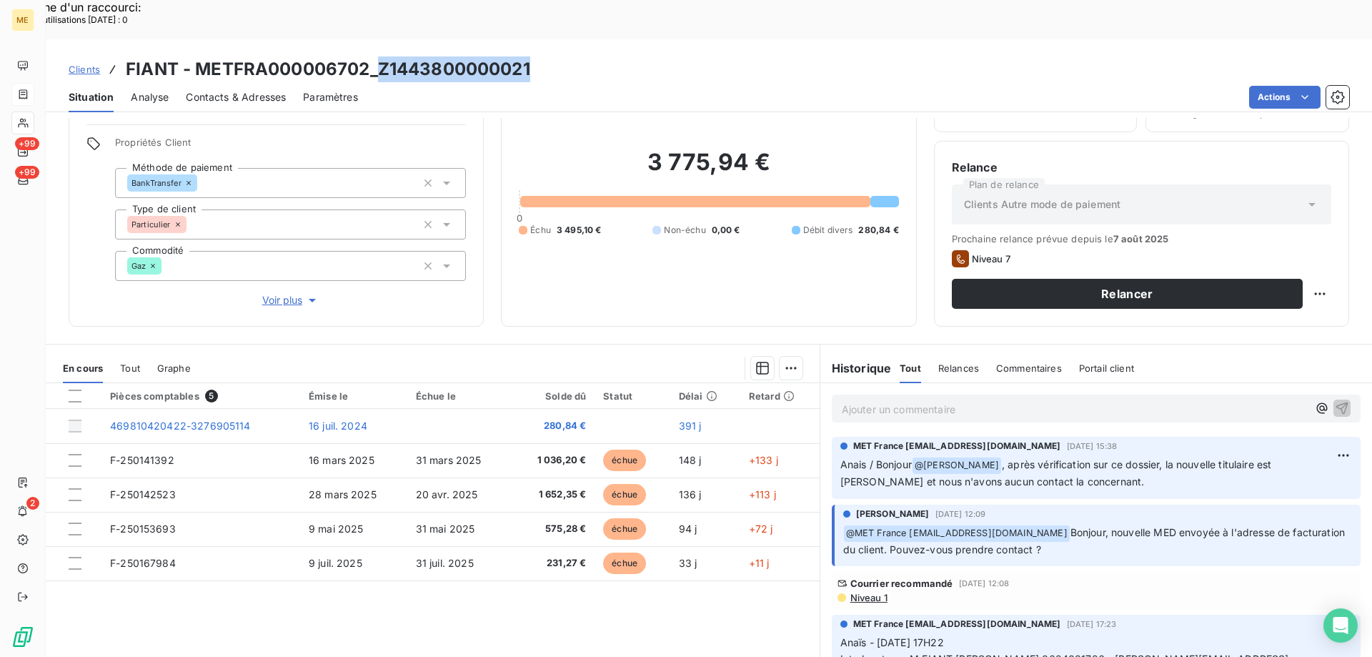
scroll to position [91, 0]
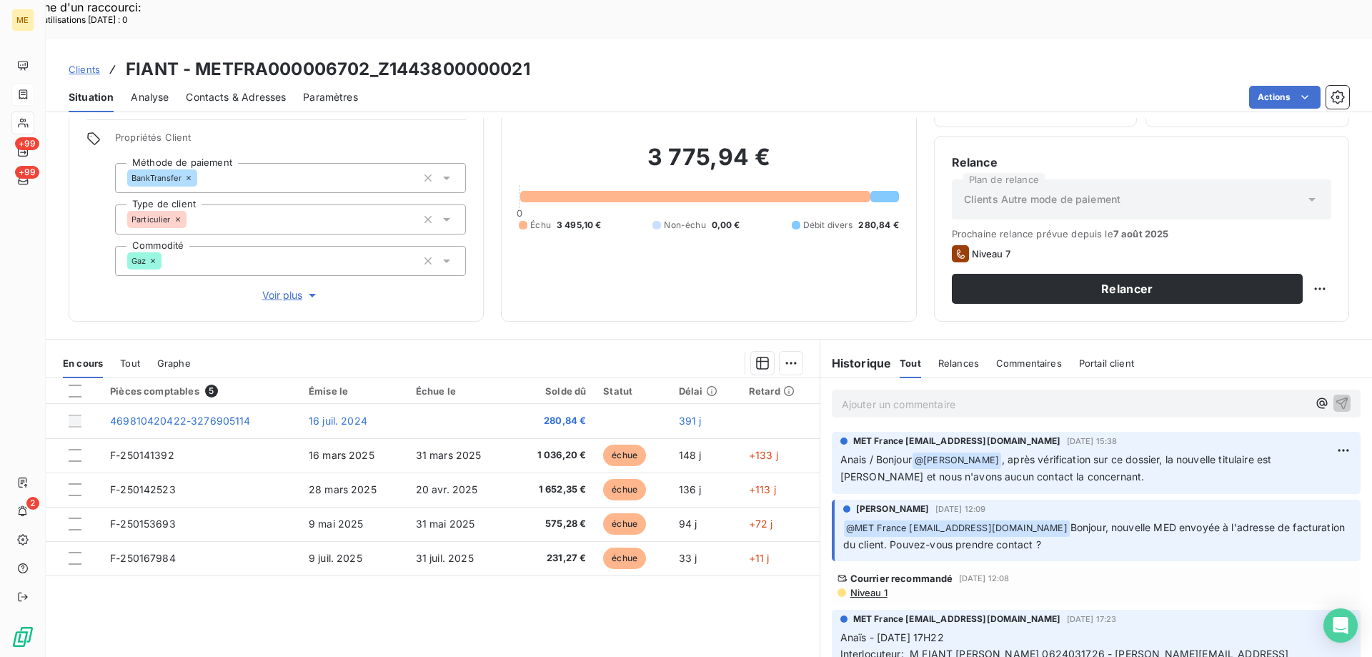
click at [847, 395] on p "Ajouter un commentaire ﻿" at bounding box center [1075, 404] width 466 height 18
click at [225, 90] on span "Contacts & Adresses" at bounding box center [236, 97] width 100 height 14
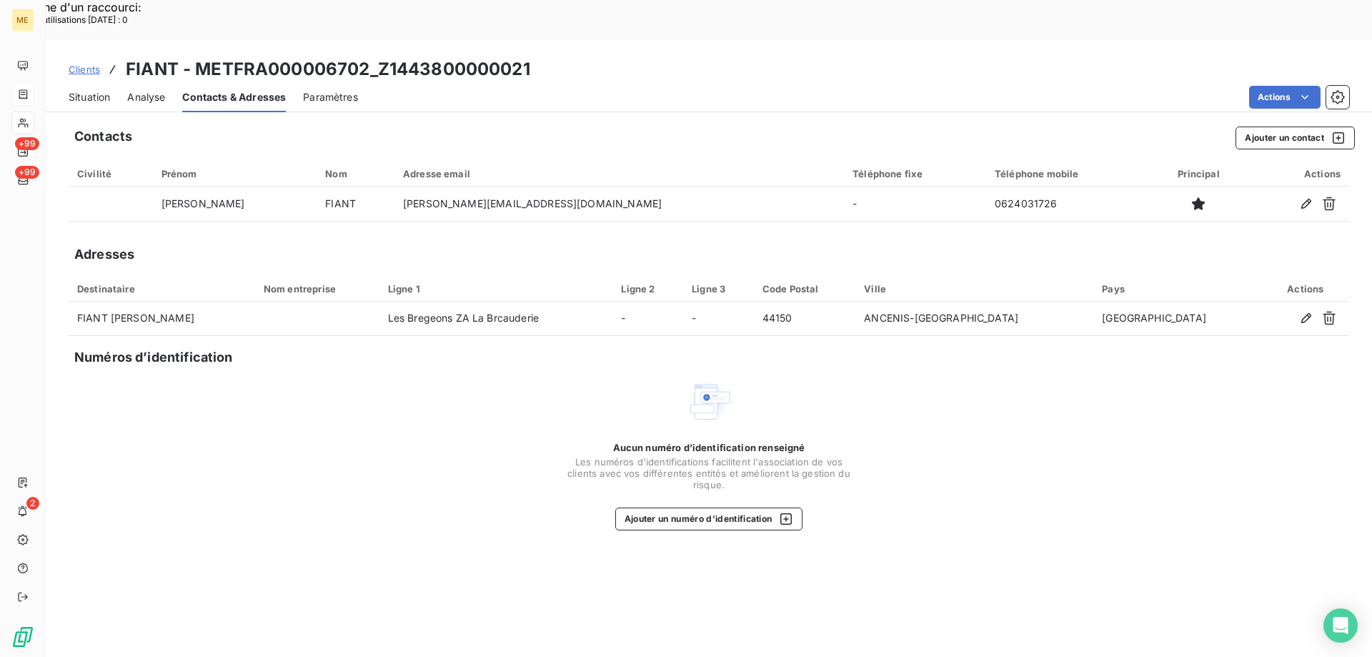
click at [76, 90] on span "Situation" at bounding box center [89, 97] width 41 height 14
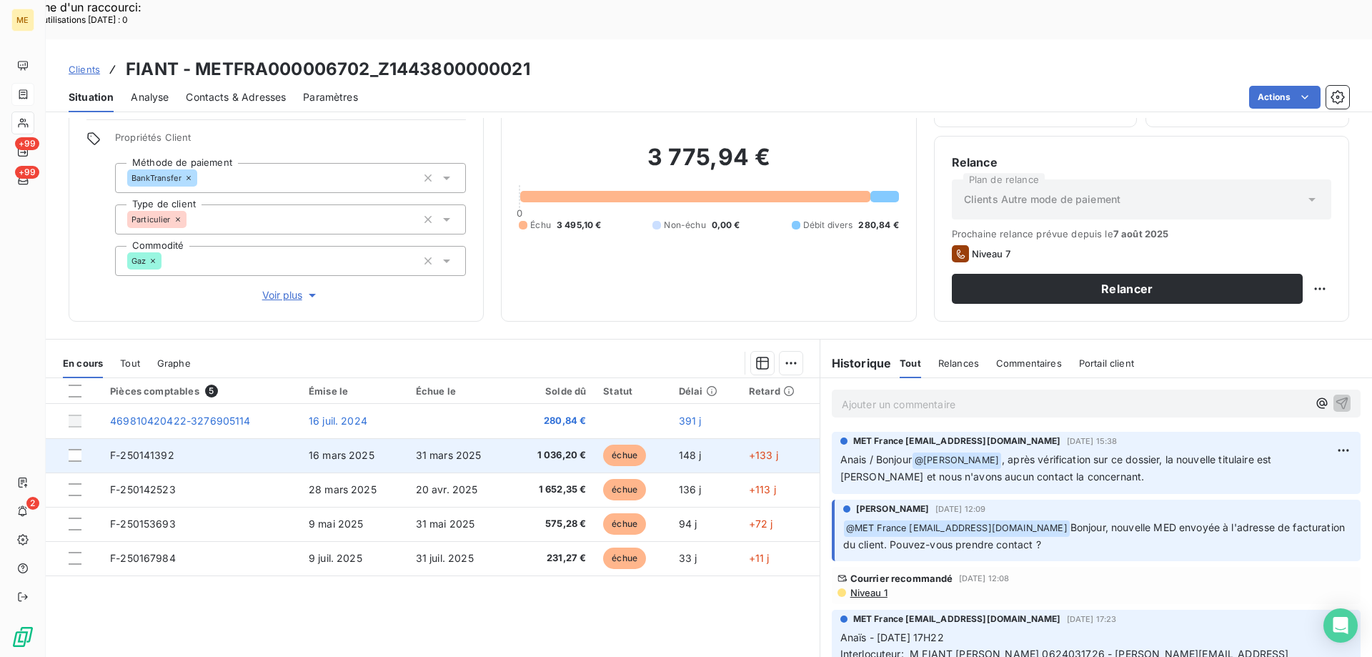
click at [288, 438] on td "F-250141392" at bounding box center [200, 455] width 199 height 34
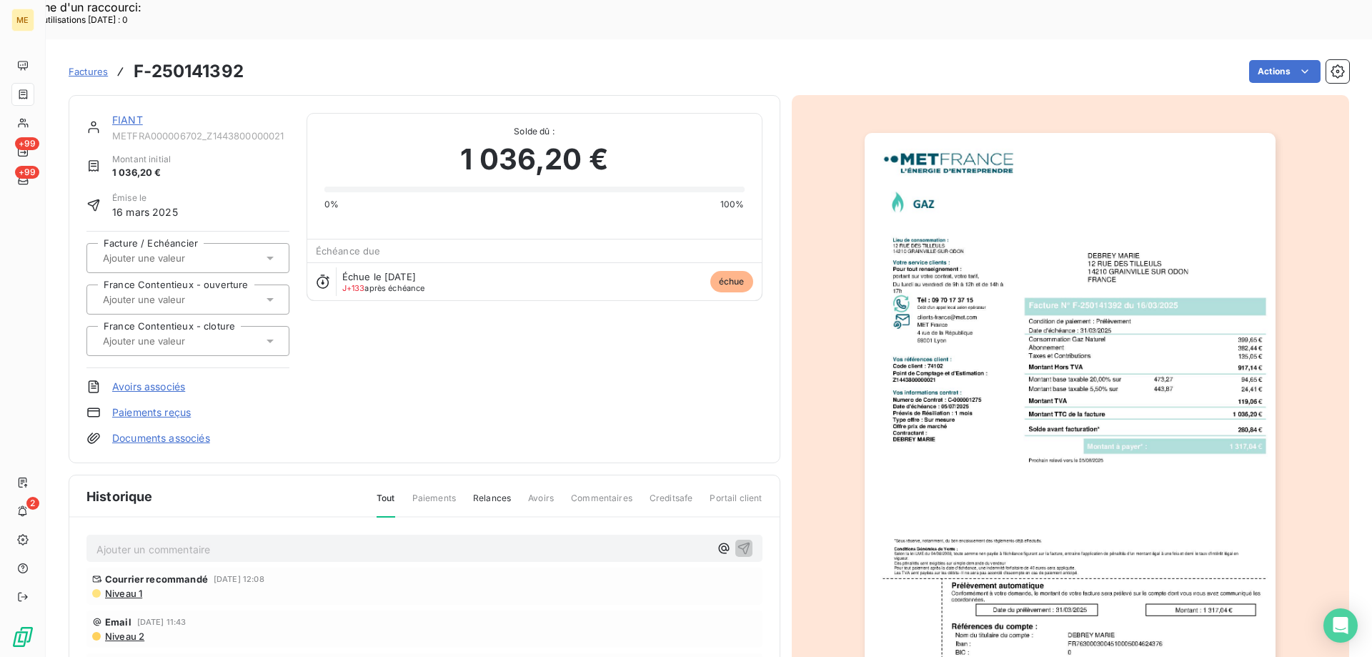
click at [136, 114] on link "FIANT" at bounding box center [127, 120] width 31 height 12
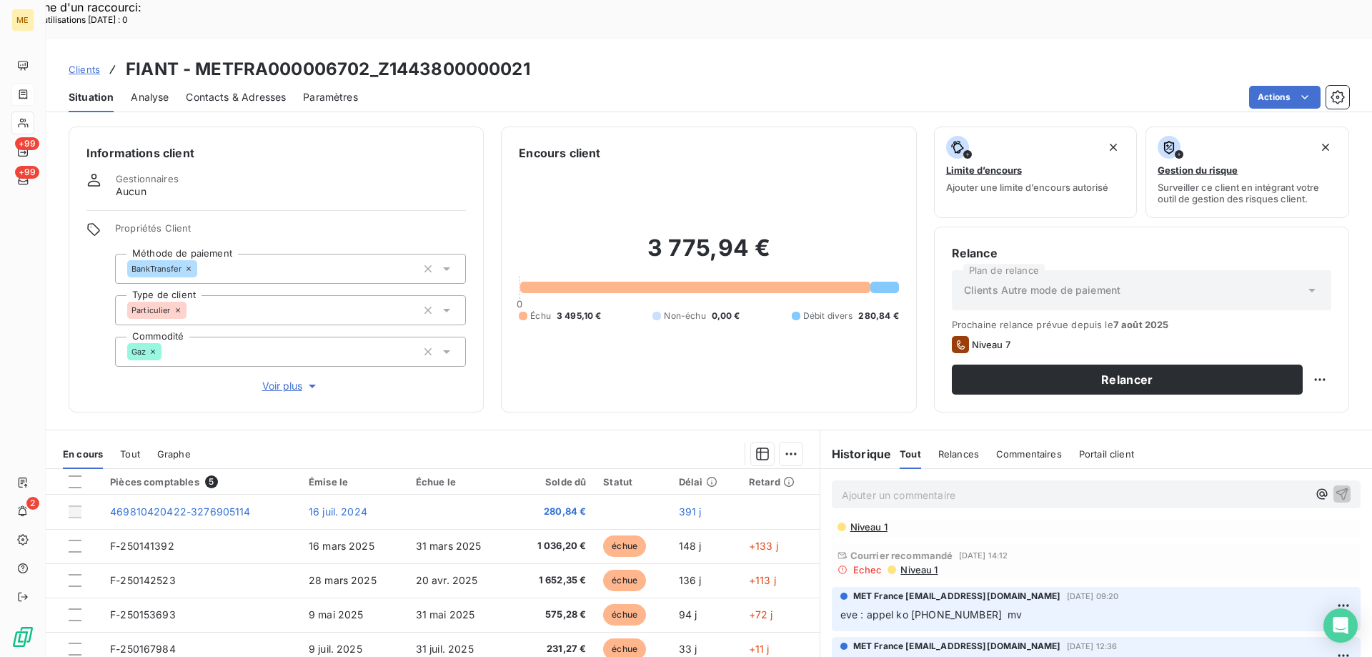
scroll to position [643, 0]
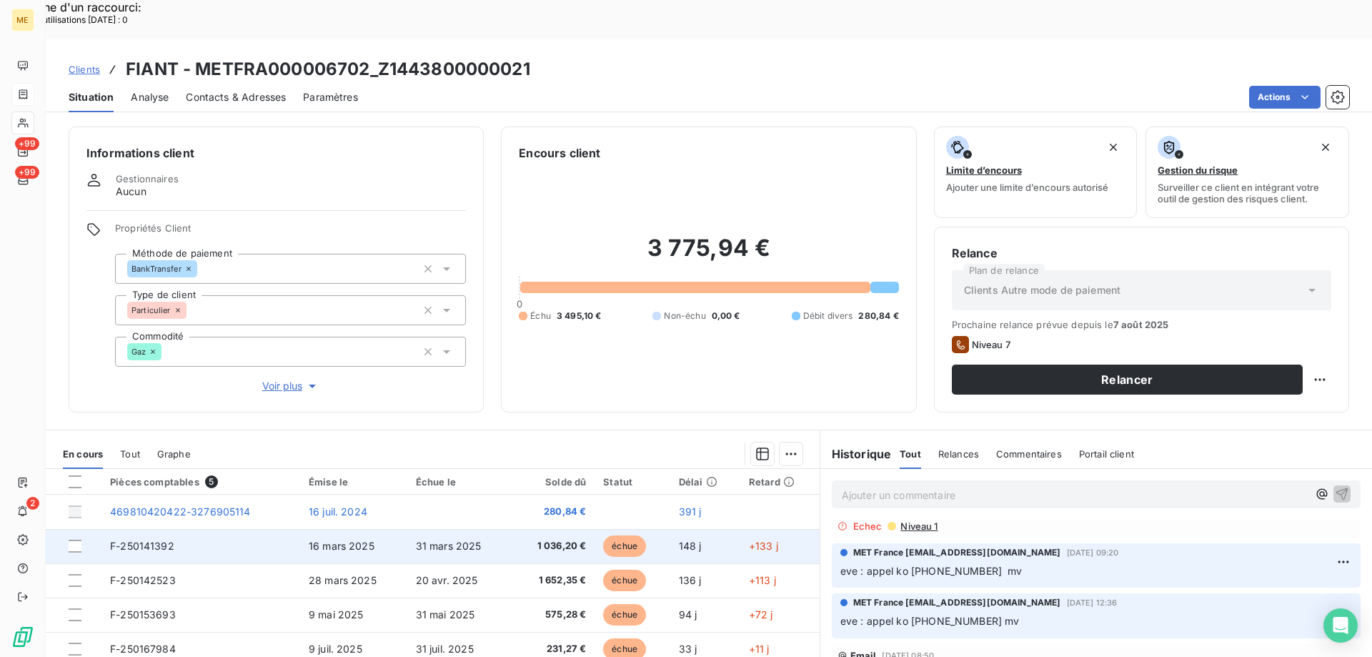
click at [279, 529] on td "F-250141392" at bounding box center [200, 546] width 199 height 34
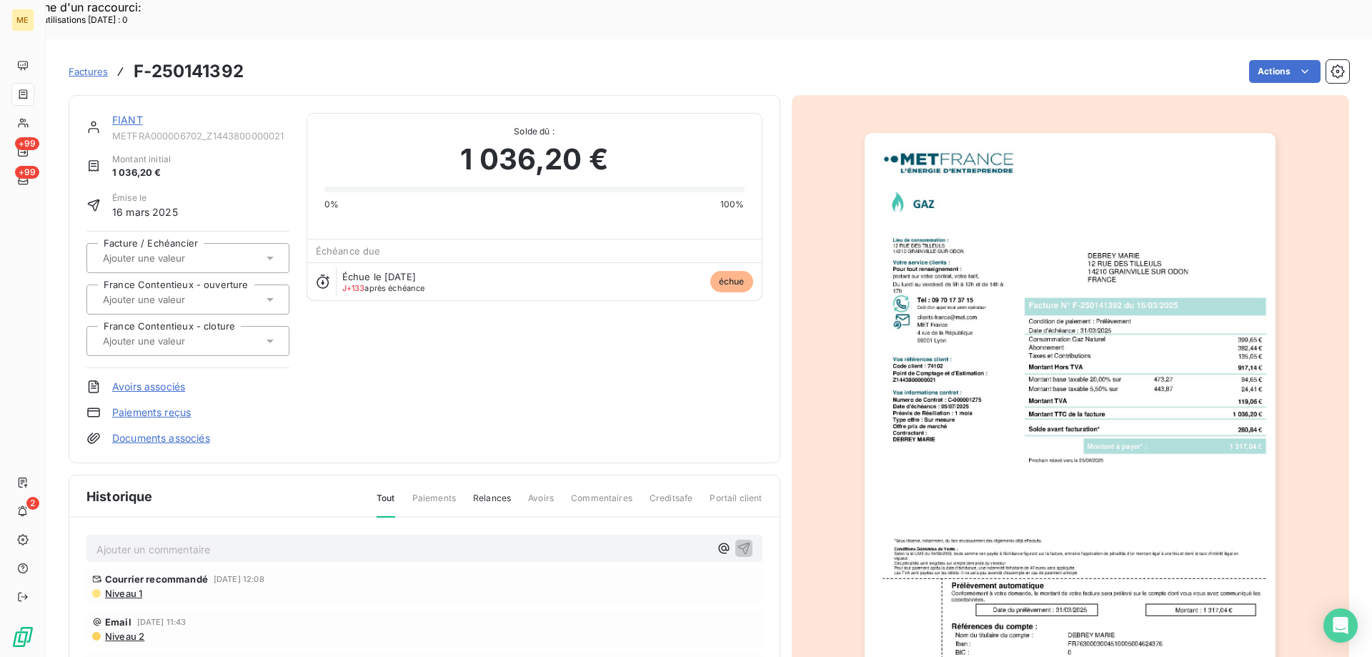
click at [129, 114] on link "FIANT" at bounding box center [127, 120] width 31 height 12
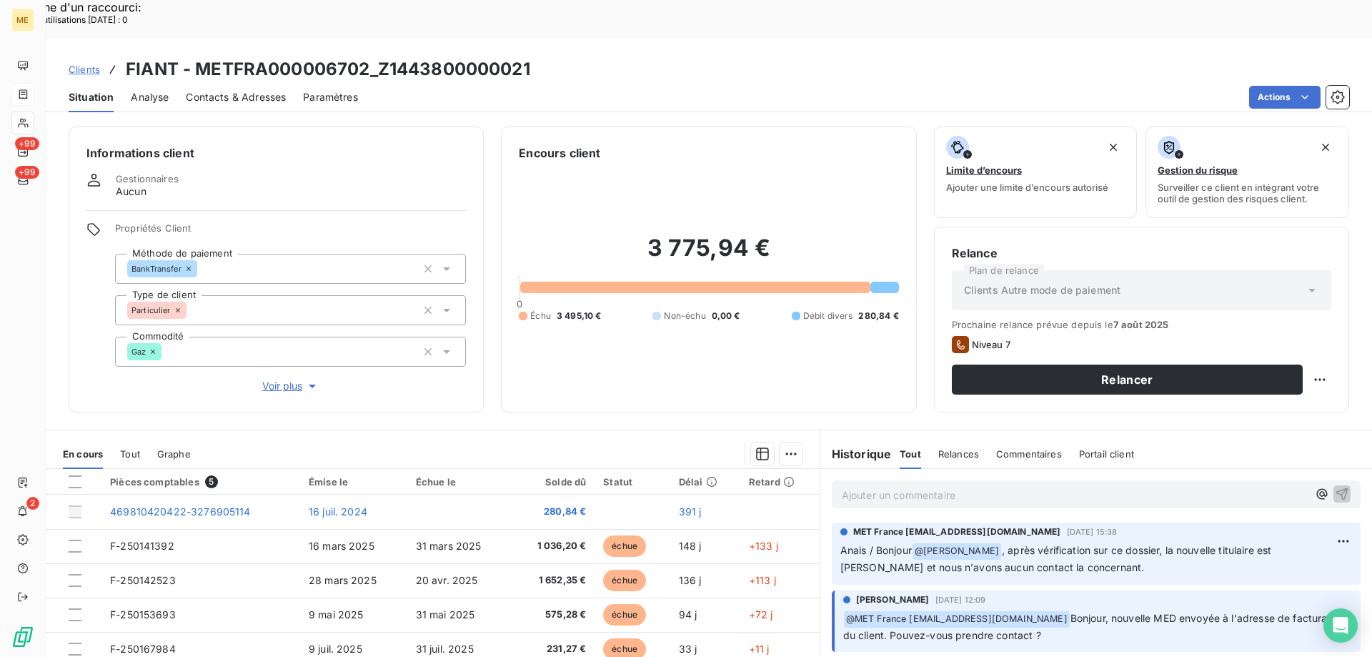
click at [843, 486] on p "Ajouter un commentaire ﻿" at bounding box center [1075, 495] width 466 height 18
click at [979, 486] on p "Kenza/ interaction du" at bounding box center [1075, 494] width 466 height 16
click at [1110, 486] on p "Kenza/ interaction du 11/08/2025 14:32 / appel entrant" at bounding box center [1075, 494] width 466 height 16
click at [1246, 480] on div "Kenza/ interaction du 11/08/2025 14:32 / appel entrant 650474652, Mr DEBRAY /" at bounding box center [1096, 493] width 529 height 26
click at [1242, 486] on p "Kenza/ interaction du 11/08/2025 14:32 / appel entrant 650474652, Mr DEBRAY /" at bounding box center [1075, 494] width 466 height 16
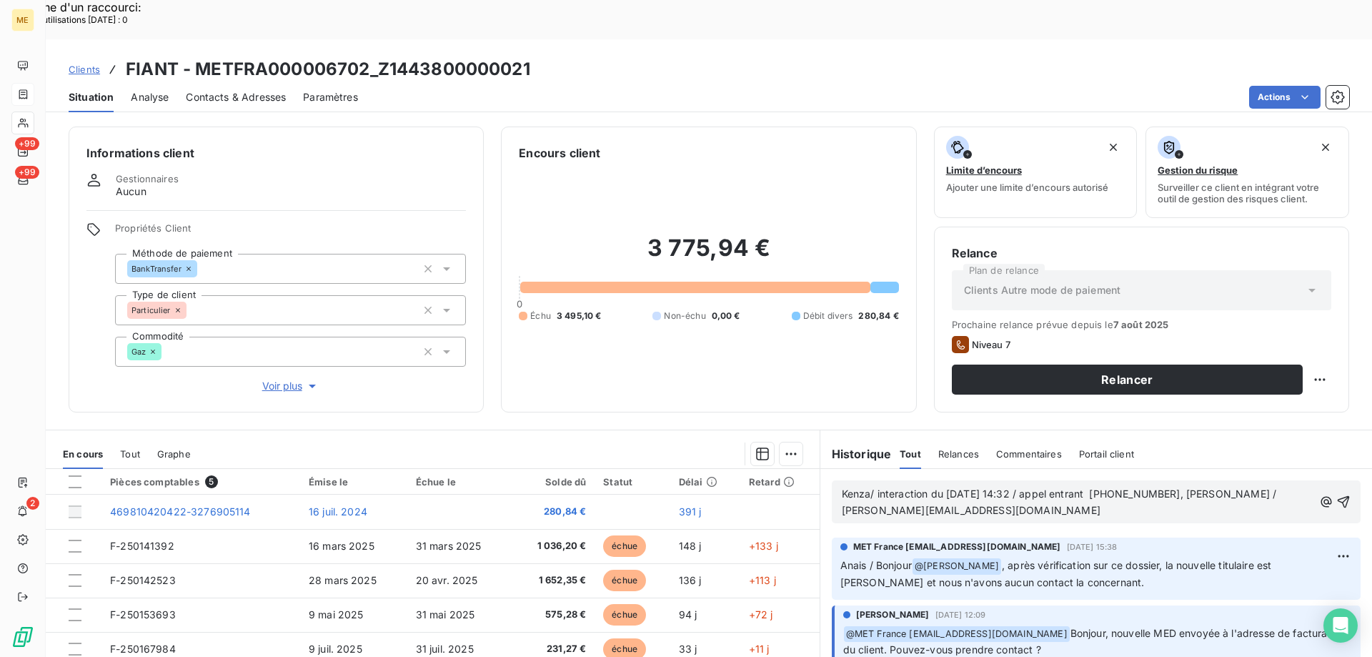
click at [1011, 486] on p "Kenza/ interaction du 11/08/2025 14:32 / appel entrant 650474652, Mr DEBRAY / p…" at bounding box center [1078, 502] width 472 height 33
click at [1102, 486] on p "Kenza/ interaction du 11/08/2025 14:32 / appel entrant 650474652, Mr DEBRAY / p…" at bounding box center [1078, 502] width 472 height 33
click at [1176, 487] on span "Kenza/ interaction du 11/08/2025 14:32 / appel entrant 650474652, Mr DEBRAY / p…" at bounding box center [1061, 501] width 438 height 29
click at [0, 0] on lt-span "M. DEBRAY" at bounding box center [0, 0] width 0 height 0
click at [1075, 486] on p "Kenza/ interaction du 11/08/2025 14:32 / appel entrant 650474652, M. DEBRAY / p…" at bounding box center [1078, 502] width 472 height 33
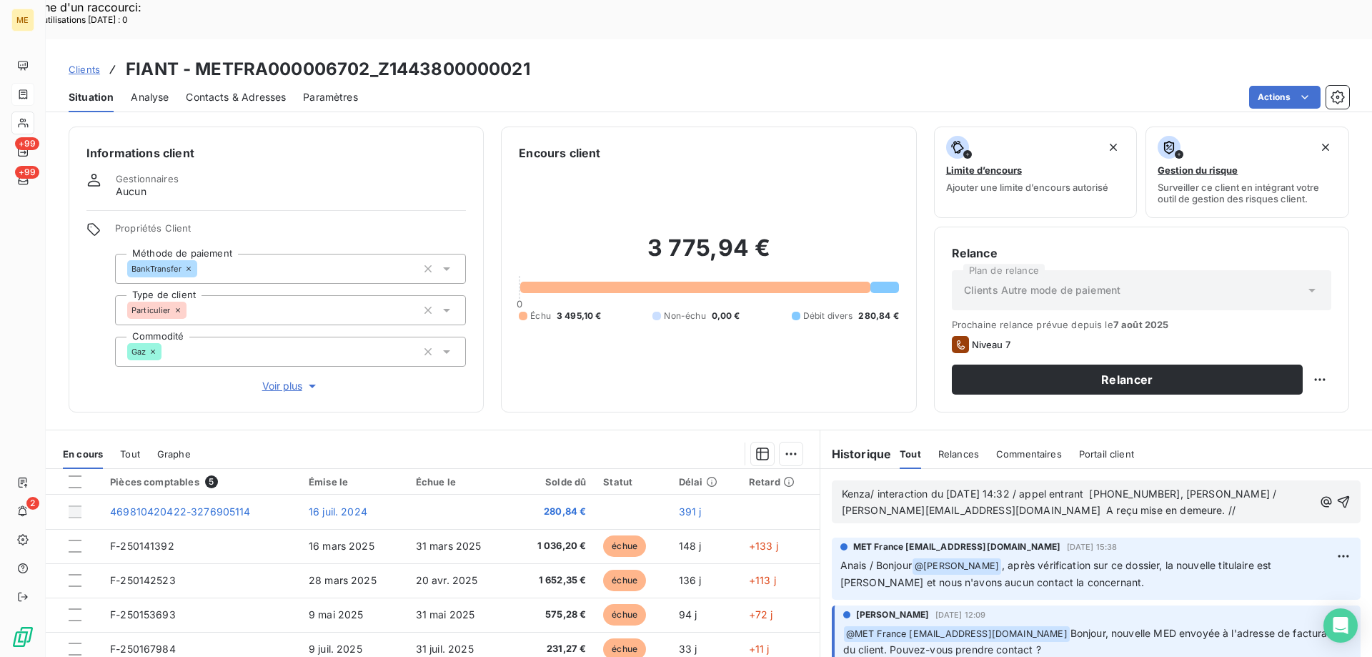
click at [1094, 486] on p "Kenza/ interaction du 11/08/2025 14:32 / appel entrant 650474652, M. DEBRAY / p…" at bounding box center [1078, 502] width 472 height 33
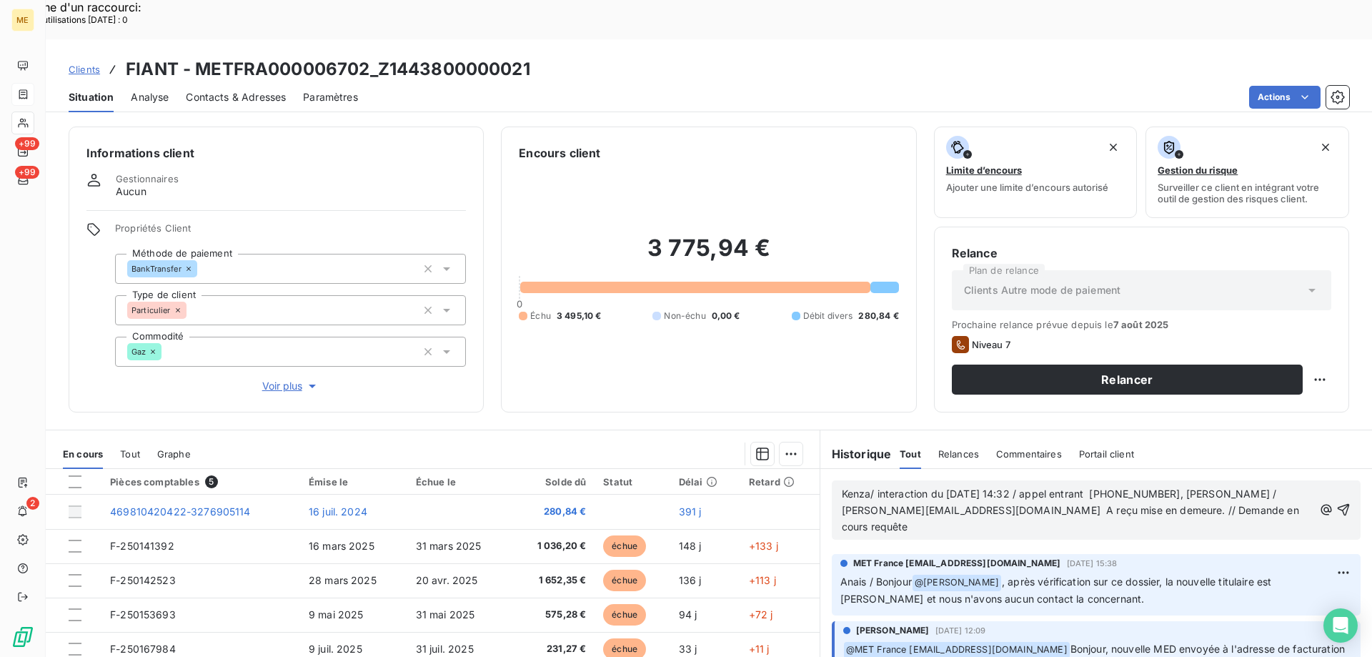
click at [1205, 486] on p "Kenza/ interaction du 11/08/2025 14:32 / appel entrant 650474652, M. DEBRAY / p…" at bounding box center [1078, 510] width 472 height 49
click at [1222, 487] on span "Kenza/ interaction du 11/08/2025 14:32 / appel entrant 650474652, M. DEBRAY / p…" at bounding box center [1072, 509] width 460 height 45
click at [842, 487] on span "Kenza/ interaction du 11/08/2025 14:32 / appel entrant 650474652, M. DEBRAY 'ME…" at bounding box center [1064, 509] width 445 height 45
click at [1079, 486] on p "Kenza/ interaction du 11/08/2025 14:32 / appel entrant 650474652, M. DEBRAY (ME…" at bounding box center [1078, 510] width 472 height 49
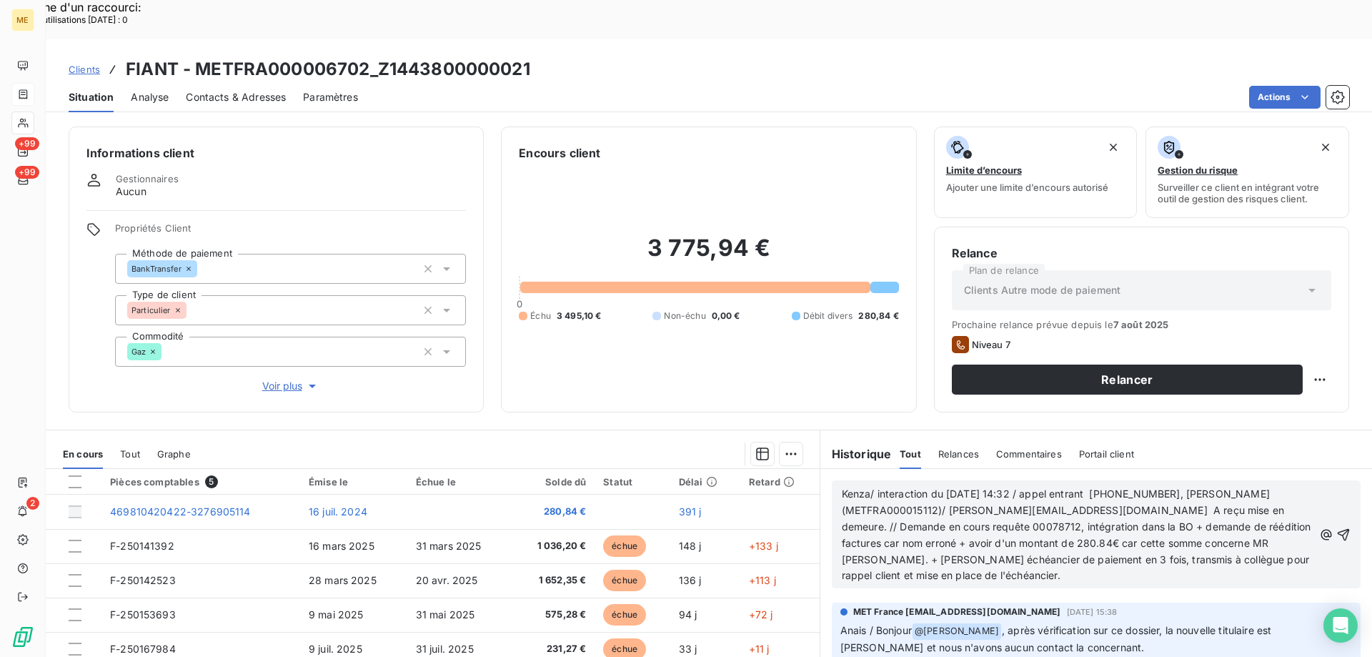
click at [1042, 520] on span "Kenza/ interaction du 11/08/2025 14:32 / appel entrant 650474652, M. DEBRAY (ME…" at bounding box center [1078, 534] width 472 height 94
click at [1201, 487] on span "Kenza/ interaction du 11/08/2025 14:32 / appel entrant 650474652, M. DEBRAY (ME…" at bounding box center [1078, 534] width 472 height 94
click at [0, 0] on lt-span ", car" at bounding box center [0, 0] width 0 height 0
click at [1336, 527] on icon "button" at bounding box center [1343, 534] width 14 height 14
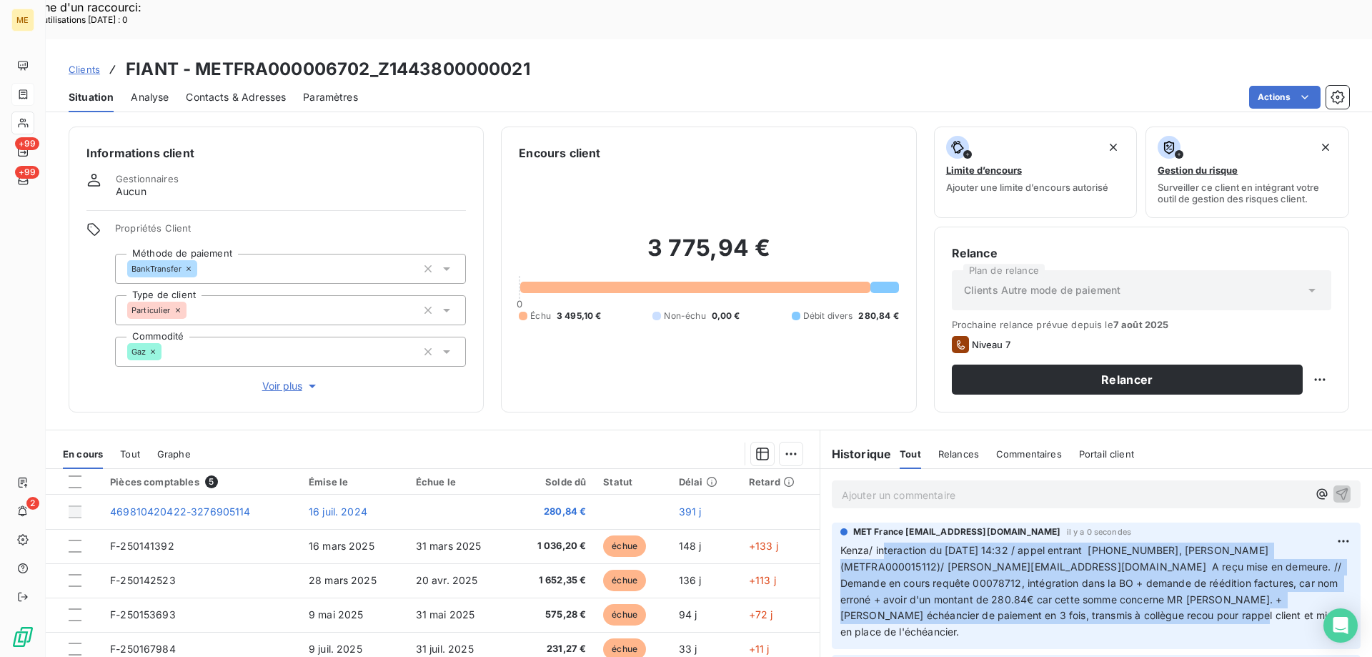
drag, startPoint x: 1086, startPoint y: 575, endPoint x: 877, endPoint y: 513, distance: 218.4
click at [877, 542] on p "Kenza/ interaction du [DATE] 14:32 / appel entrant [PHONE_NUMBER], [PERSON_NAME…" at bounding box center [1096, 591] width 512 height 98
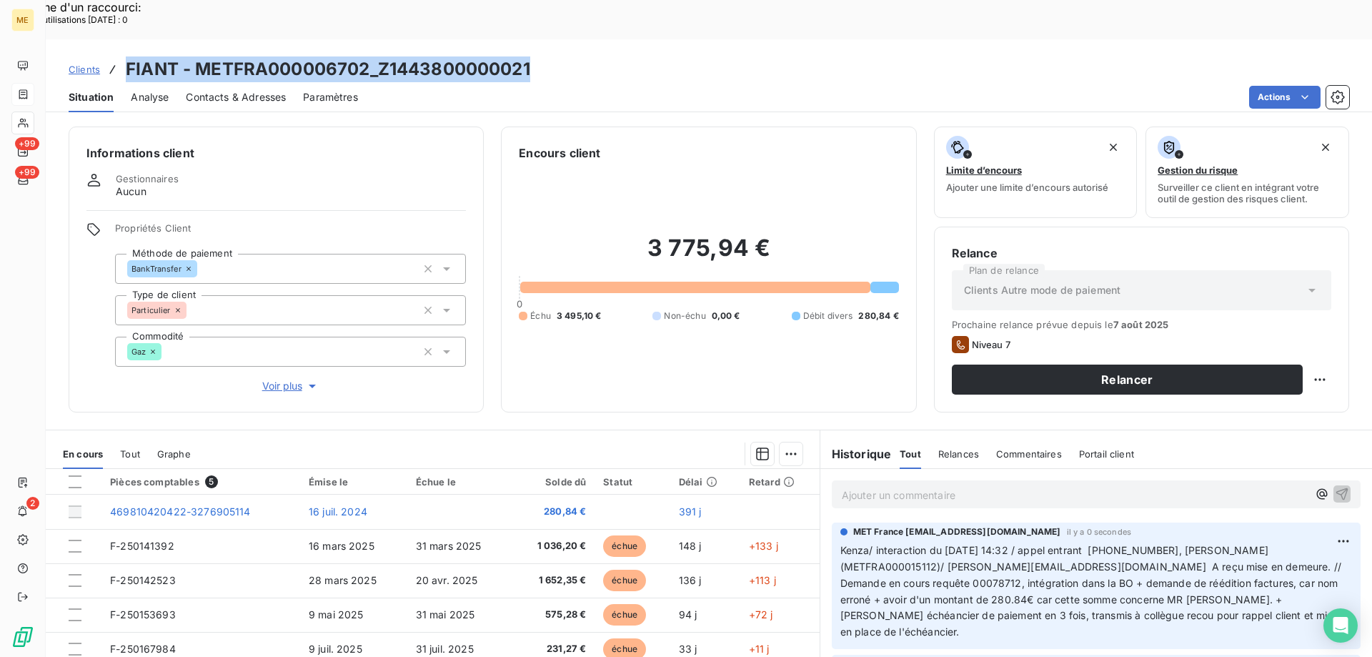
copy h3 "FIANT - METFRA000006702_Z1443800000021"
drag, startPoint x: 544, startPoint y: 29, endPoint x: 154, endPoint y: 8, distance: 391.3
click at [137, 56] on div "Clients FIANT - METFRA000006702_Z1443800000021" at bounding box center [709, 69] width 1326 height 26
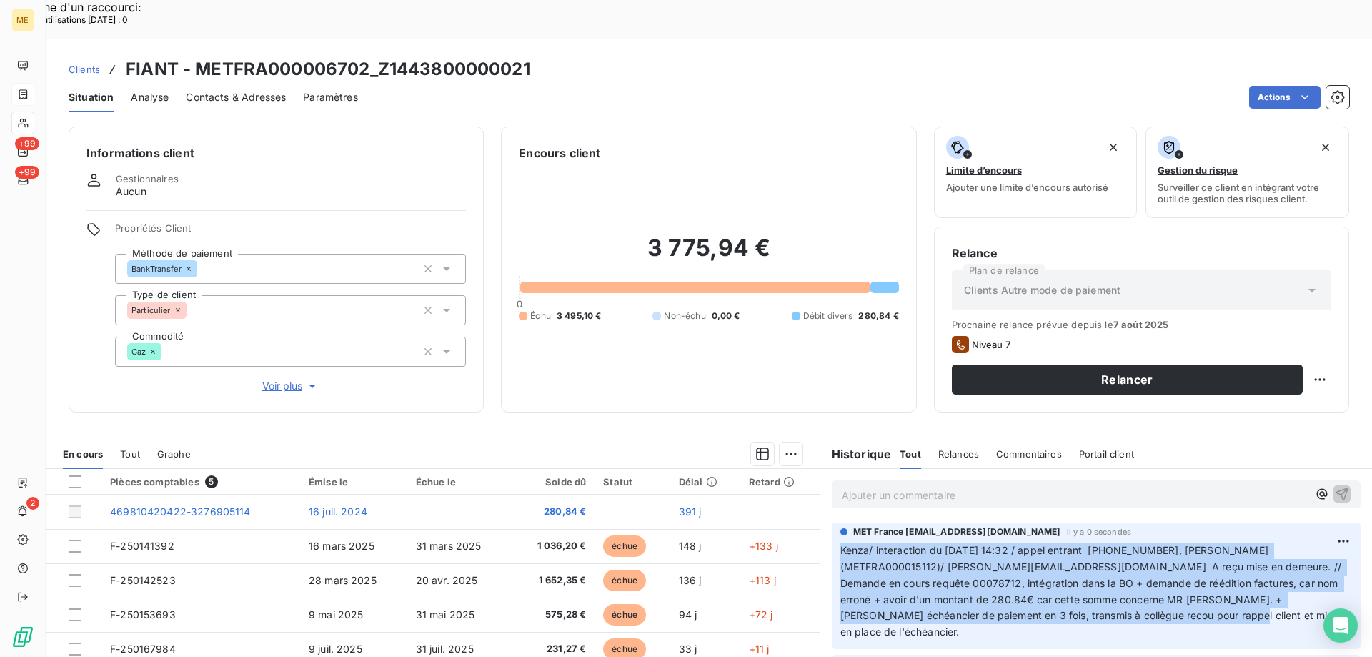
copy span "Kenza/ interaction du [DATE] 14:32 / appel entrant [PHONE_NUMBER], [PERSON_NAME…"
drag, startPoint x: 1087, startPoint y: 584, endPoint x: 291, endPoint y: 4, distance: 984.8
click at [824, 469] on div "Ajouter un commentaire ﻿ MET France met-france@recouvrement.met.com il y a 0 se…" at bounding box center [1096, 628] width 552 height 318
click at [36, 122] on div "ME +99 +99 2" at bounding box center [23, 328] width 46 height 657
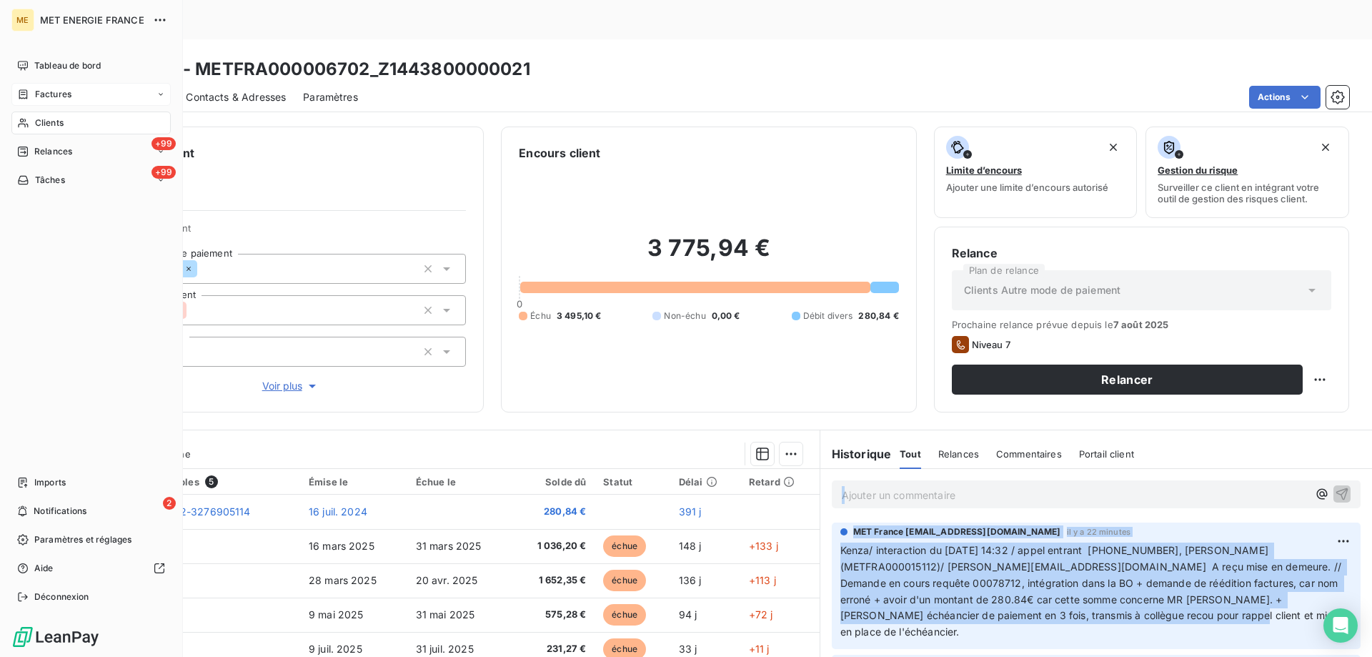
click at [48, 123] on span "Clients" at bounding box center [49, 122] width 29 height 13
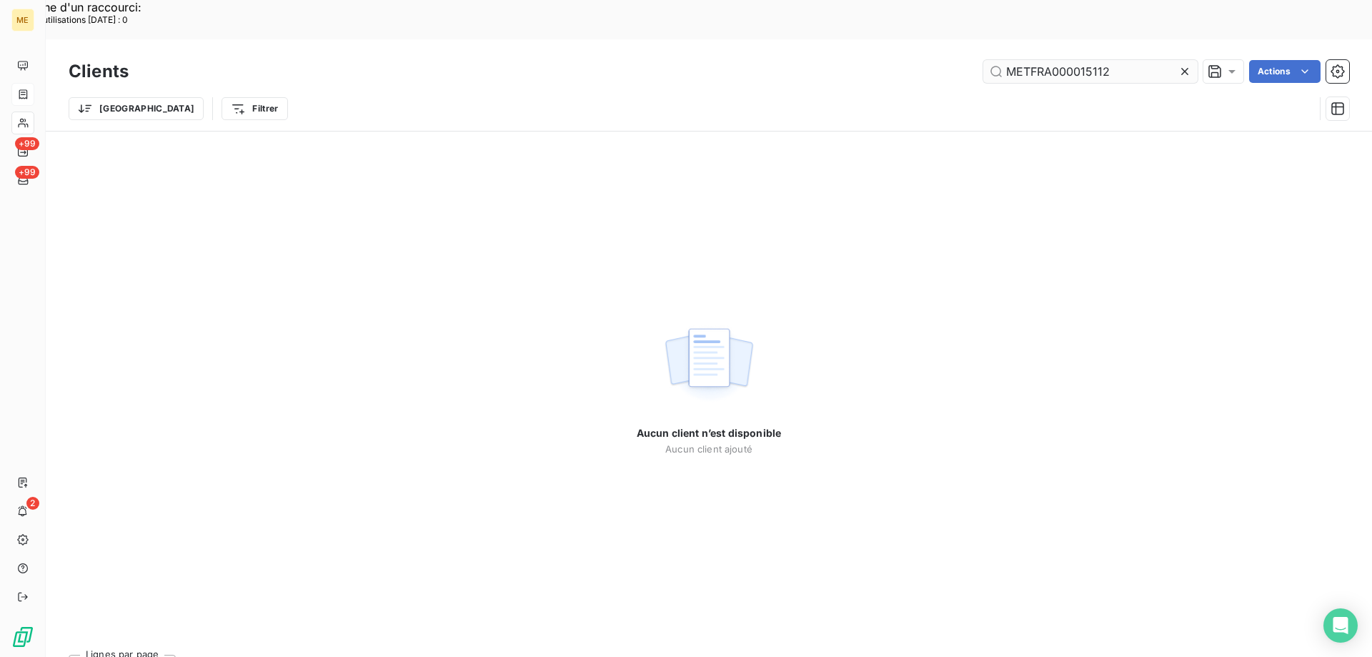
click at [1072, 60] on input "METFRA000015112" at bounding box center [1090, 71] width 214 height 23
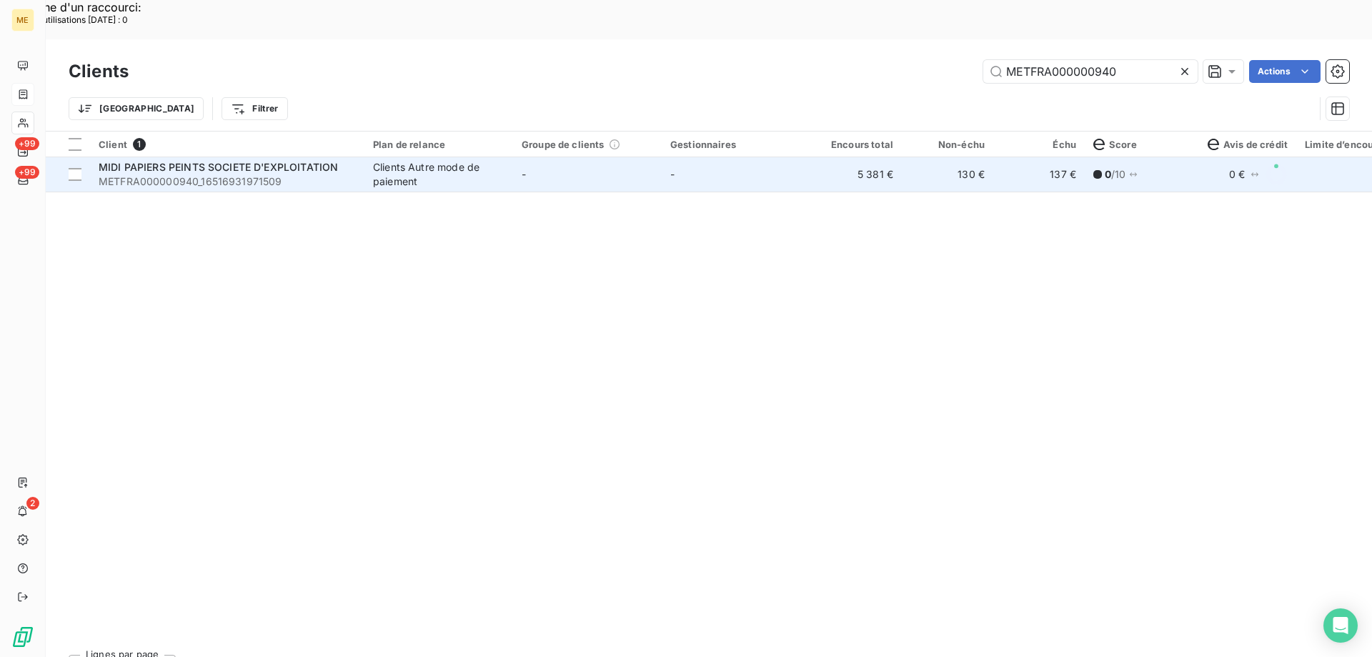
type input "METFRA000000940"
click at [244, 174] on span "METFRA000000940_16516931971509" at bounding box center [227, 181] width 257 height 14
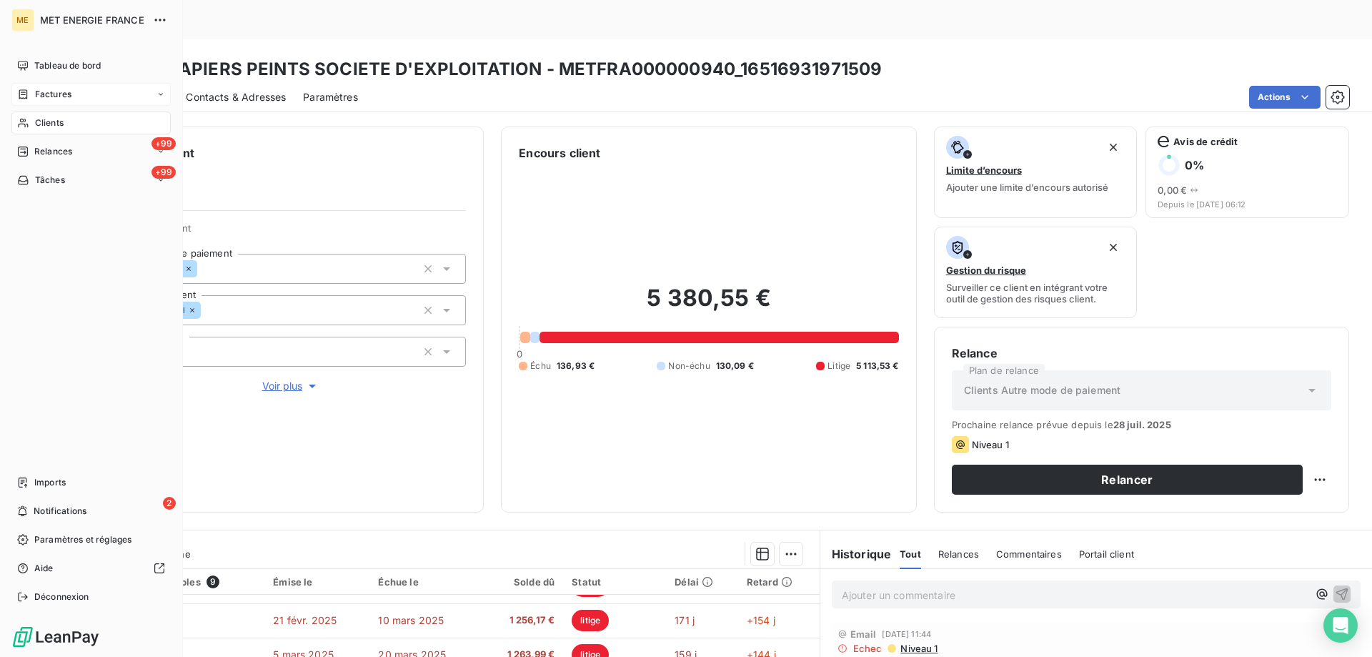
click at [32, 124] on div "Clients" at bounding box center [90, 122] width 159 height 23
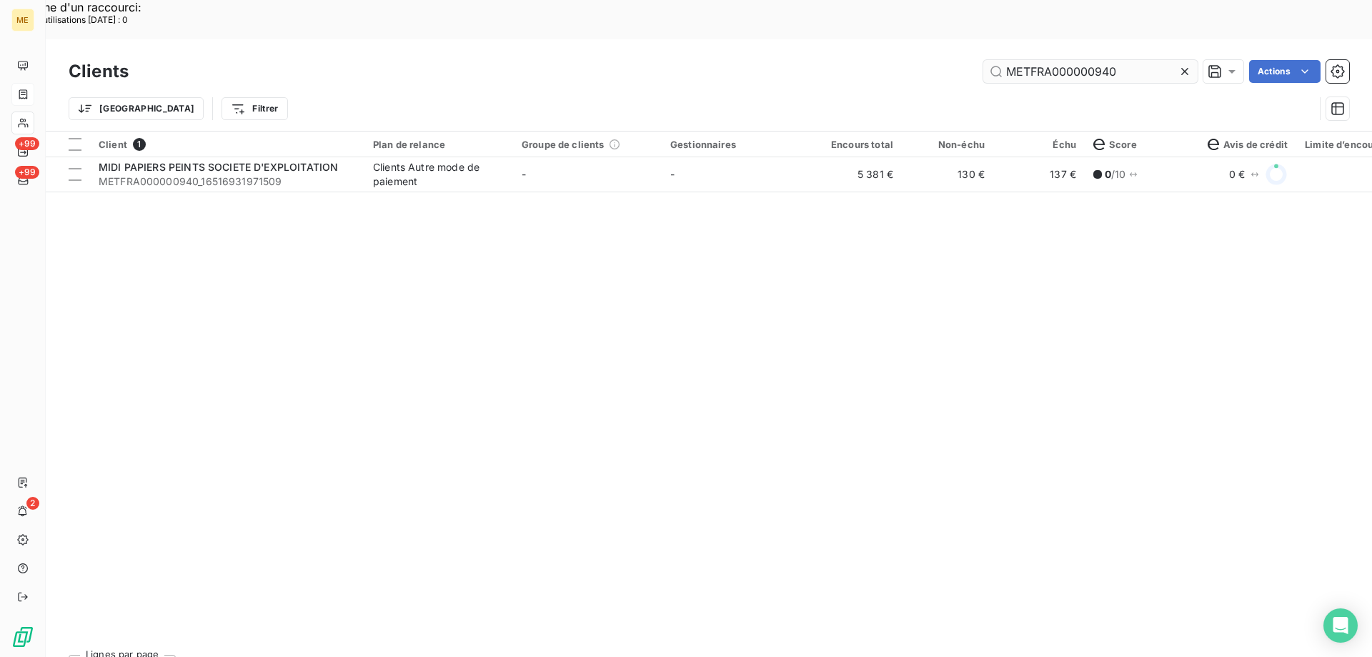
click at [1029, 60] on input "METFRA000000940" at bounding box center [1090, 71] width 214 height 23
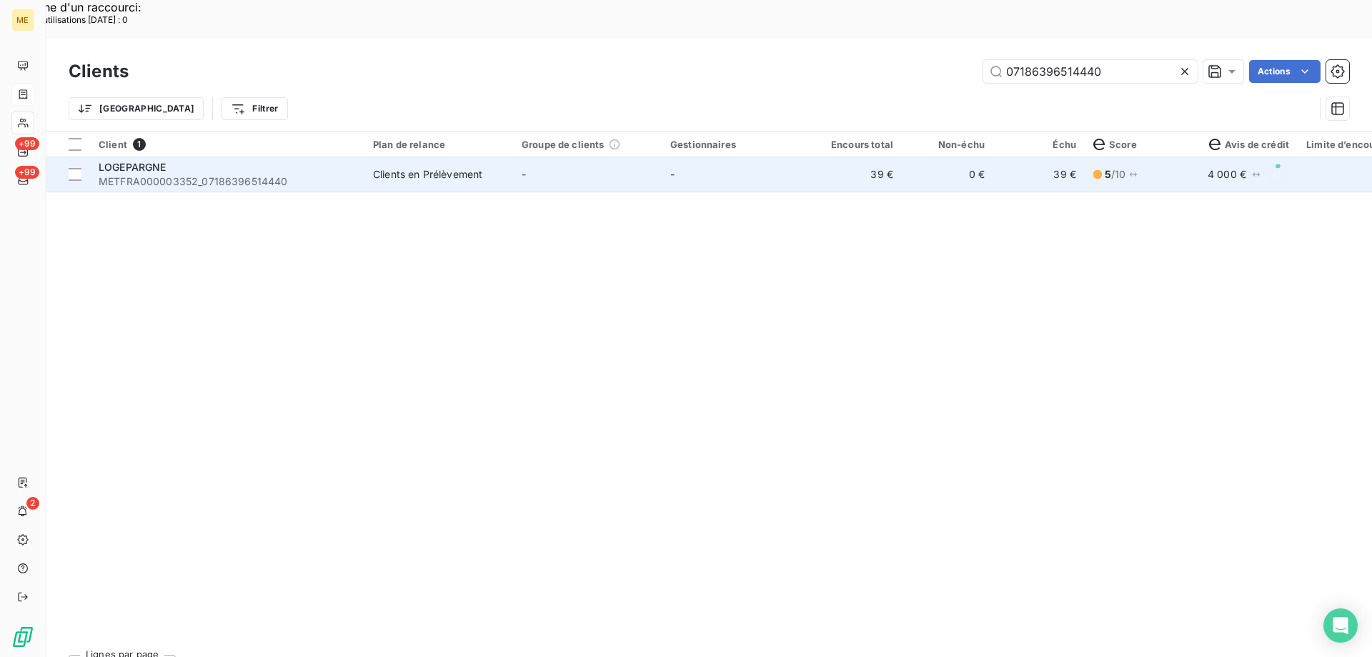
type input "07186396514440"
click at [226, 174] on span "METFRA000003352_07186396514440" at bounding box center [227, 181] width 257 height 14
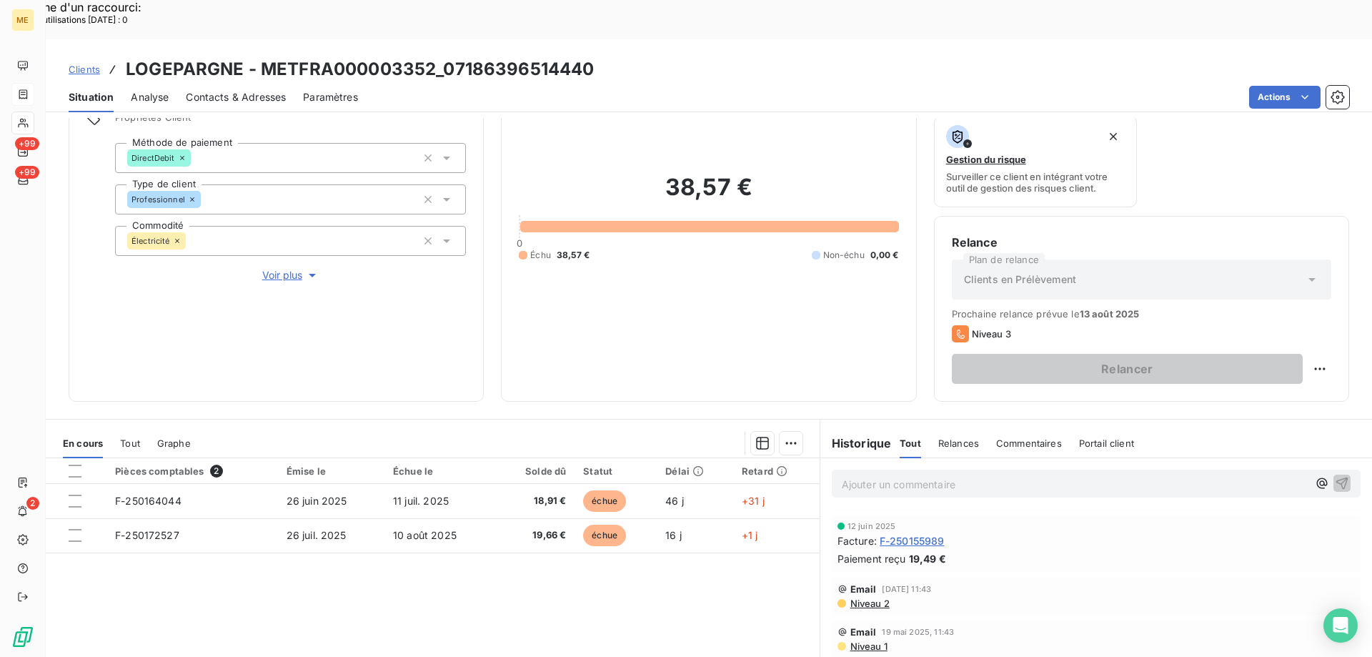
scroll to position [71, 0]
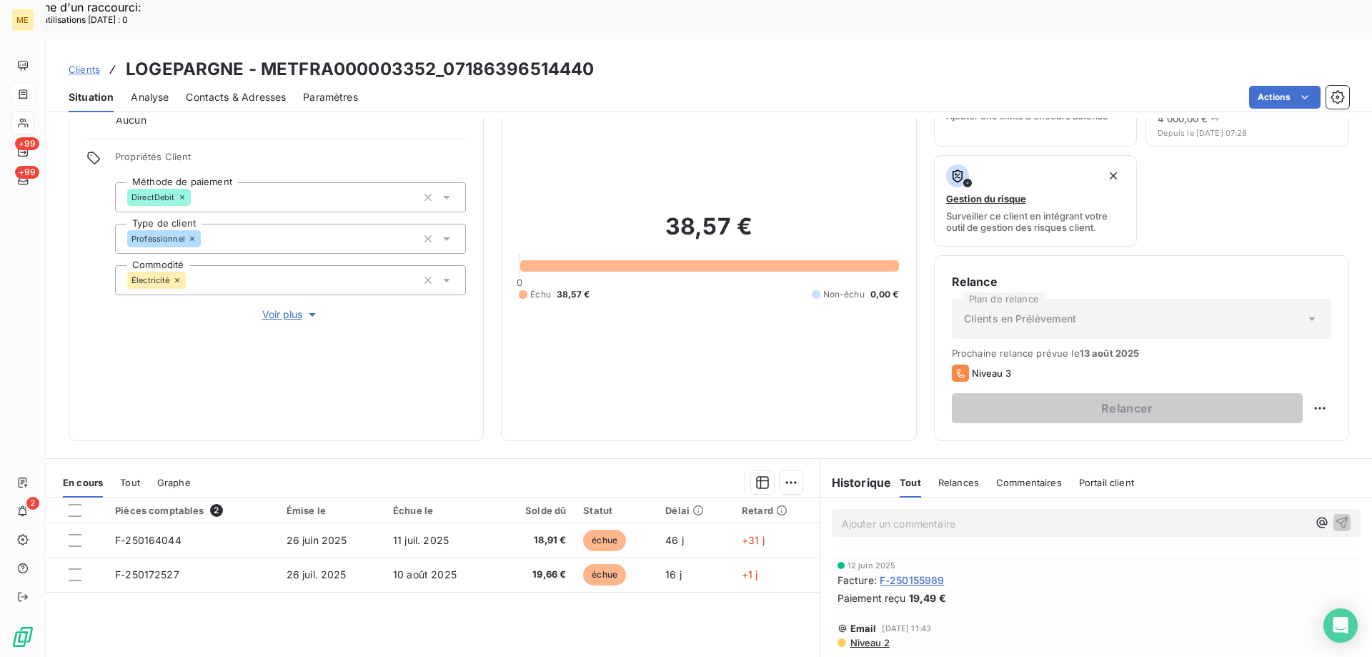
click at [267, 82] on div "Contacts & Adresses" at bounding box center [236, 97] width 100 height 30
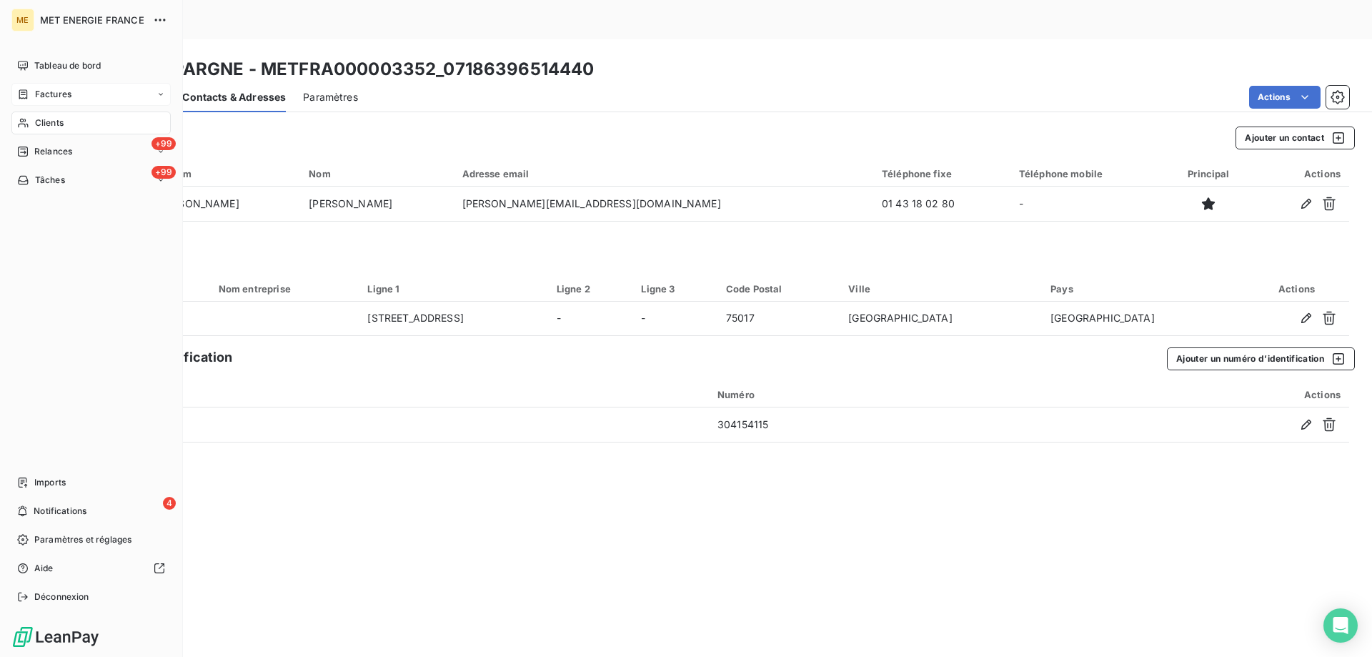
drag, startPoint x: 64, startPoint y: 124, endPoint x: 137, endPoint y: 115, distance: 74.2
click at [64, 124] on div "Clients" at bounding box center [90, 122] width 159 height 23
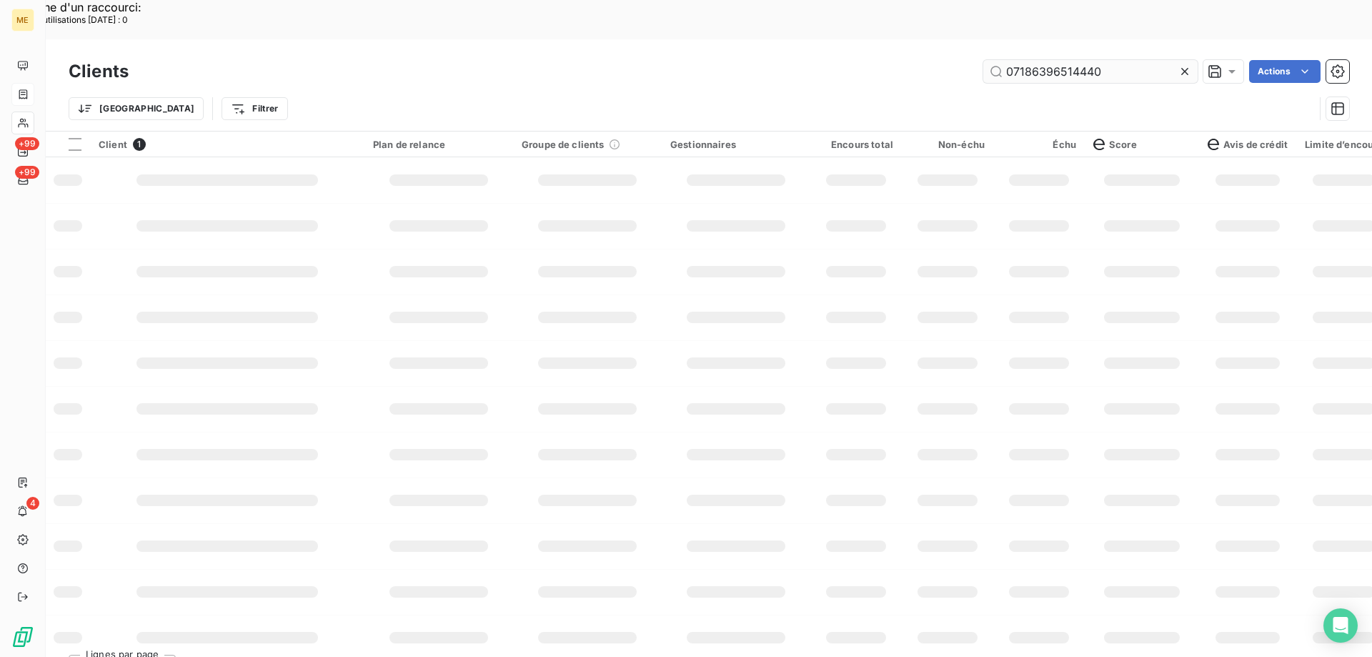
click at [1052, 60] on input "07186396514440" at bounding box center [1090, 71] width 214 height 23
type input "METFRA000014914"
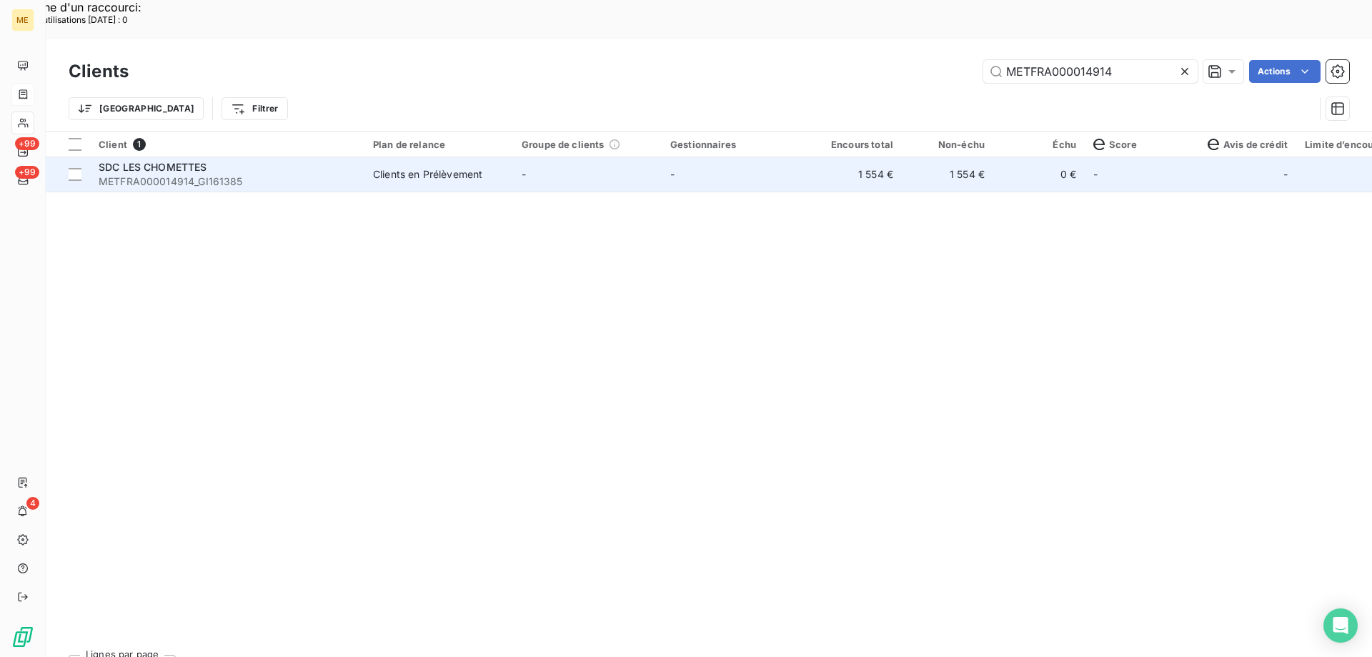
click at [238, 174] on span "METFRA000014914_GI161385" at bounding box center [227, 181] width 257 height 14
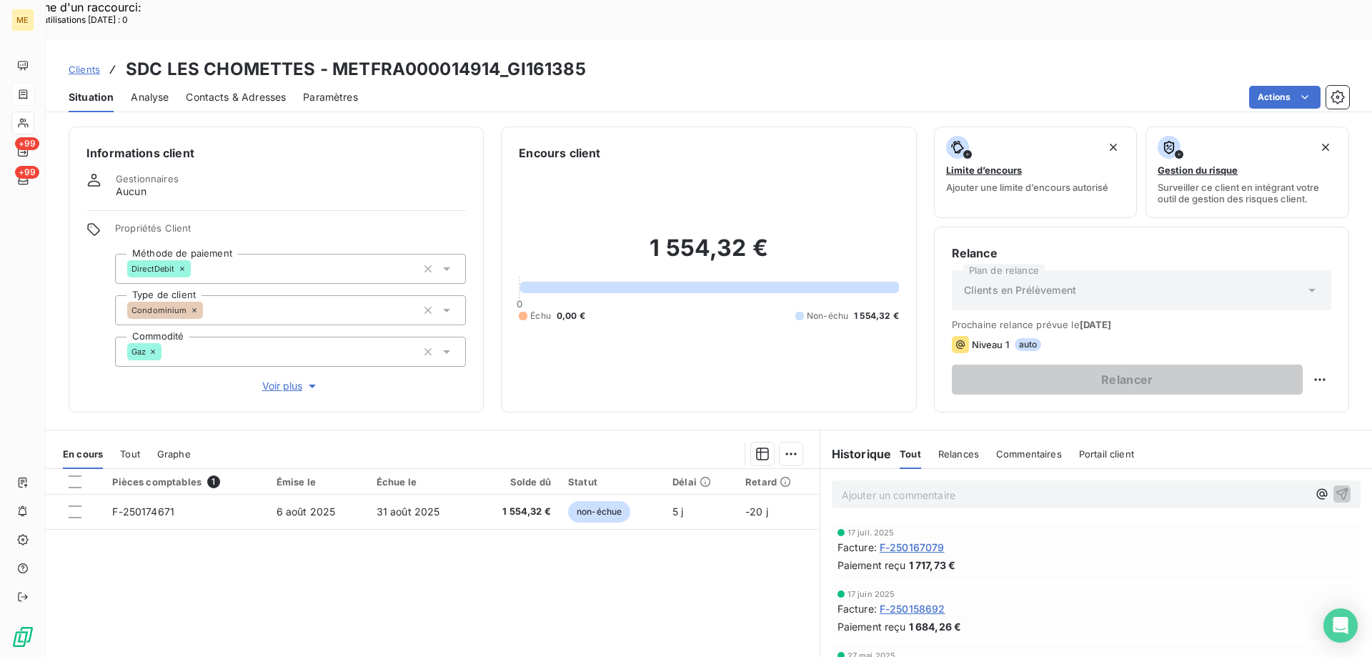
click at [965, 480] on div "Ajouter un commentaire ﻿" at bounding box center [1096, 494] width 529 height 28
click at [969, 486] on p "Ajouter un commentaire ﻿" at bounding box center [1075, 495] width 466 height 18
click at [980, 486] on p "[EMAIL_ADDRESS][DOMAIN_NAME]" at bounding box center [1075, 494] width 466 height 16
click at [962, 487] on span "gl@mavimmo.frCarole QUIBLIER" at bounding box center [919, 493] width 154 height 12
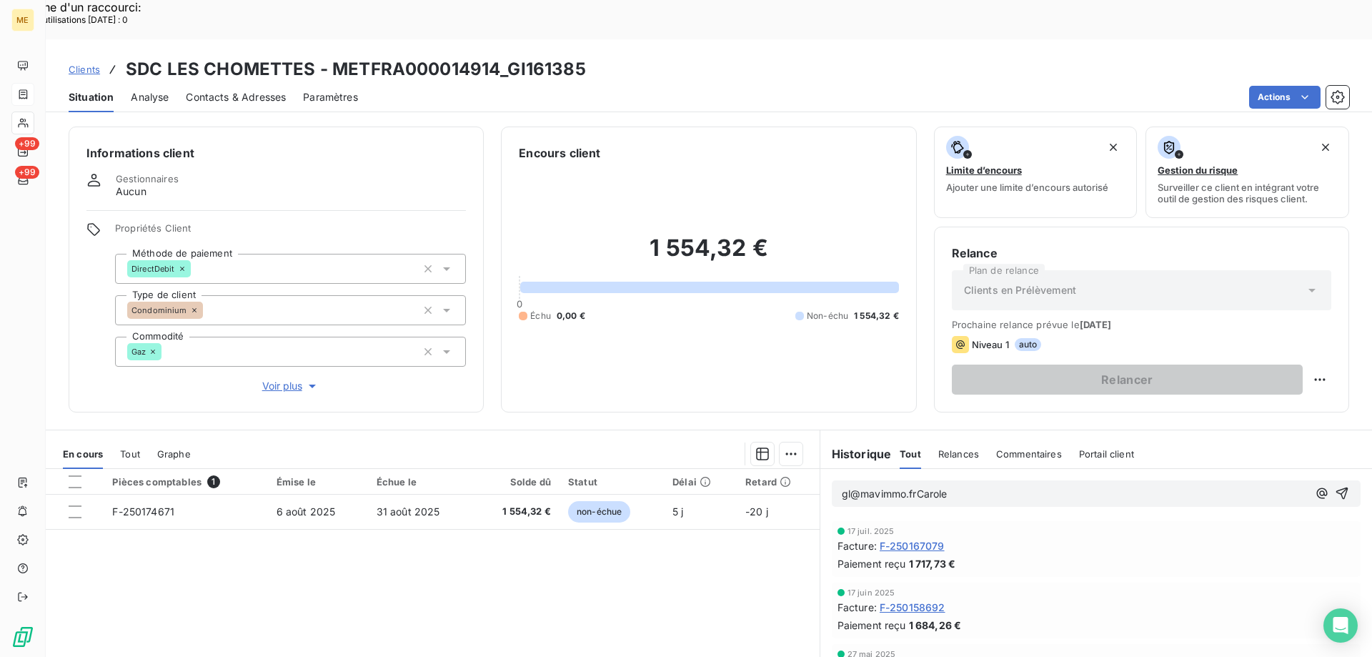
click at [931, 487] on span "gl@mavimmo.frCarole" at bounding box center [895, 493] width 106 height 12
click at [962, 486] on p "gl@mavimmo.frCarole" at bounding box center [1075, 494] width 466 height 16
drag, startPoint x: 959, startPoint y: 454, endPoint x: 912, endPoint y: 454, distance: 47.2
click at [912, 486] on p "gl@mavimmo.frCarole" at bounding box center [1075, 494] width 466 height 16
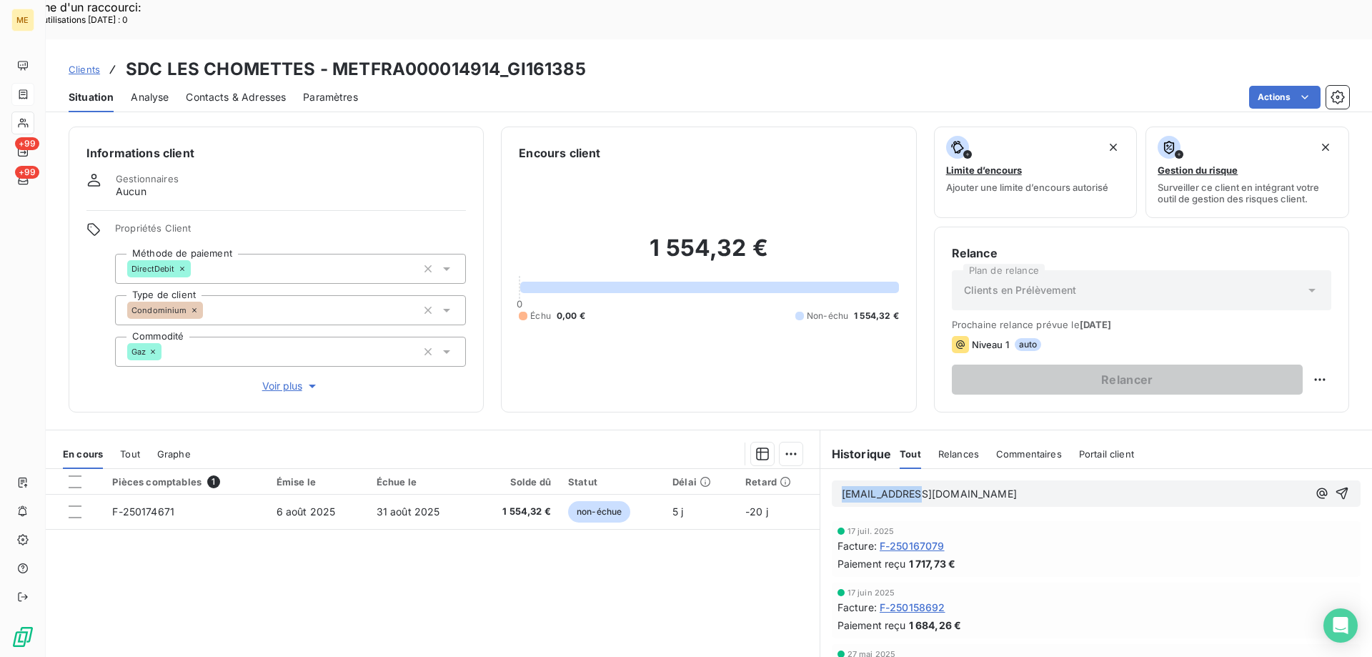
copy span "[EMAIL_ADDRESS][DOMAIN_NAME]"
drag, startPoint x: 930, startPoint y: 452, endPoint x: 825, endPoint y: 463, distance: 105.6
click at [832, 480] on div "[EMAIL_ADDRESS][DOMAIN_NAME]" at bounding box center [1096, 493] width 529 height 26
click at [869, 486] on p "Ajouter un commentaire ﻿" at bounding box center [1075, 495] width 466 height 18
copy span "[EMAIL_ADDRESS][DOMAIN_NAME]"
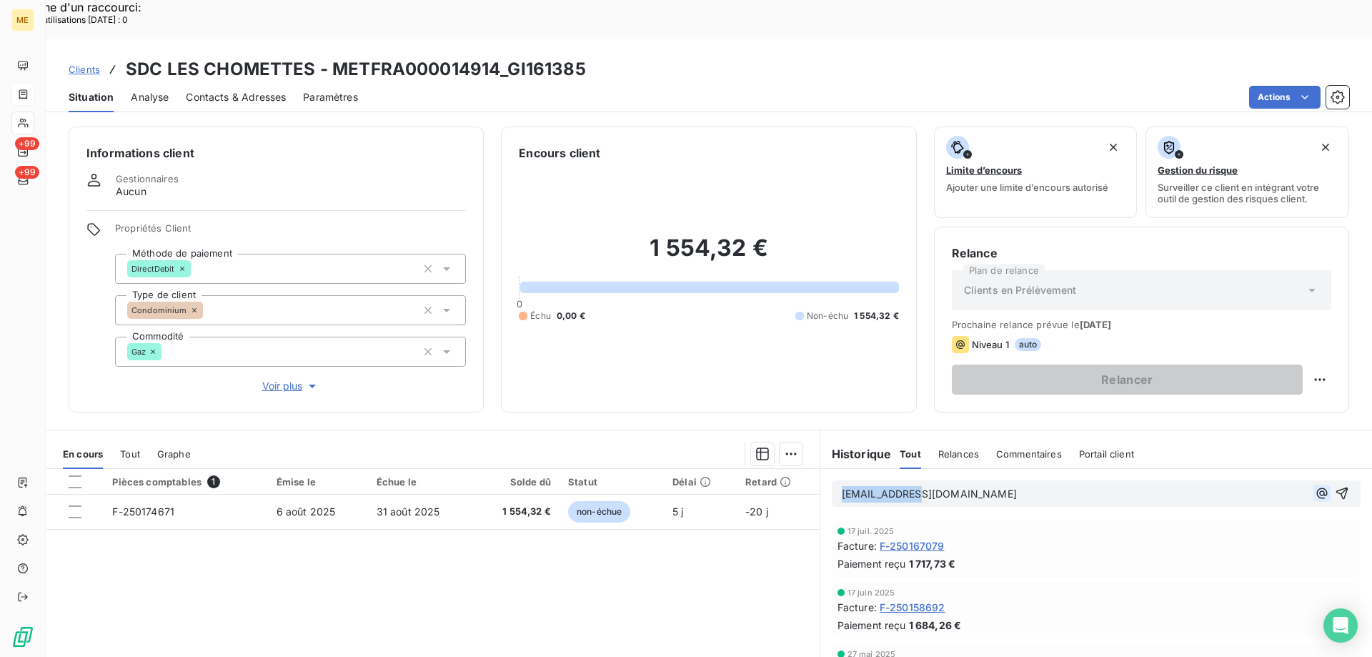
drag, startPoint x: 910, startPoint y: 451, endPoint x: 1316, endPoint y: 446, distance: 405.8
click at [834, 480] on div "[EMAIL_ADDRESS][DOMAIN_NAME]" at bounding box center [1096, 493] width 529 height 26
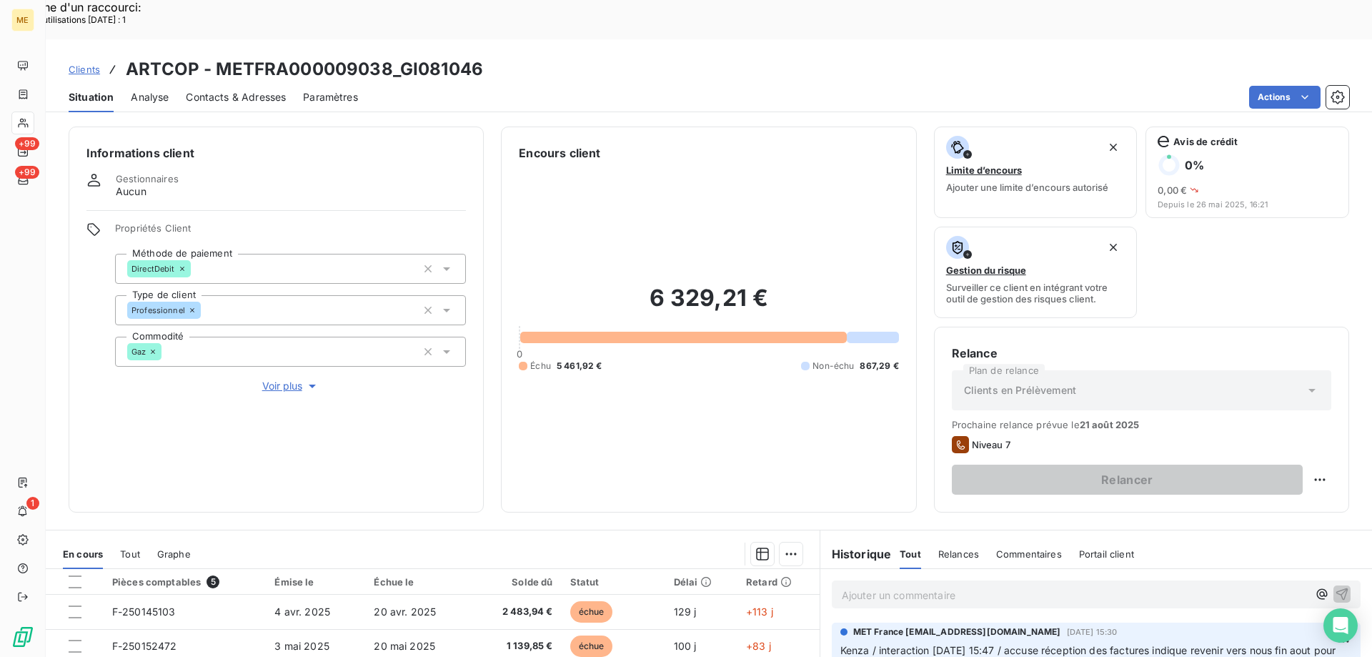
scroll to position [119, 0]
